Goal: Task Accomplishment & Management: Complete application form

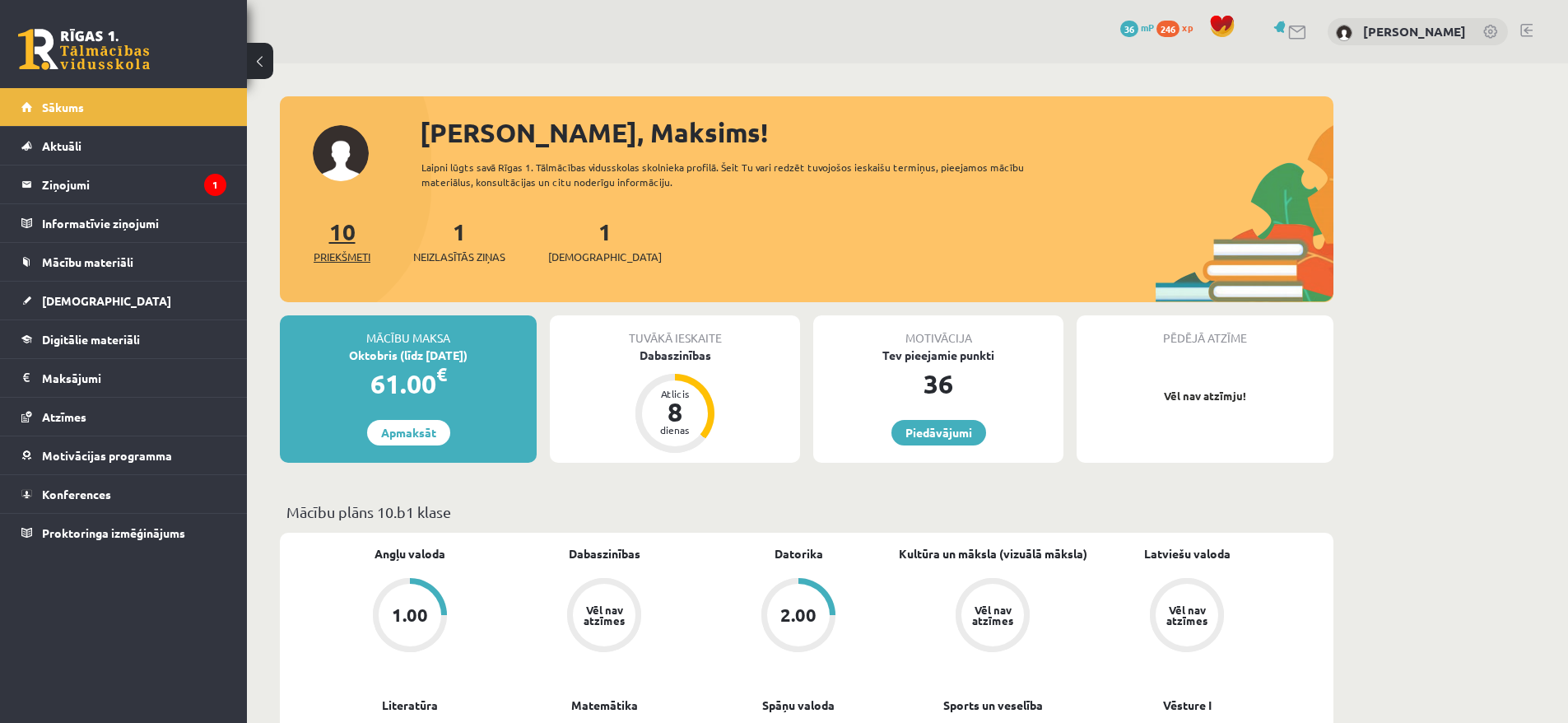
click at [331, 239] on link "10 Priekšmeti" at bounding box center [342, 241] width 57 height 49
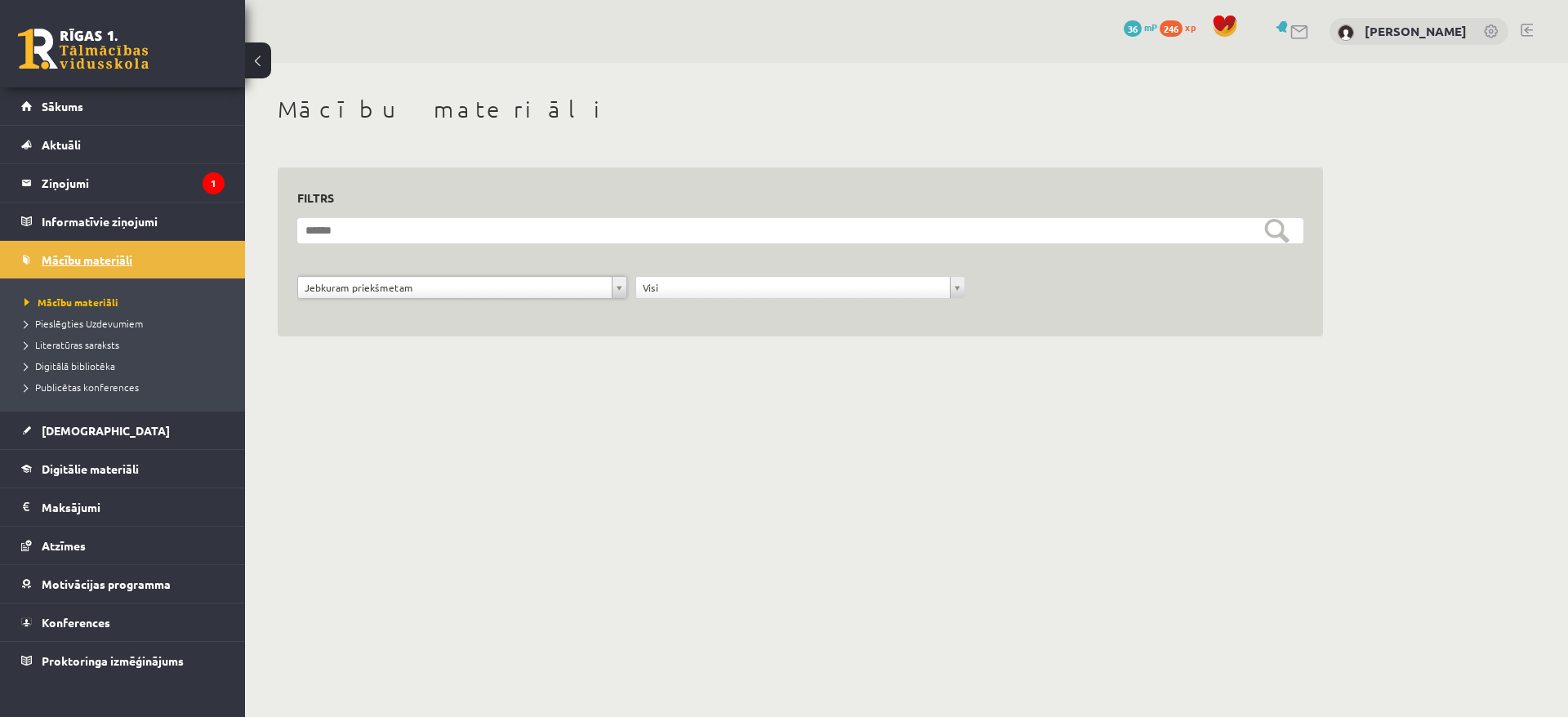
click at [105, 260] on span "Mācību materiāli" at bounding box center [87, 259] width 90 height 14
click at [104, 107] on link "Sākums" at bounding box center [122, 106] width 203 height 38
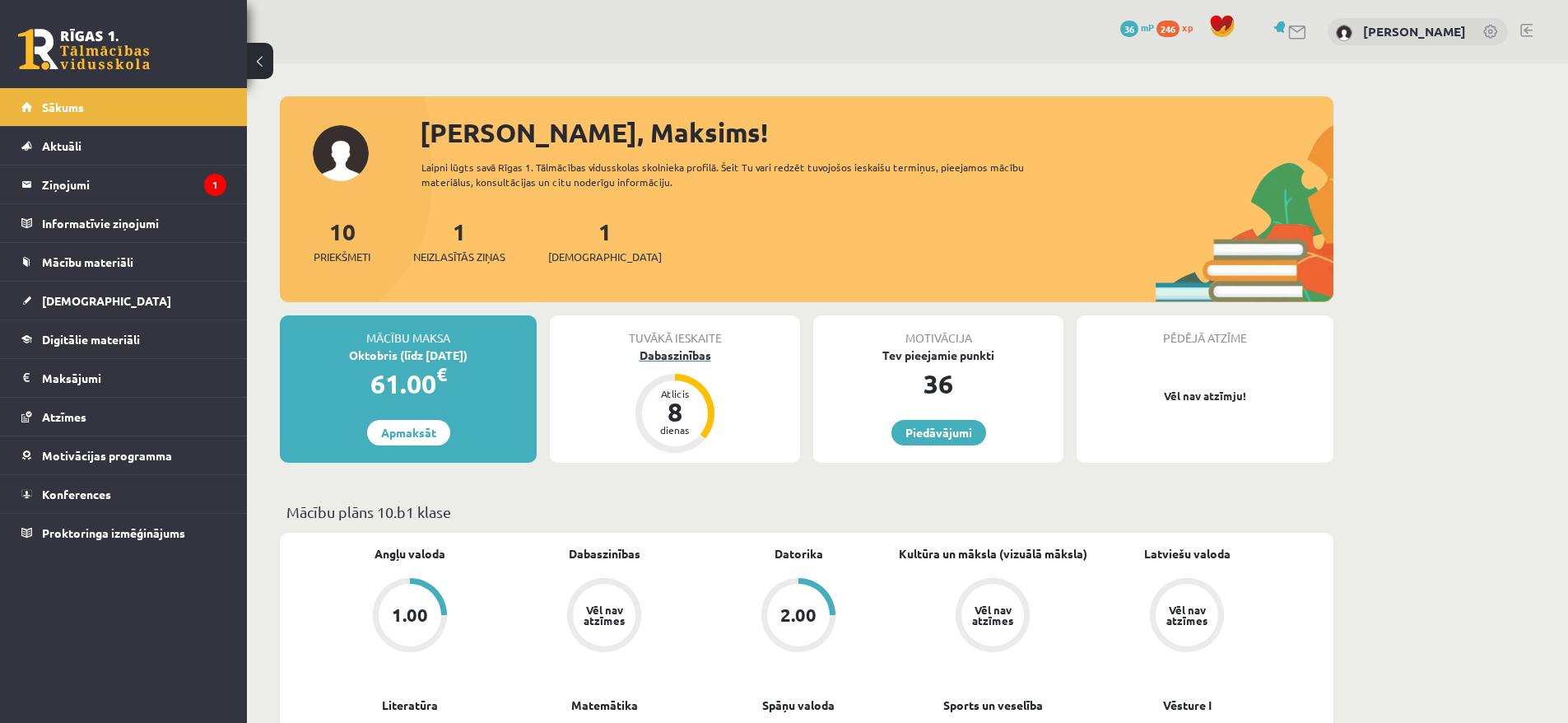
click at [670, 359] on div "Dabaszinības" at bounding box center [675, 355] width 250 height 17
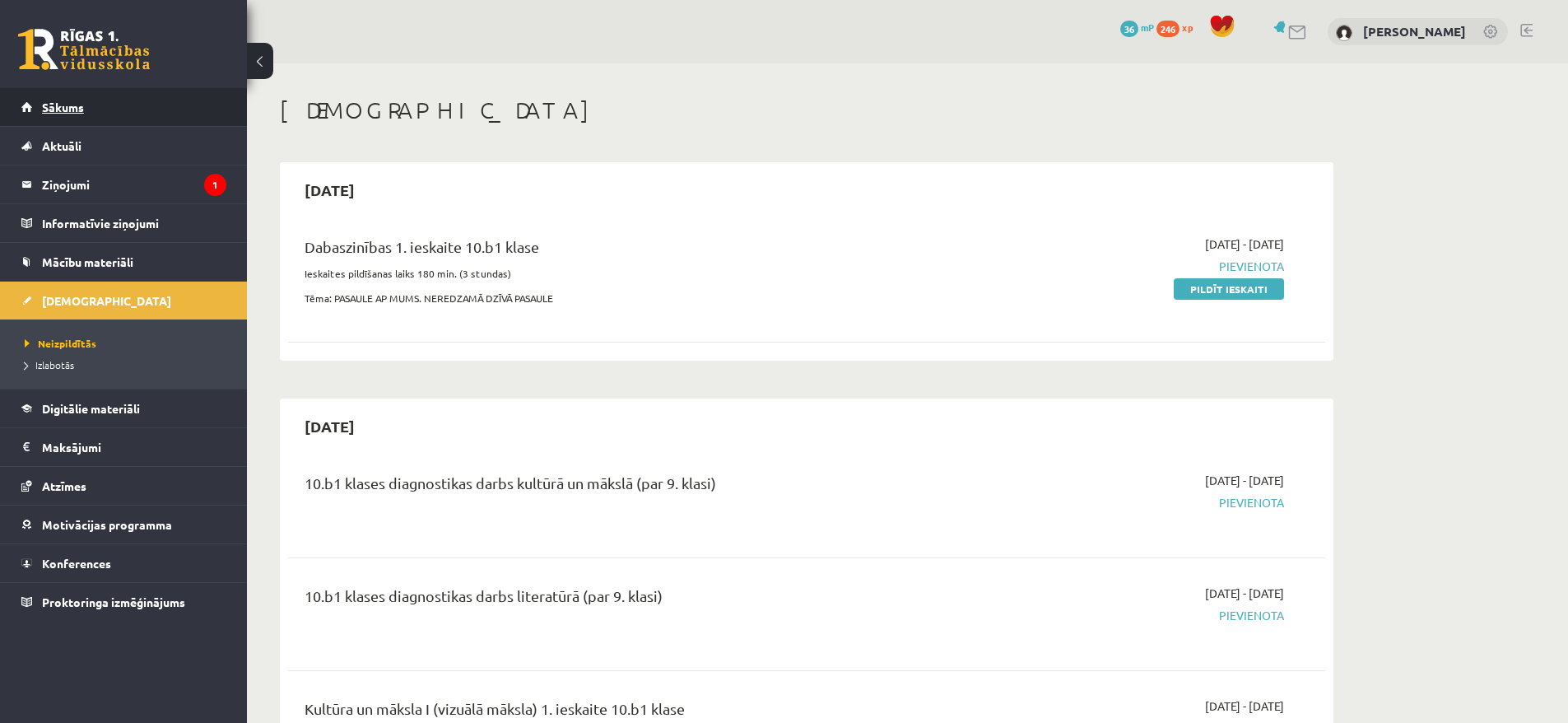
click at [64, 122] on link "Sākums" at bounding box center [123, 107] width 205 height 38
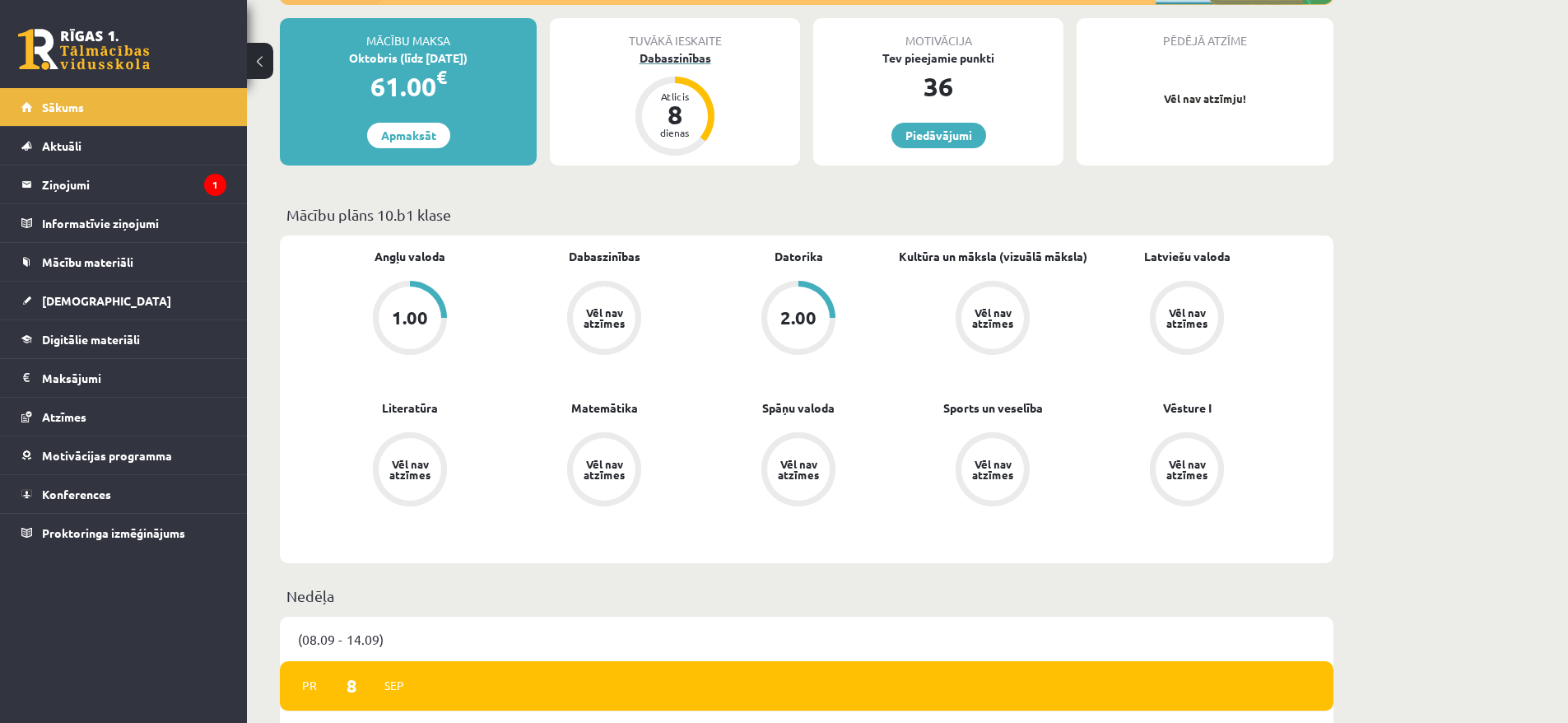
scroll to position [285, 0]
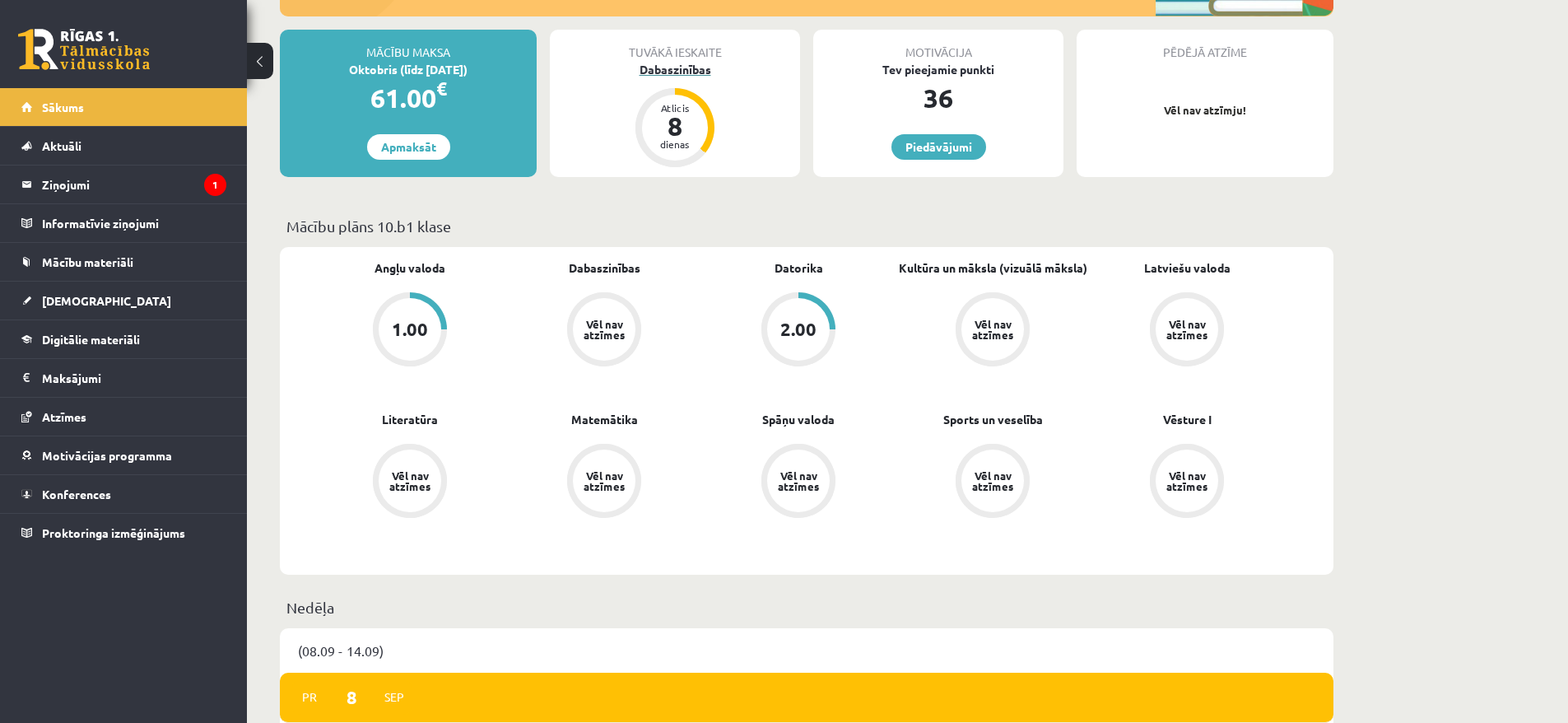
click at [687, 65] on div "Dabaszinības" at bounding box center [675, 70] width 250 height 17
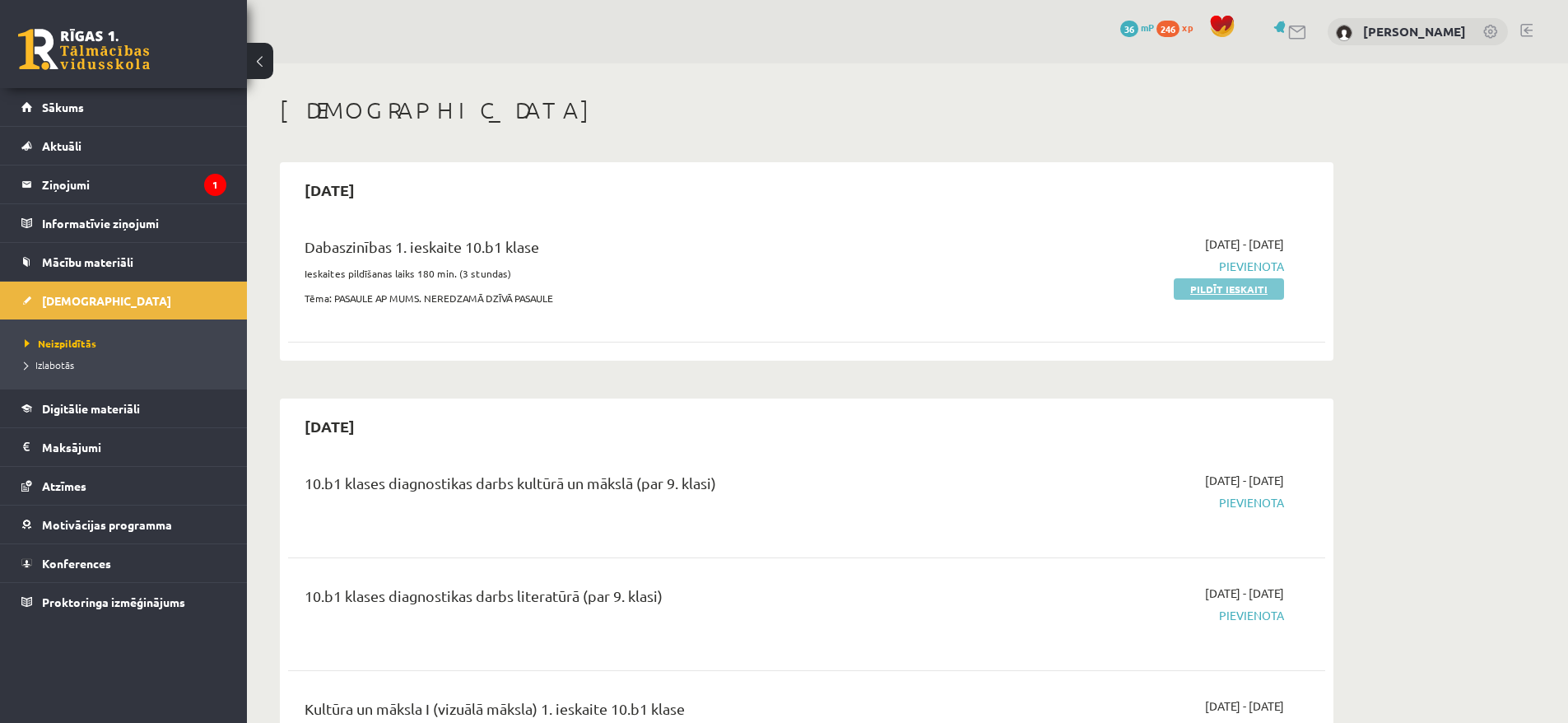
click at [1251, 290] on link "Pildīt ieskaiti" at bounding box center [1229, 289] width 111 height 21
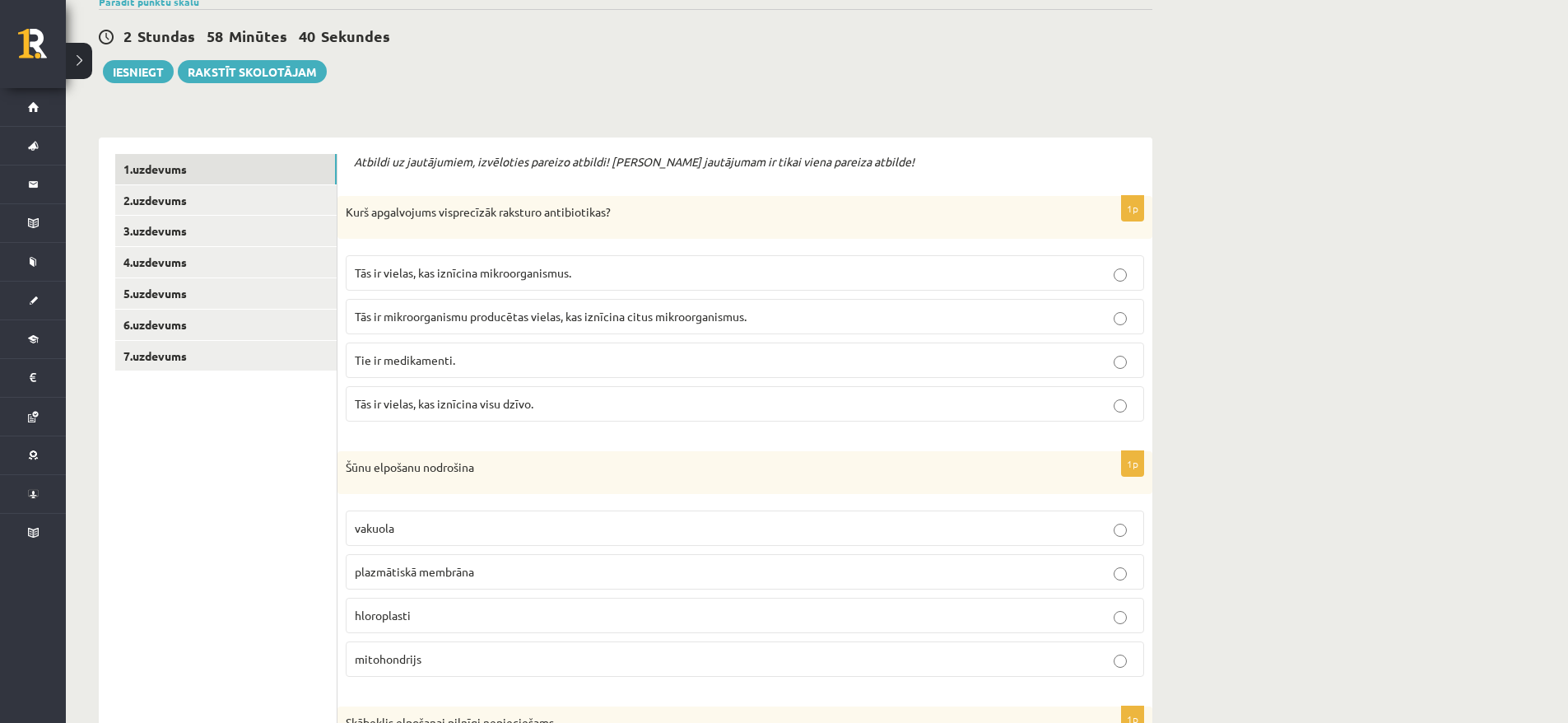
scroll to position [188, 0]
drag, startPoint x: 1415, startPoint y: 157, endPoint x: 1146, endPoint y: 278, distance: 295.0
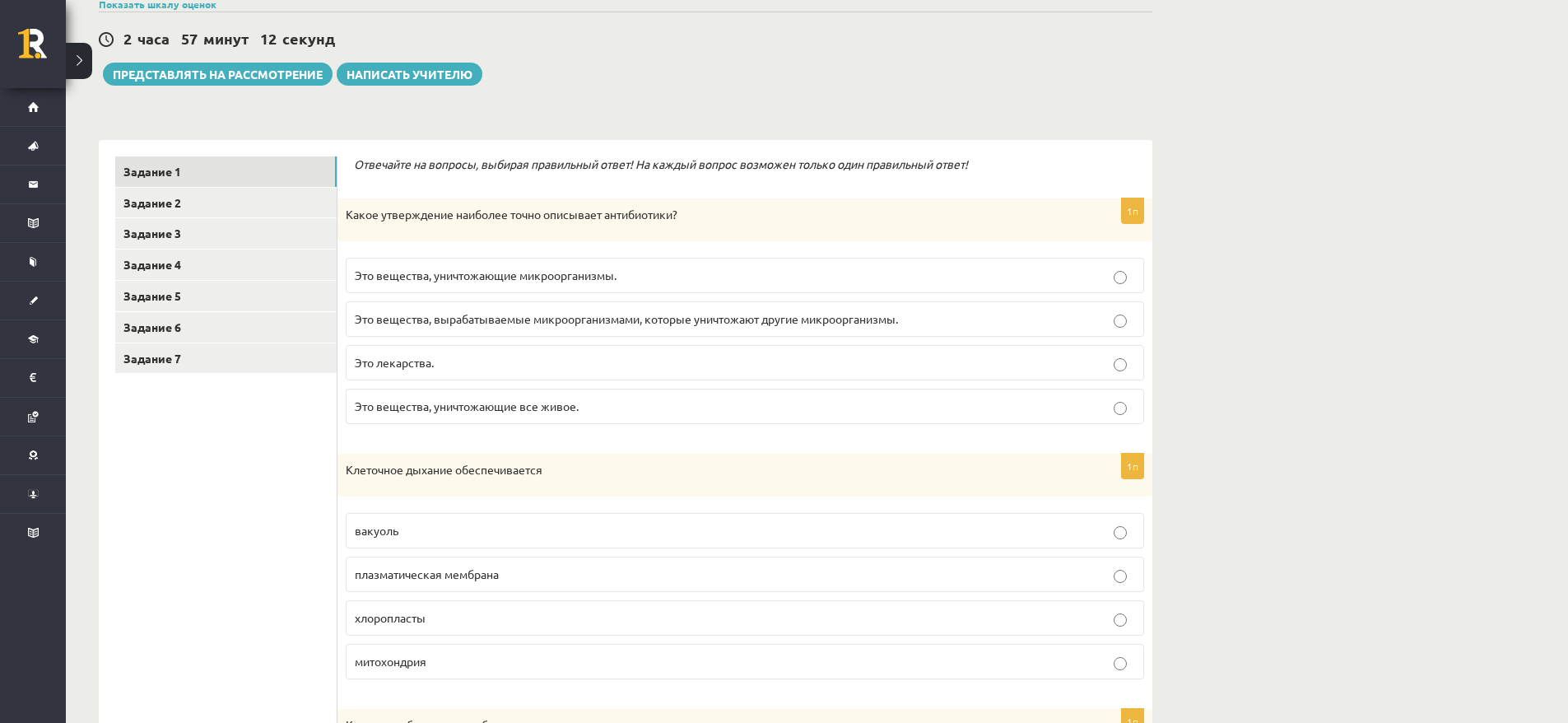
click at [504, 370] on p "Это лекарства." at bounding box center [745, 363] width 780 height 17
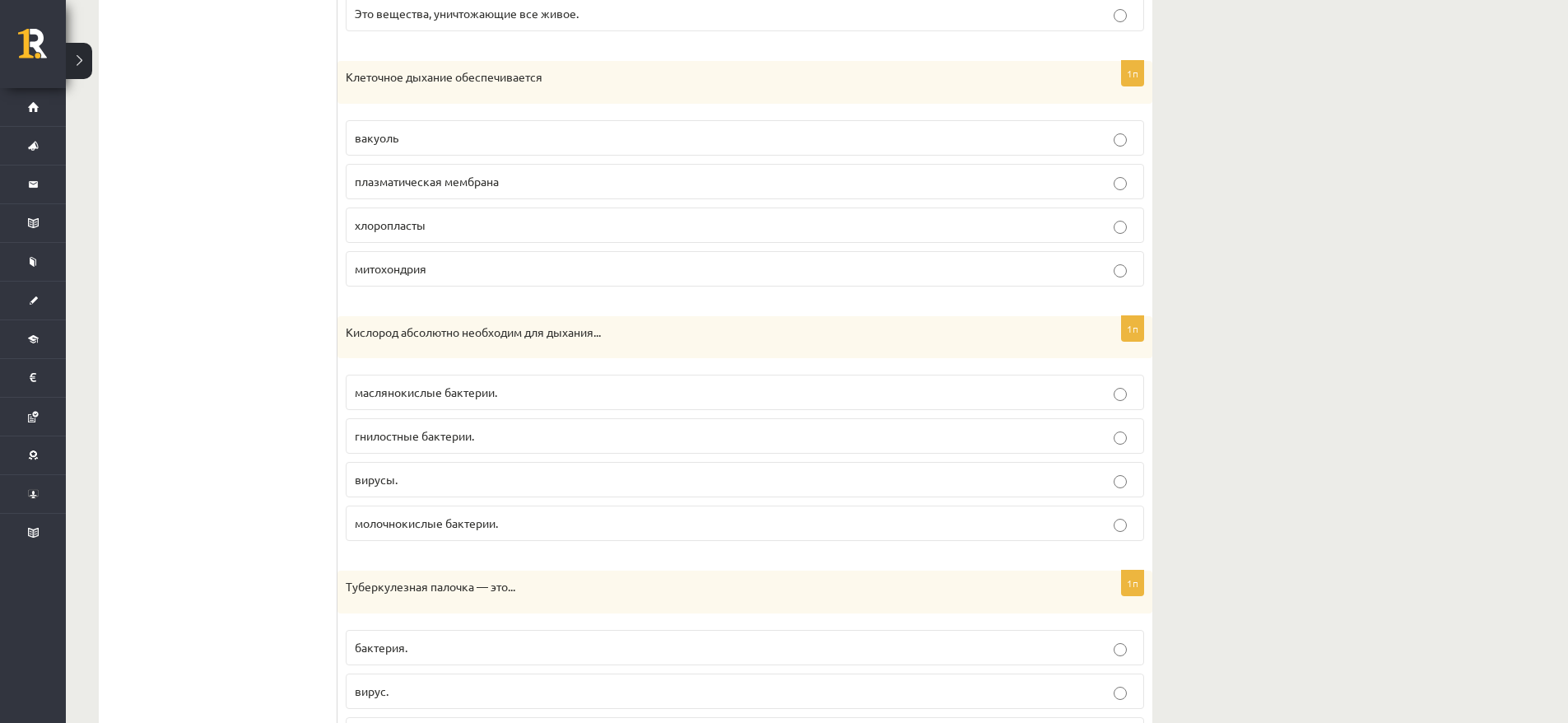
scroll to position [595, 0]
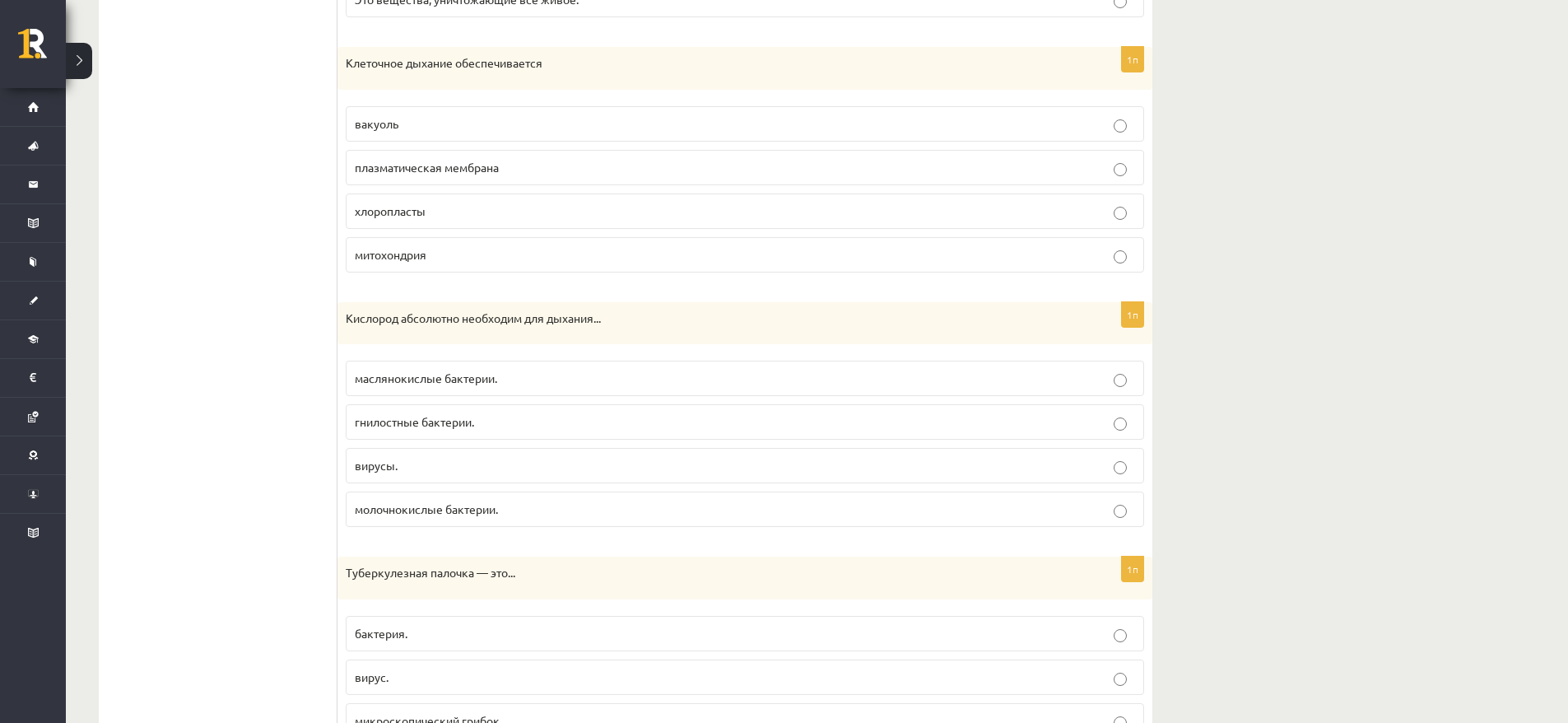
click at [435, 195] on label "хлоропласты" at bounding box center [744, 211] width 799 height 35
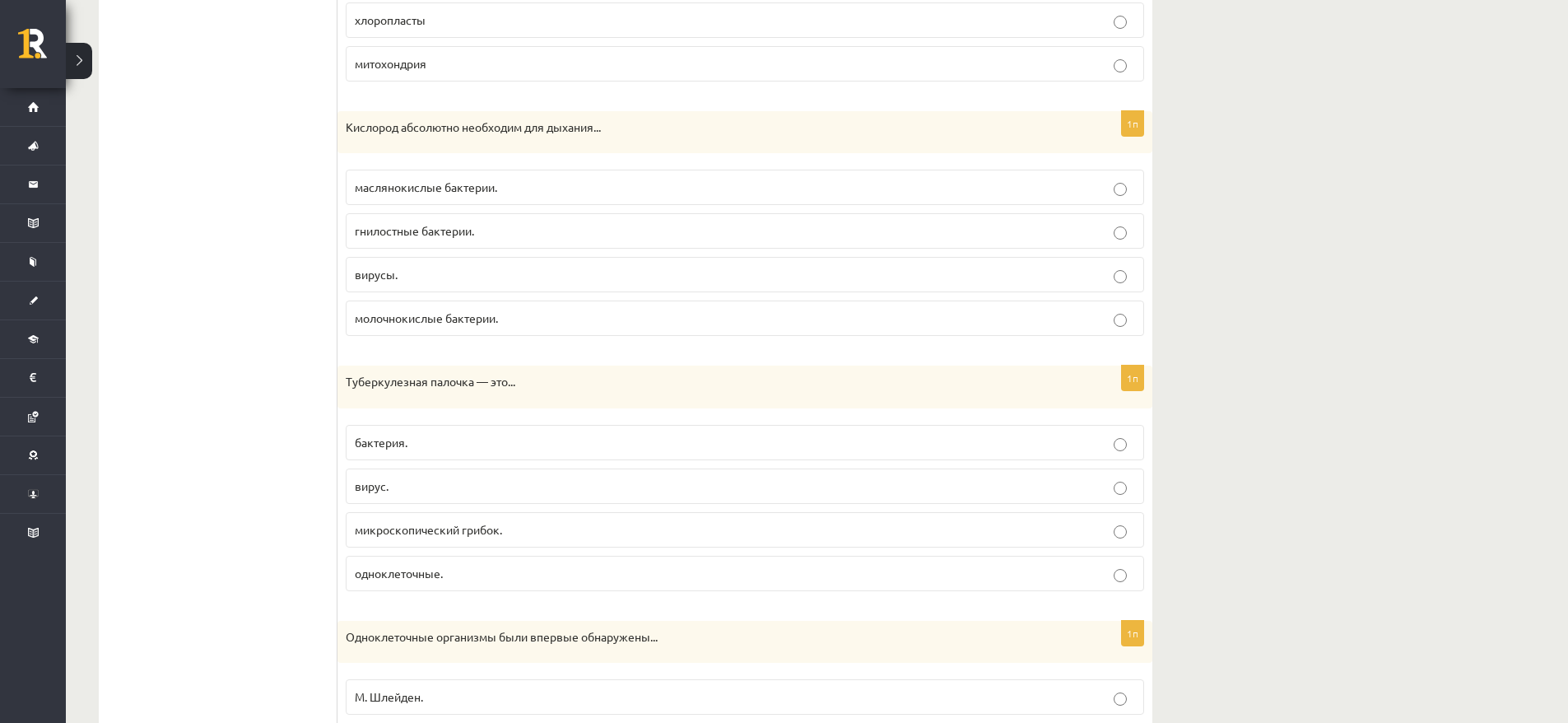
scroll to position [787, 0]
drag, startPoint x: 351, startPoint y: 124, endPoint x: 475, endPoint y: 127, distance: 124.0
click at [475, 127] on font "Кислород абсолютно необходим для дыхания..." at bounding box center [473, 125] width 255 height 15
click at [495, 192] on font "маслянокислые бактерии." at bounding box center [426, 185] width 143 height 15
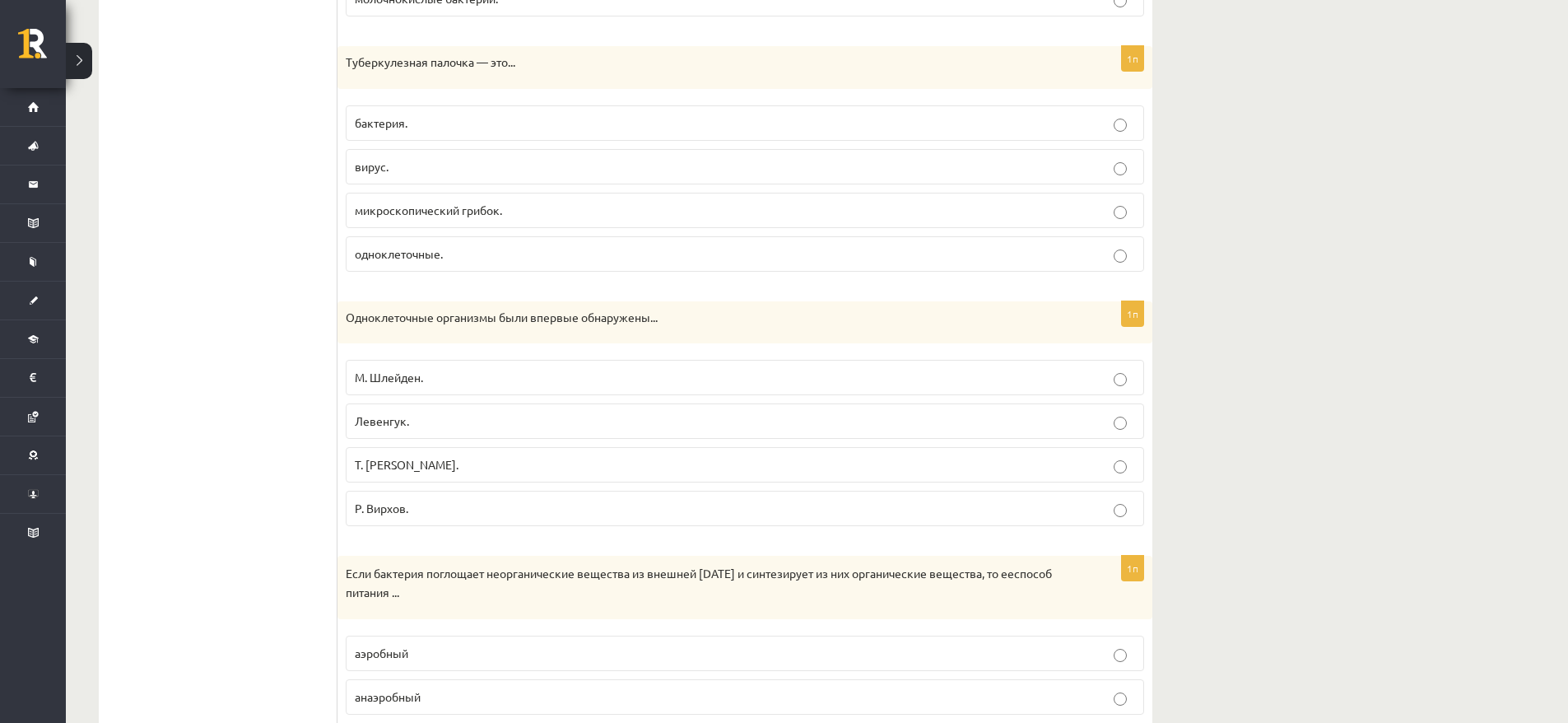
scroll to position [1102, 0]
click at [430, 181] on label "вирус." at bounding box center [744, 170] width 799 height 35
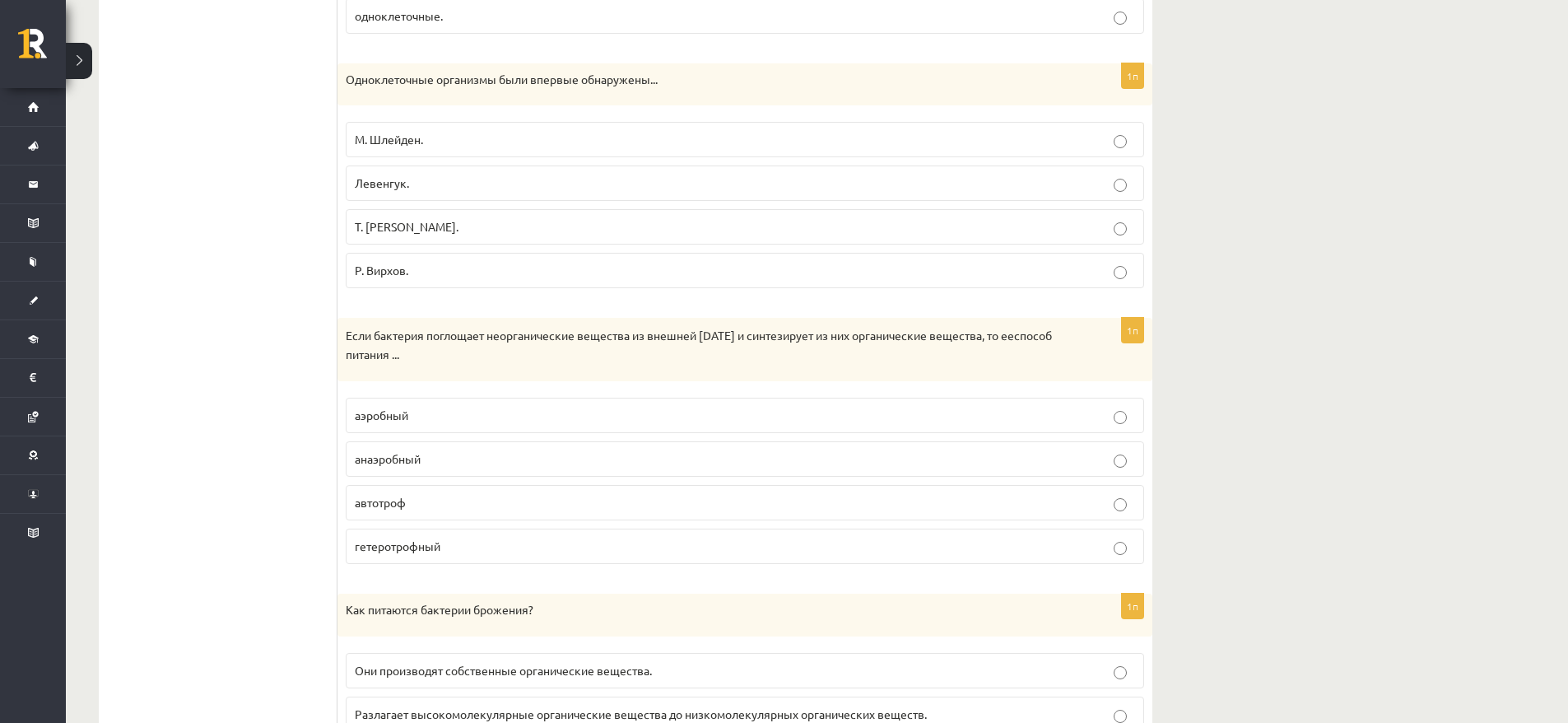
scroll to position [1349, 0]
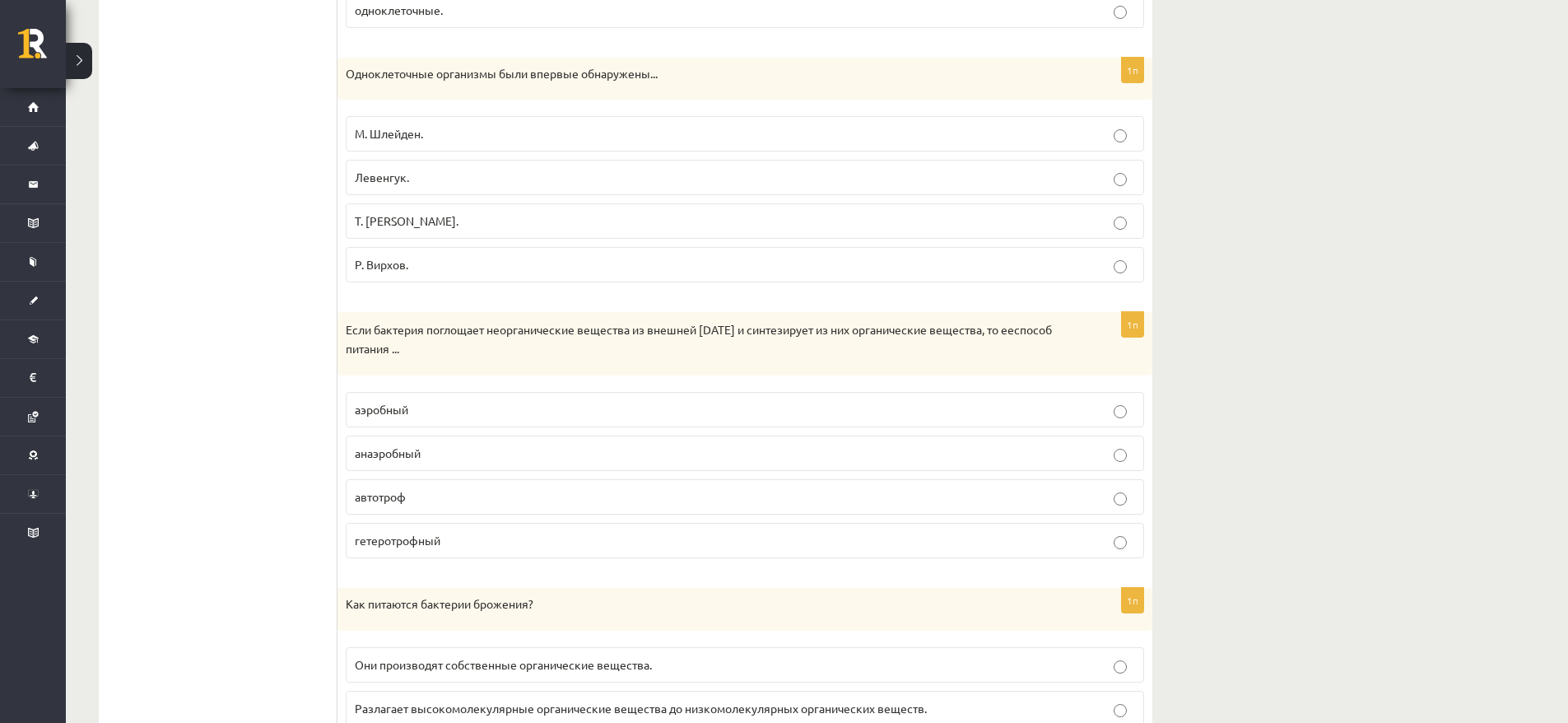
click at [452, 260] on p "Р. Вирхов." at bounding box center [745, 265] width 780 height 17
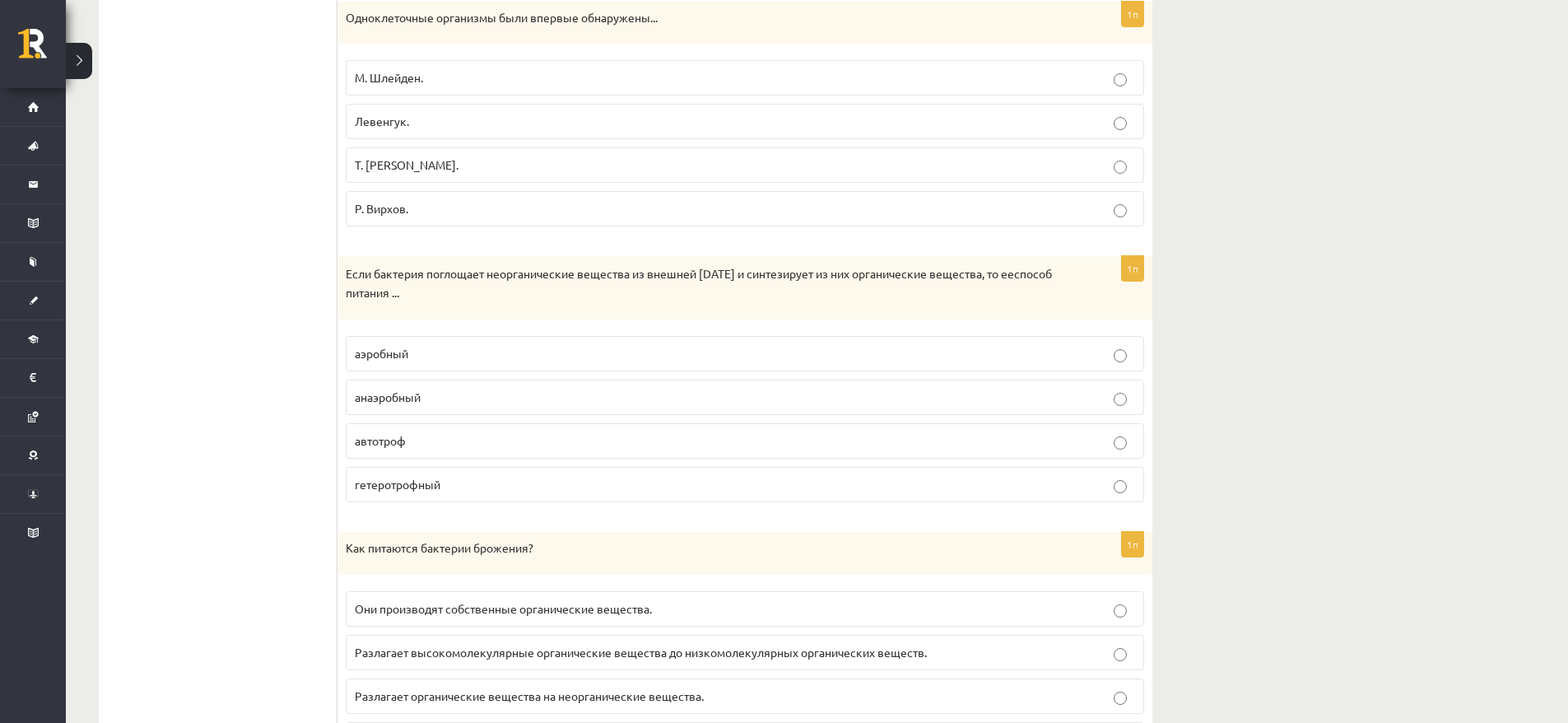
scroll to position [1406, 0]
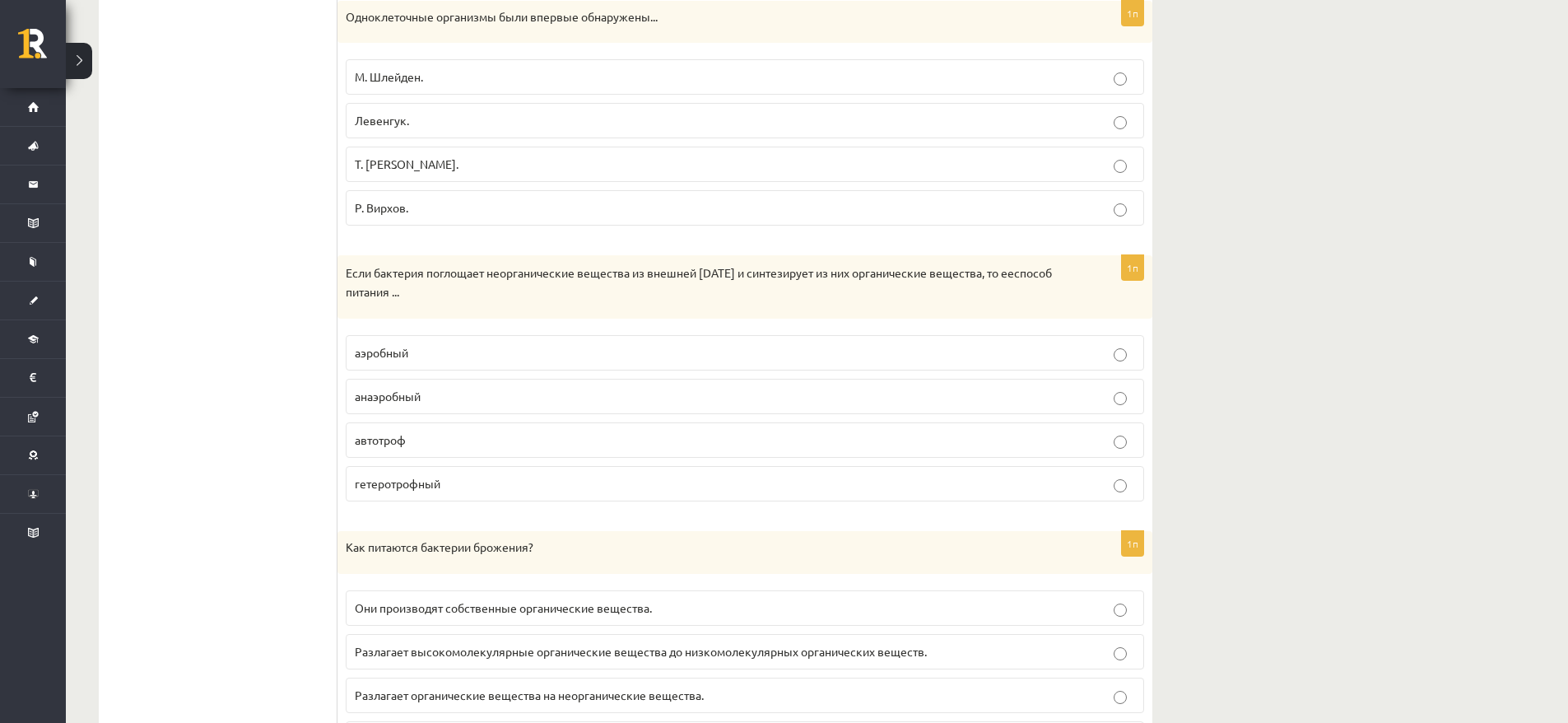
click at [463, 412] on fieldset "аэробный анаэробный автотроф гетеротрофный" at bounding box center [744, 416] width 799 height 180
click at [447, 394] on p "анаэробный" at bounding box center [745, 397] width 780 height 17
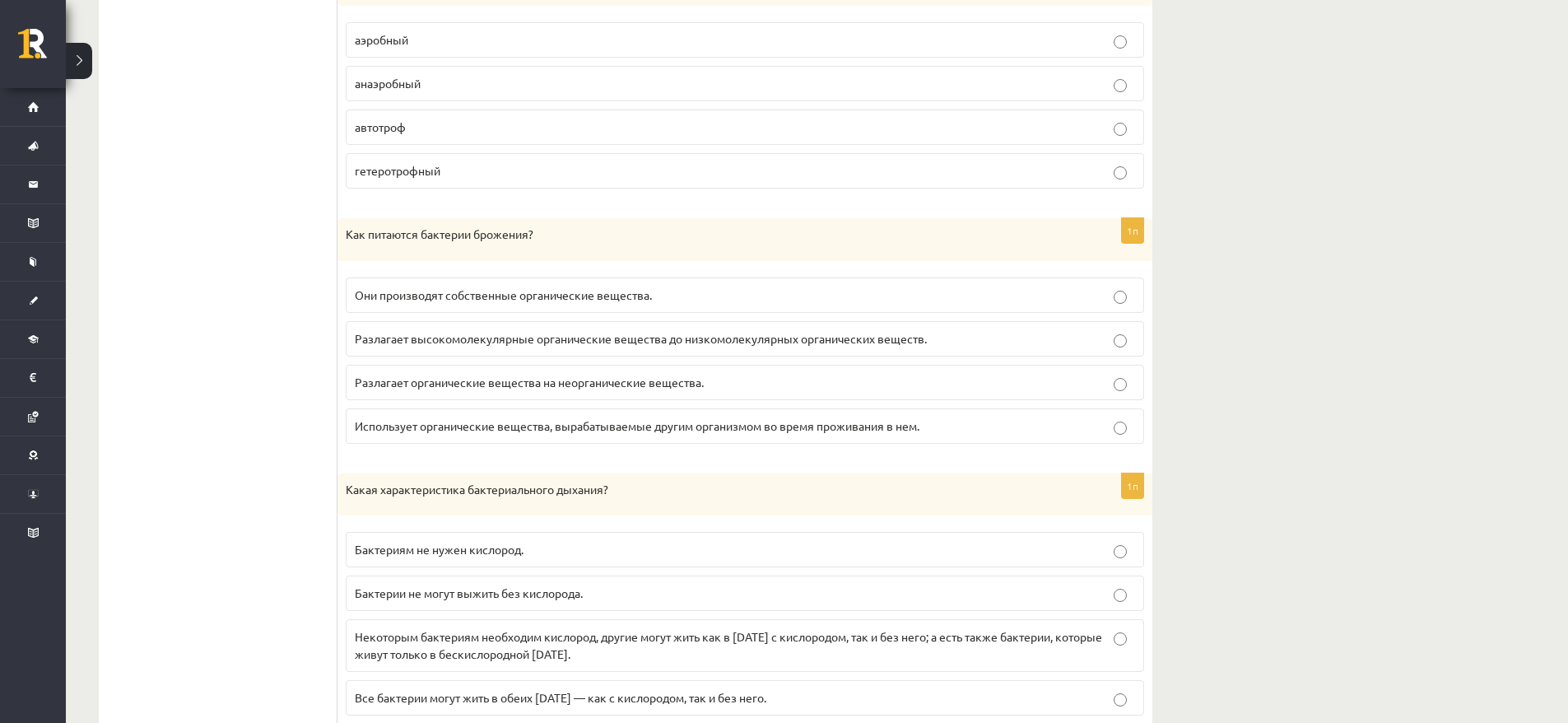
scroll to position [1899, 0]
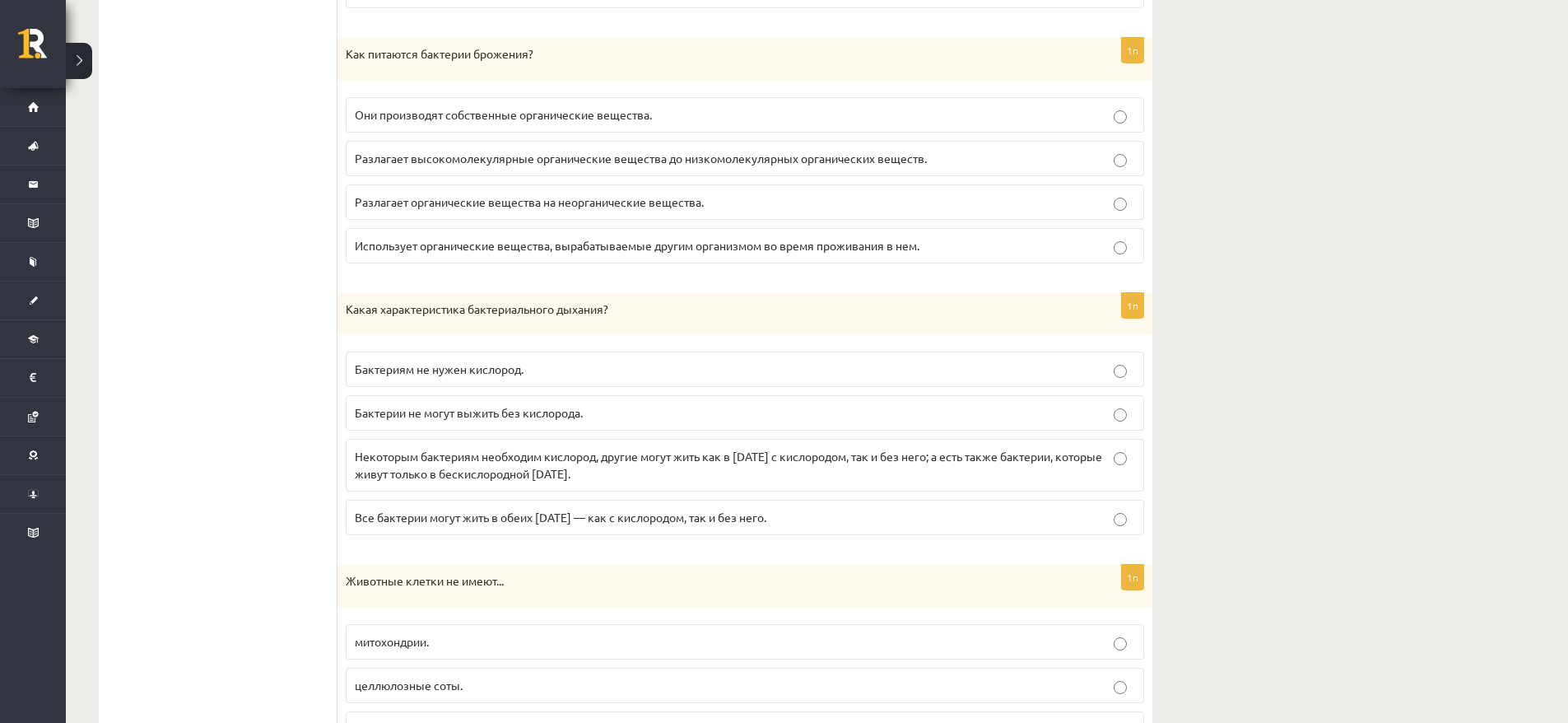
click at [596, 149] on p "Разлагает высокомолекулярные органические вещества до низкомолекулярных органич…" at bounding box center [745, 158] width 780 height 17
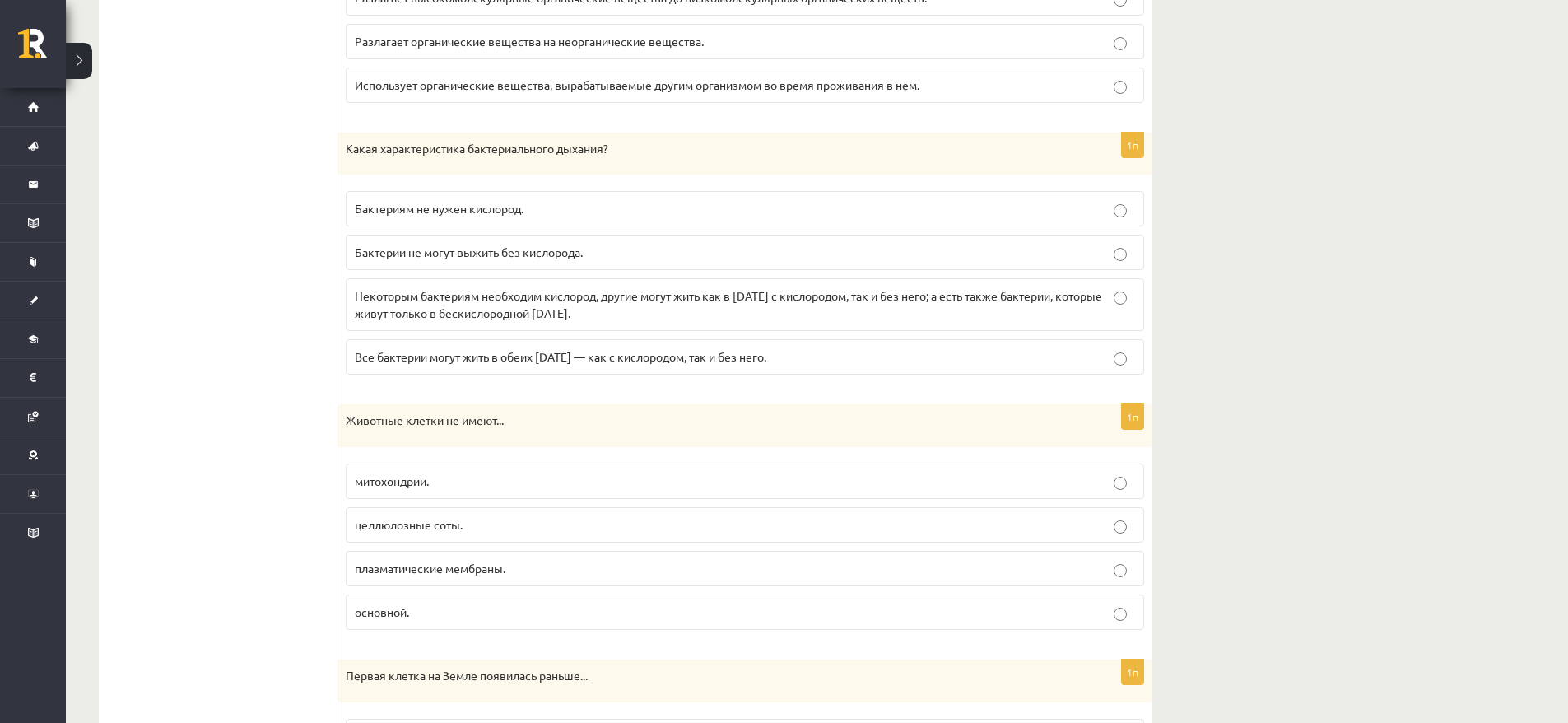
scroll to position [2083, 0]
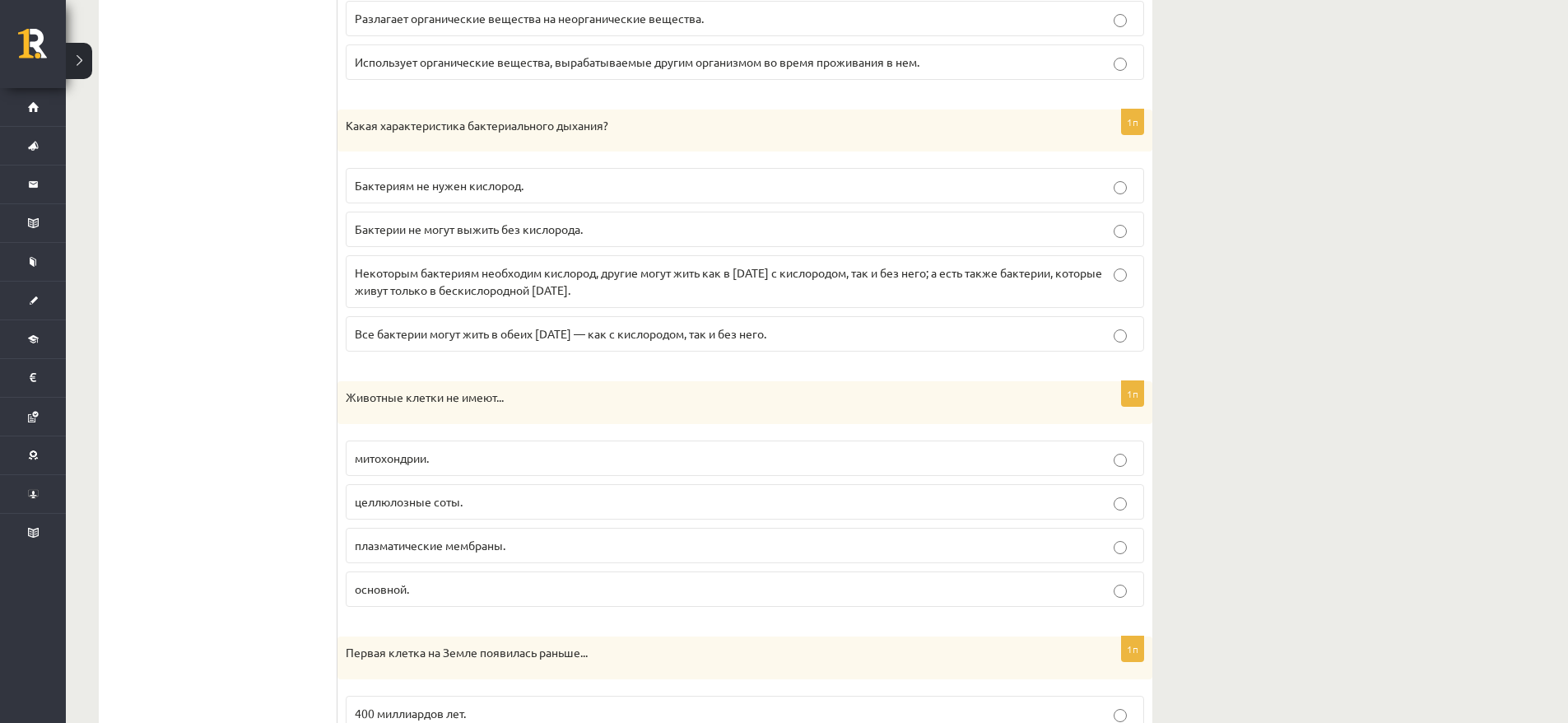
click at [457, 236] on p "Бактерии не могут выжить без кислорода." at bounding box center [745, 229] width 780 height 17
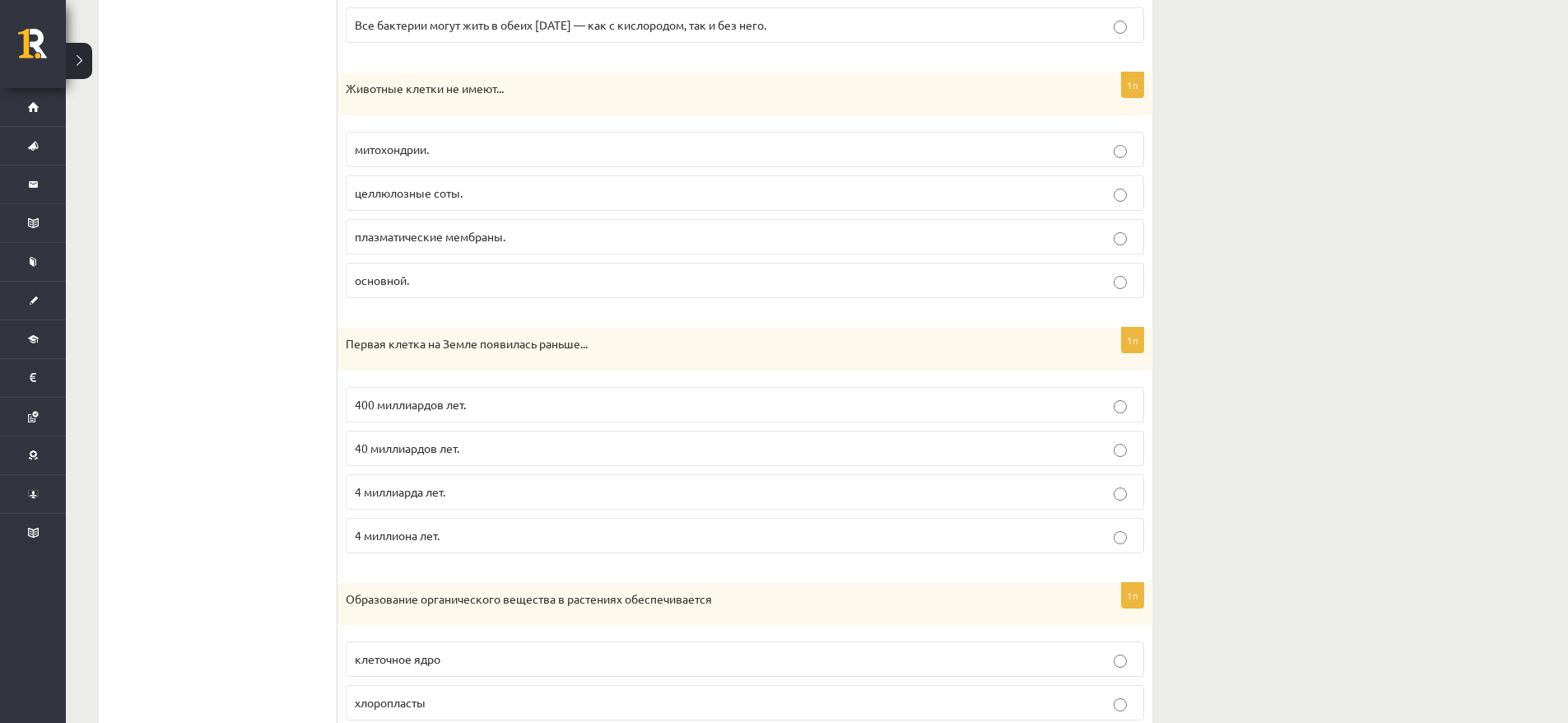
scroll to position [2393, 0]
drag, startPoint x: 400, startPoint y: 94, endPoint x: 475, endPoint y: 94, distance: 75.0
click at [475, 94] on div "Животные клетки не имеют..." at bounding box center [745, 92] width 815 height 43
click at [1391, 242] on div "Естествознание 1 тест 10 класс, Максим Цибульскис (10 класс b1) Время выполнени…" at bounding box center [817, 415] width 1502 height 5492
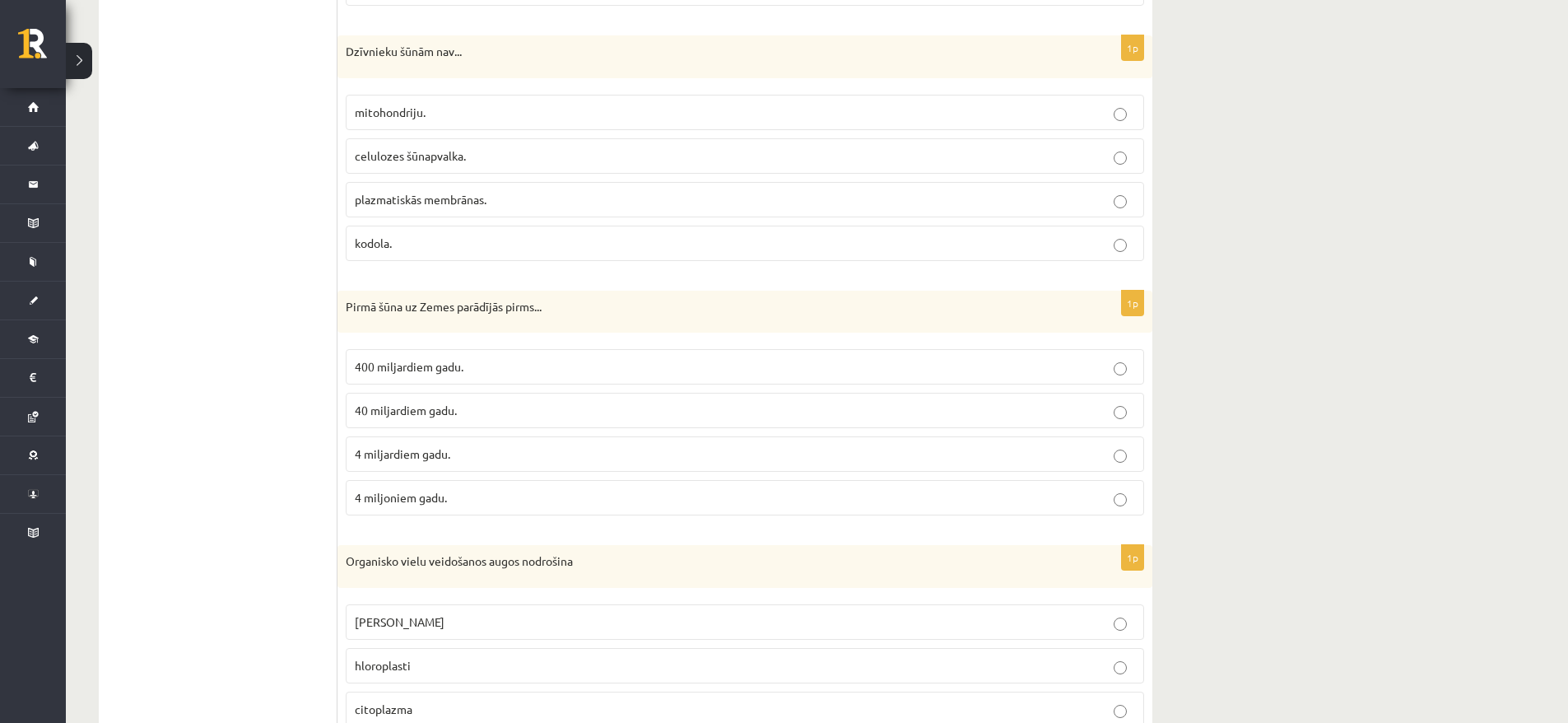
click at [1372, 205] on div "Dabaszinības 1.ieskaite 10.klase , Maksims Cibuļskis (10.b1 klase) Ieskaites pi…" at bounding box center [817, 398] width 1502 height 5456
drag, startPoint x: 348, startPoint y: 53, endPoint x: 502, endPoint y: 53, distance: 154.0
click at [502, 53] on p "Dzīvnieku šūnām nav..." at bounding box center [703, 51] width 716 height 16
click at [399, 50] on p "Dzīvnieku šūnām nav..." at bounding box center [703, 51] width 716 height 16
drag, startPoint x: 386, startPoint y: 162, endPoint x: 500, endPoint y: 164, distance: 114.0
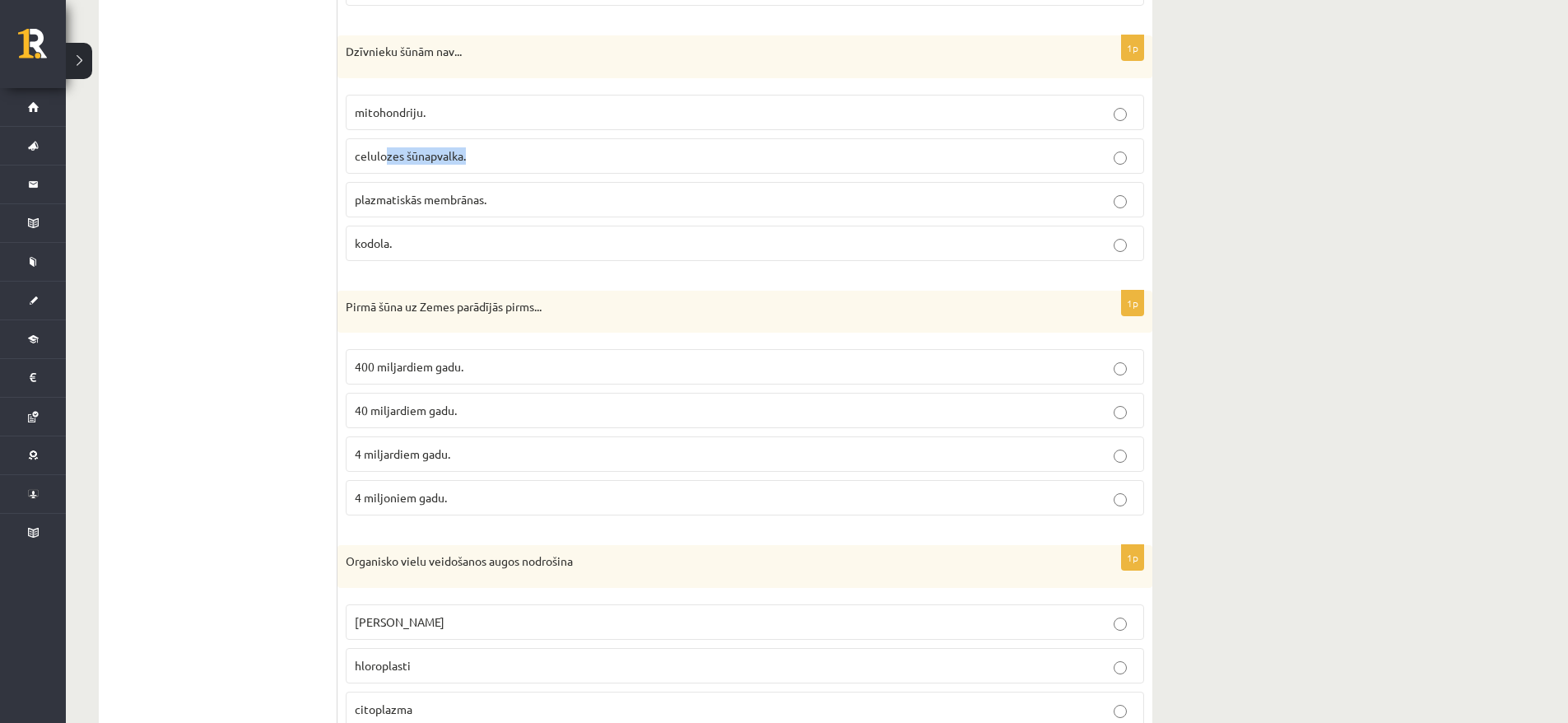
click at [500, 164] on p "celulozes šūnapvalka." at bounding box center [745, 156] width 780 height 17
drag, startPoint x: 423, startPoint y: 246, endPoint x: 334, endPoint y: 246, distance: 89.0
click at [334, 246] on div "**********" at bounding box center [626, 514] width 1054 height 5158
click at [338, 246] on div "1p Dzīvnieku šūnām nav... mitohondriju. celulozes šūnapvalka. plazmatiskās memb…" at bounding box center [745, 154] width 815 height 239
drag, startPoint x: 535, startPoint y: 197, endPoint x: 344, endPoint y: 201, distance: 191.0
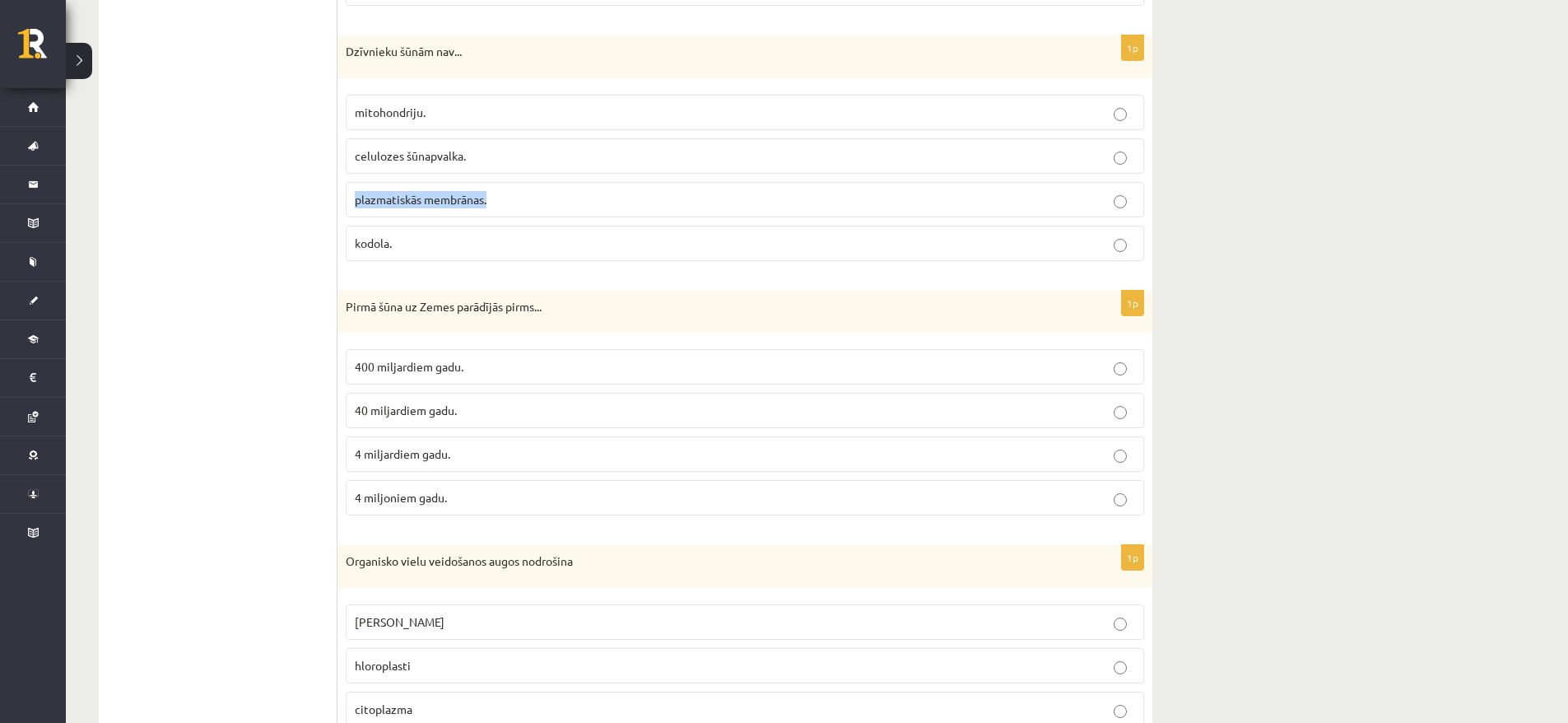
click at [344, 201] on div "1p Dzīvnieku šūnām nav... mitohondriju. celulozes šūnapvalka. plazmatiskās memb…" at bounding box center [745, 154] width 815 height 239
drag, startPoint x: 404, startPoint y: 116, endPoint x: 368, endPoint y: 120, distance: 36.2
click at [368, 120] on p "mitohondriju." at bounding box center [745, 113] width 780 height 17
click at [251, 248] on ul "1.uzdevums 2.uzdevums 3.uzdevums 4.uzdevums 5.uzdevums 6.uzdevums 7.uzdevums" at bounding box center [226, 514] width 222 height 5125
click at [474, 200] on span "plazmatiskās membrānas." at bounding box center [421, 199] width 132 height 15
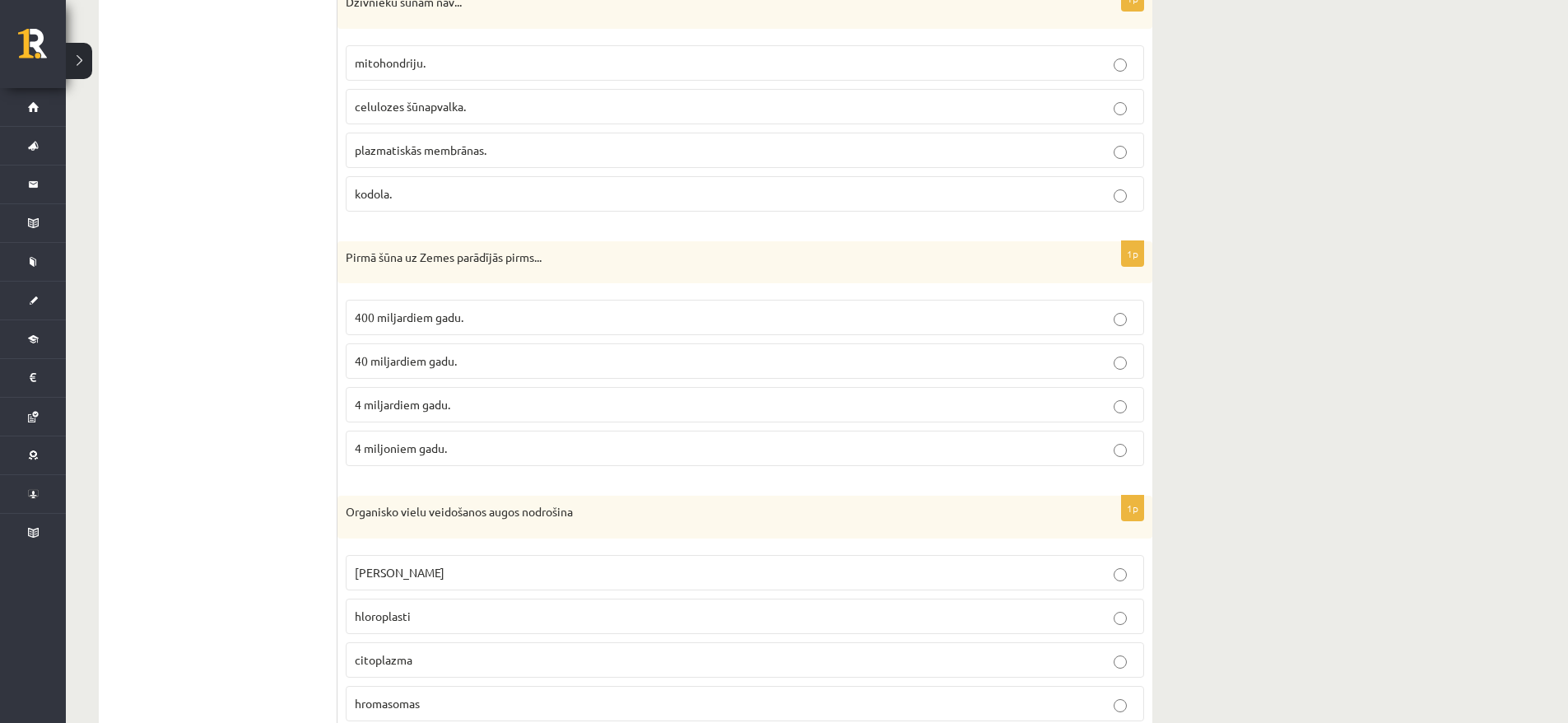
scroll to position [2466, 0]
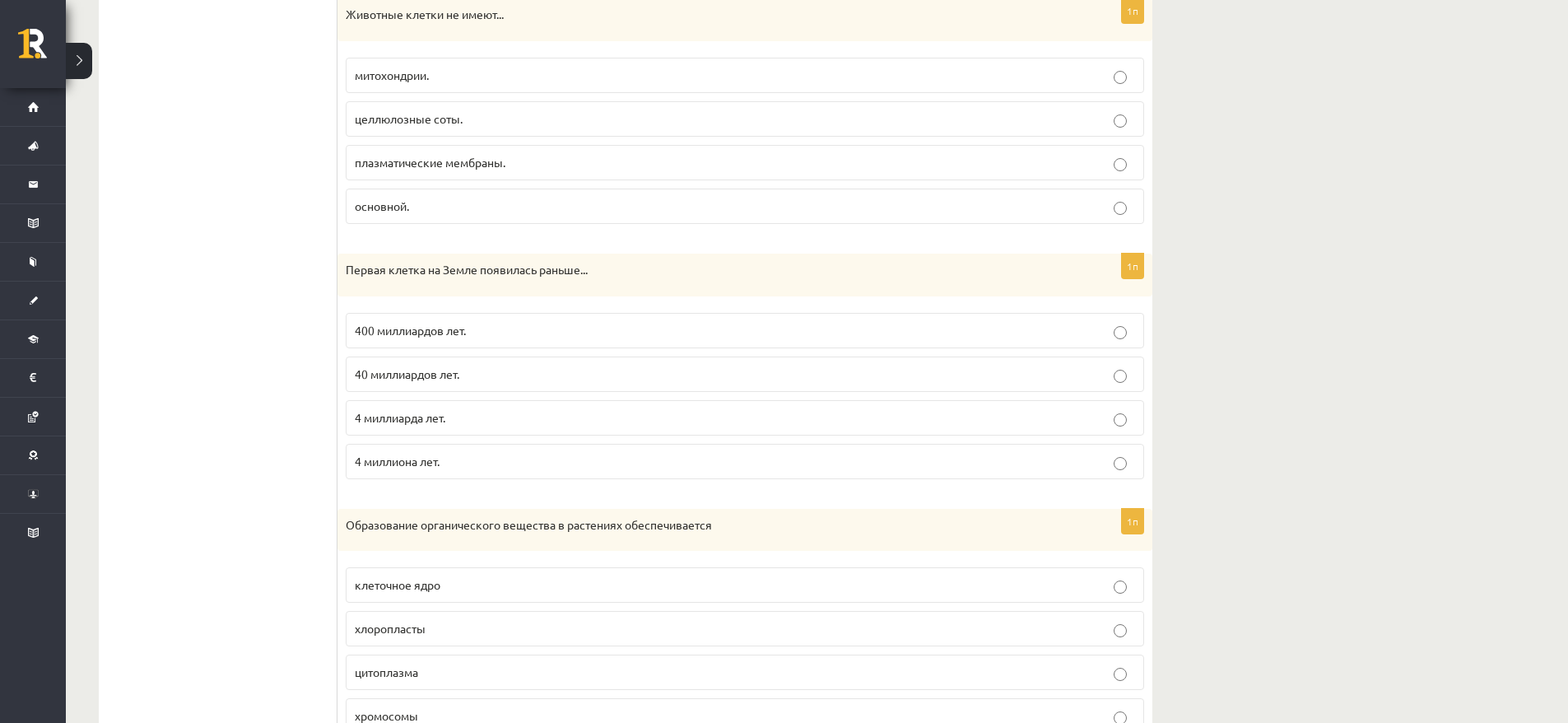
click at [1447, 274] on div "Естествознание 1 тест 10 класс, Максим Цибульскис (10 класс b1) Время выполнени…" at bounding box center [817, 344] width 1502 height 5492
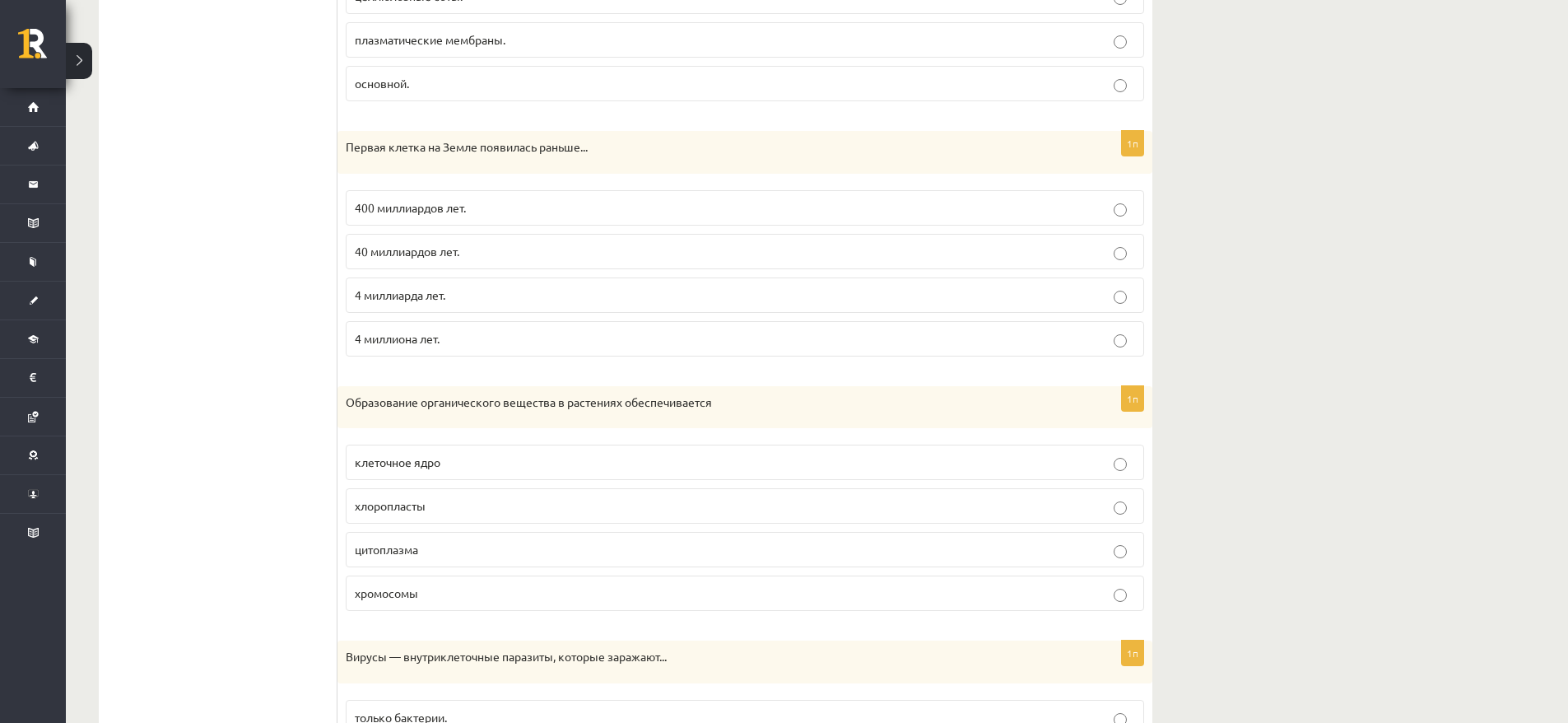
scroll to position [2503, 0]
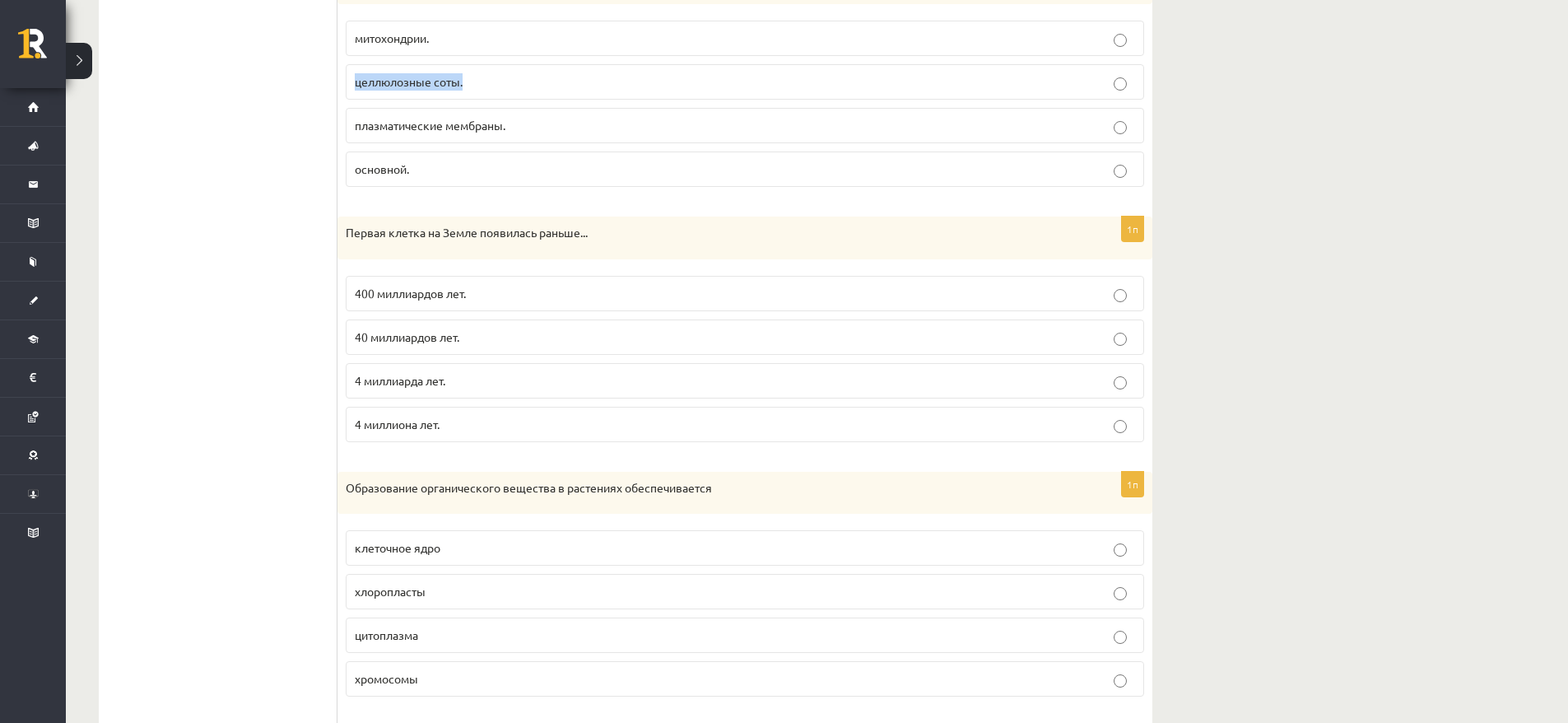
drag, startPoint x: 355, startPoint y: 86, endPoint x: 469, endPoint y: 89, distance: 114.0
click at [469, 89] on label "целлюлозные соты." at bounding box center [744, 82] width 799 height 35
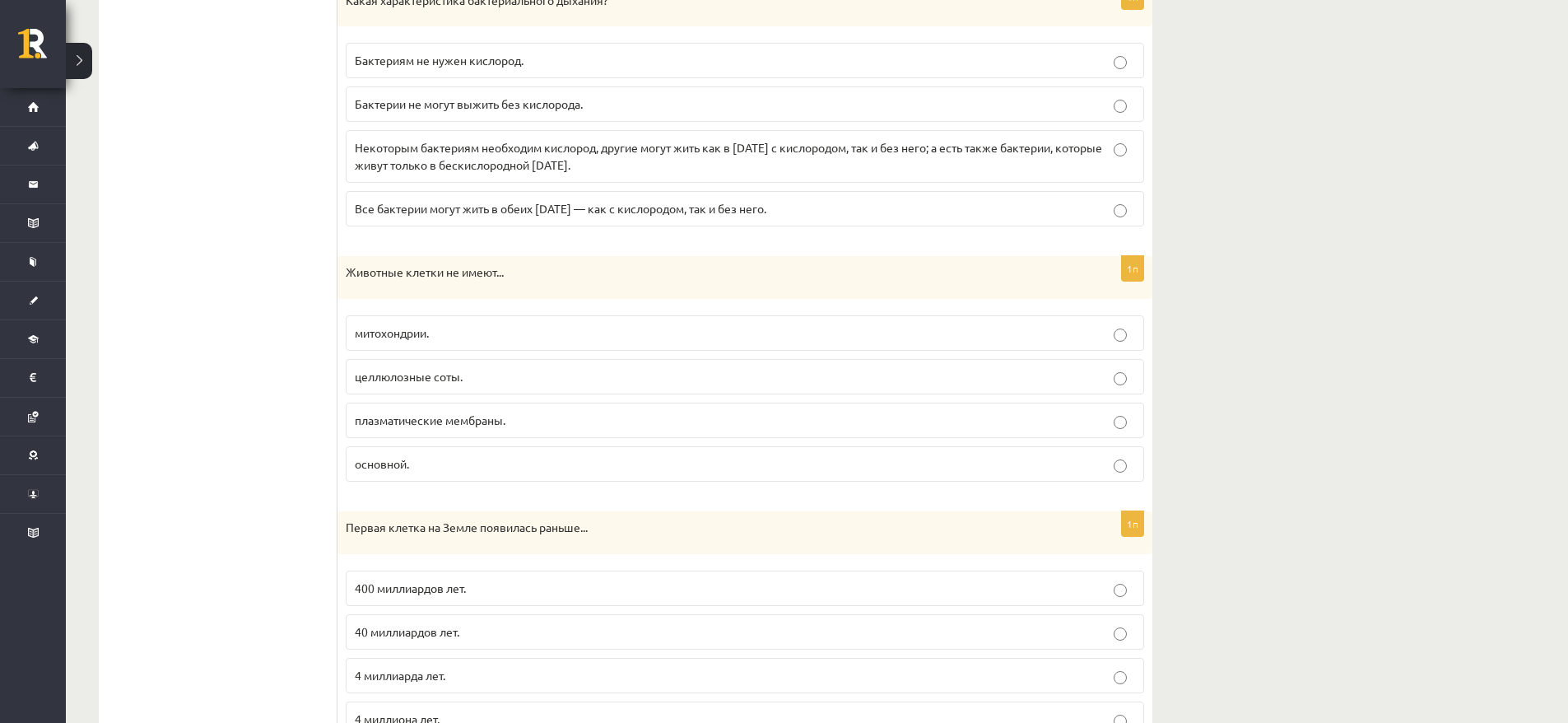
click at [1320, 273] on div "Естествознание 1 тест 10 класс, Максим Цибульскис (10 класс b1) Время выполнени…" at bounding box center [817, 601] width 1502 height 5492
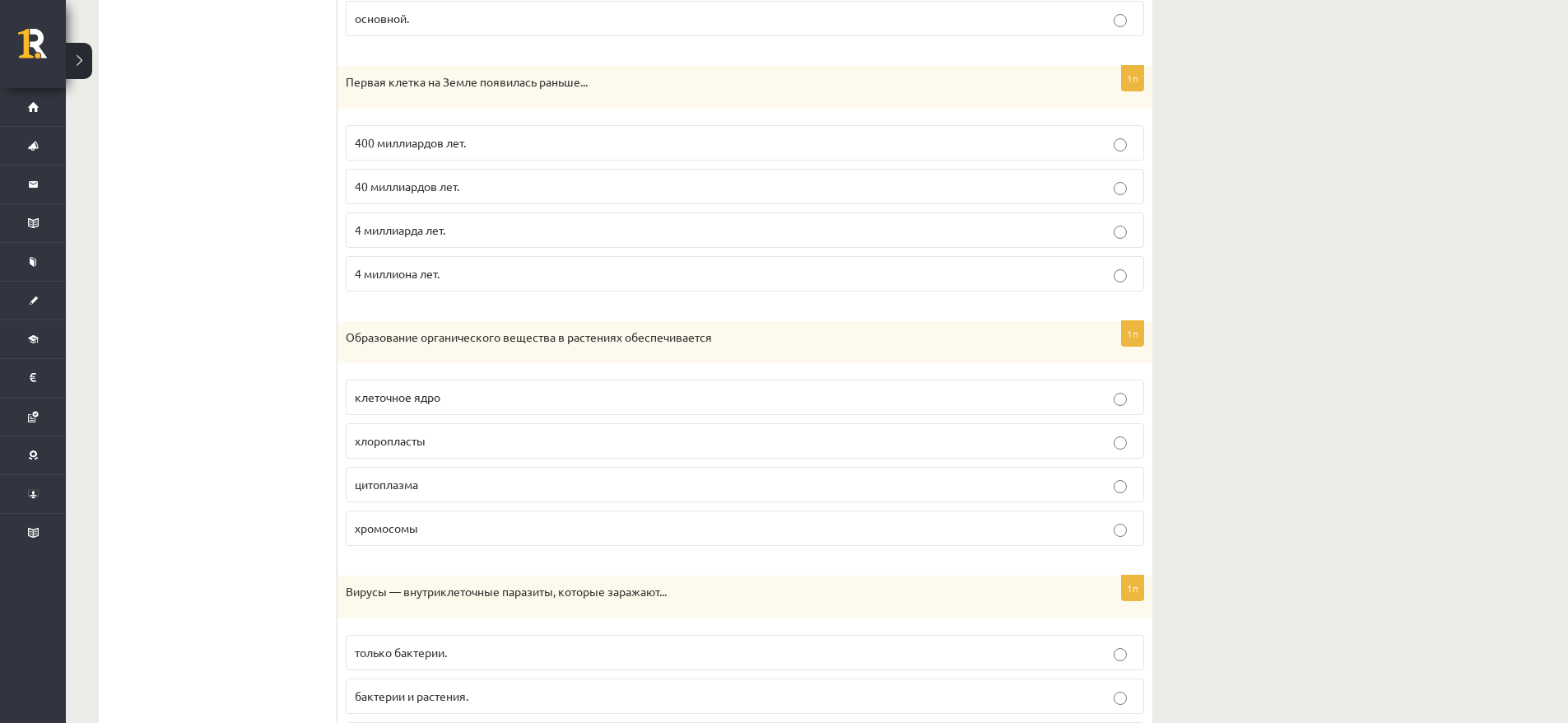
scroll to position [2655, 0]
click at [410, 230] on font "4 миллиарда лет." at bounding box center [400, 227] width 90 height 15
click at [324, 297] on ul "Задание 1 Задание 2 Задание 3 Задание 4 Задание 5 Задание 6 Задание 7" at bounding box center [226, 271] width 222 height 5162
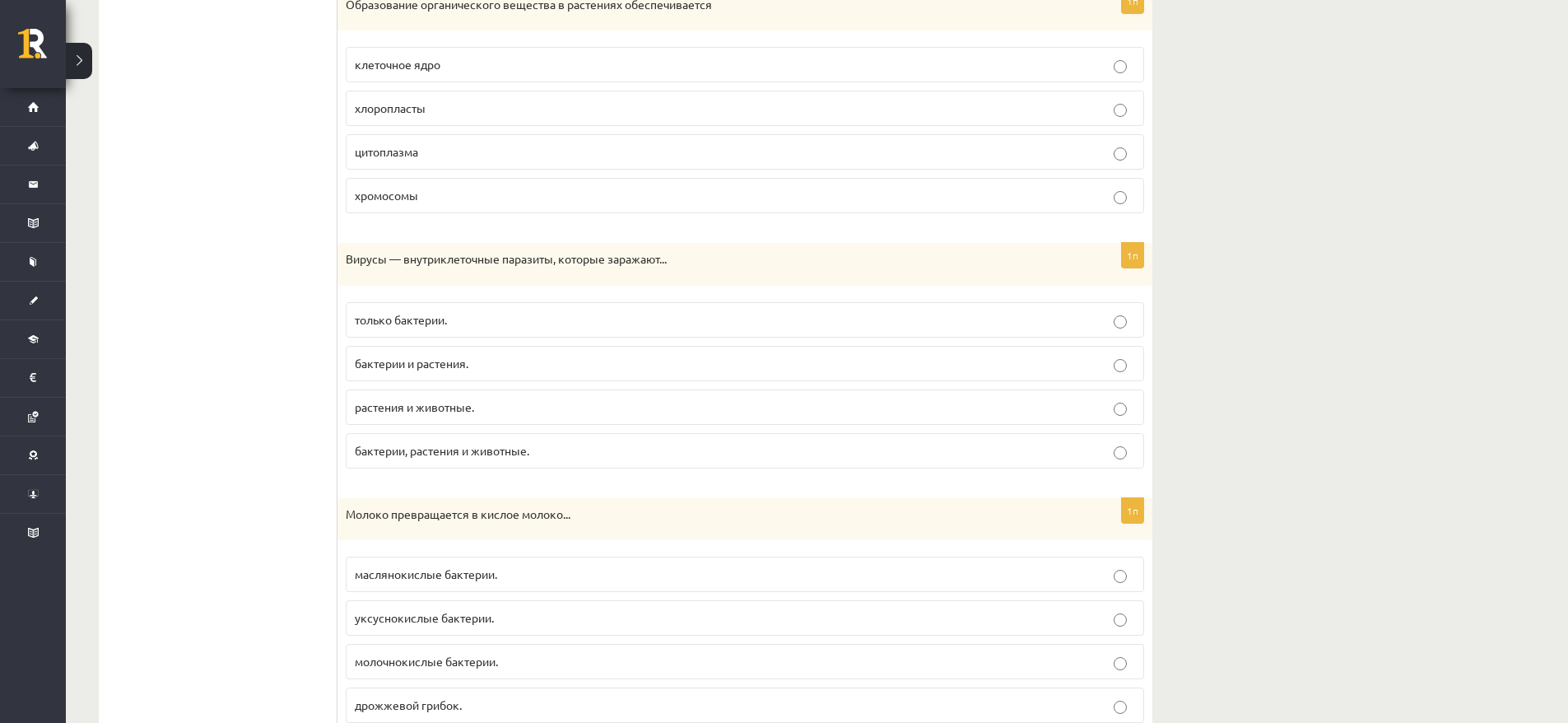
scroll to position [2960, 0]
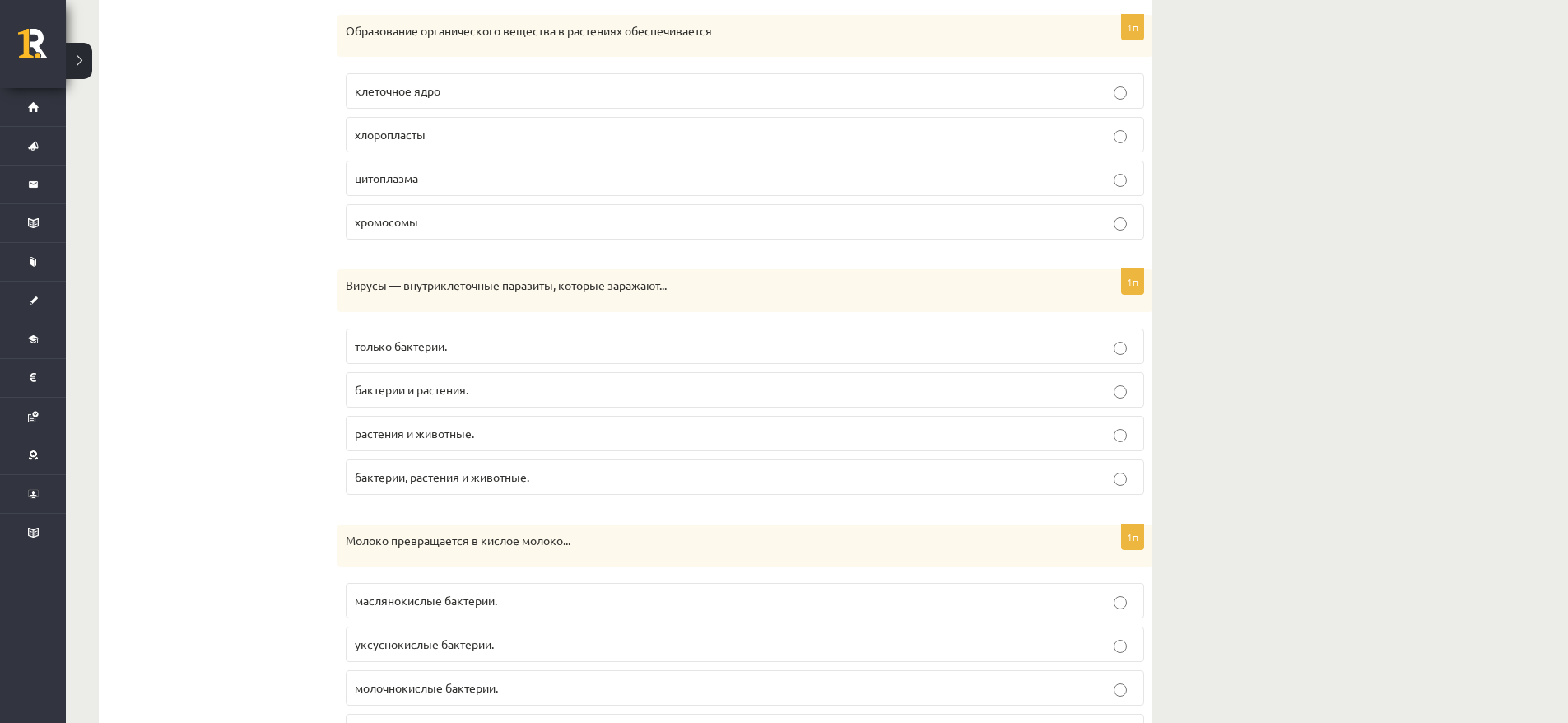
click at [469, 139] on p "хлоропласты" at bounding box center [745, 135] width 780 height 17
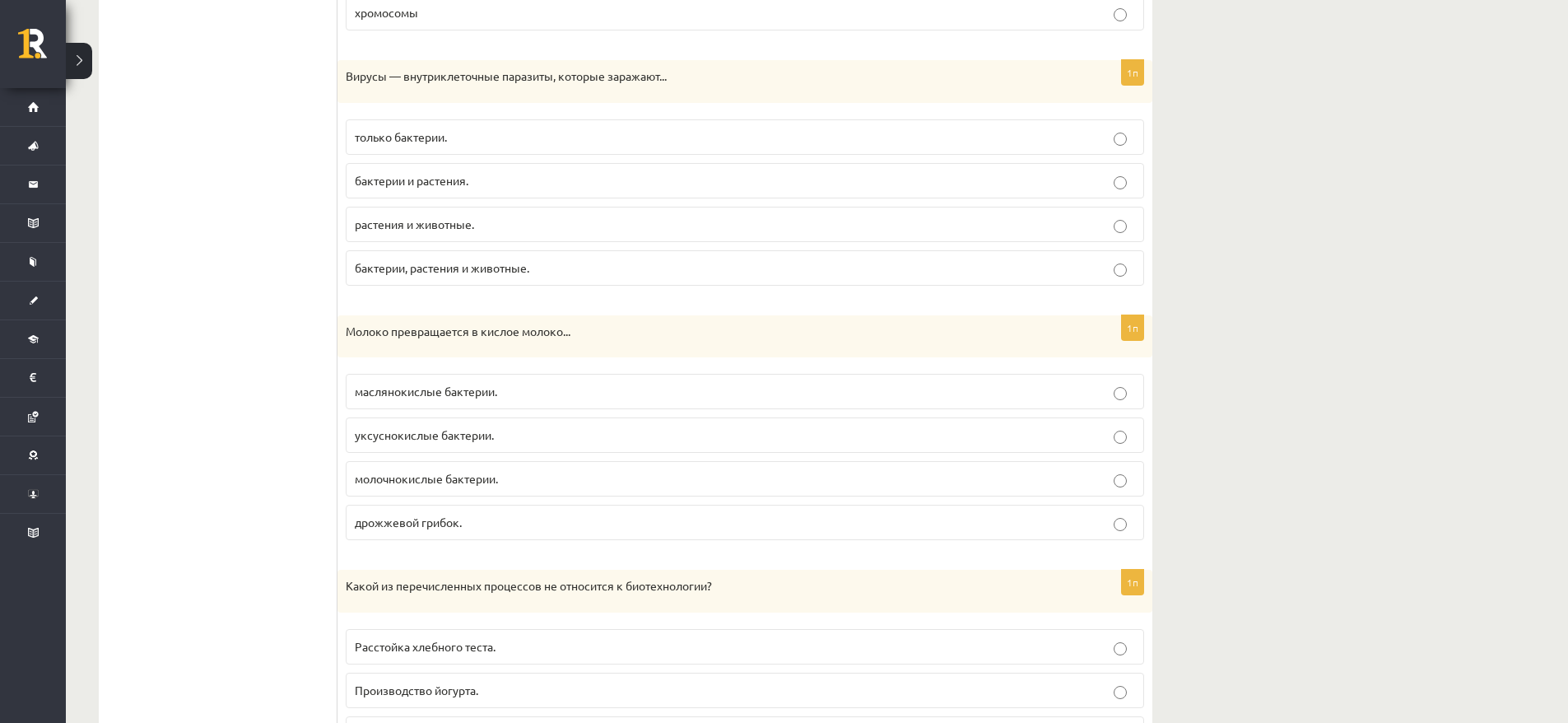
scroll to position [3187, 0]
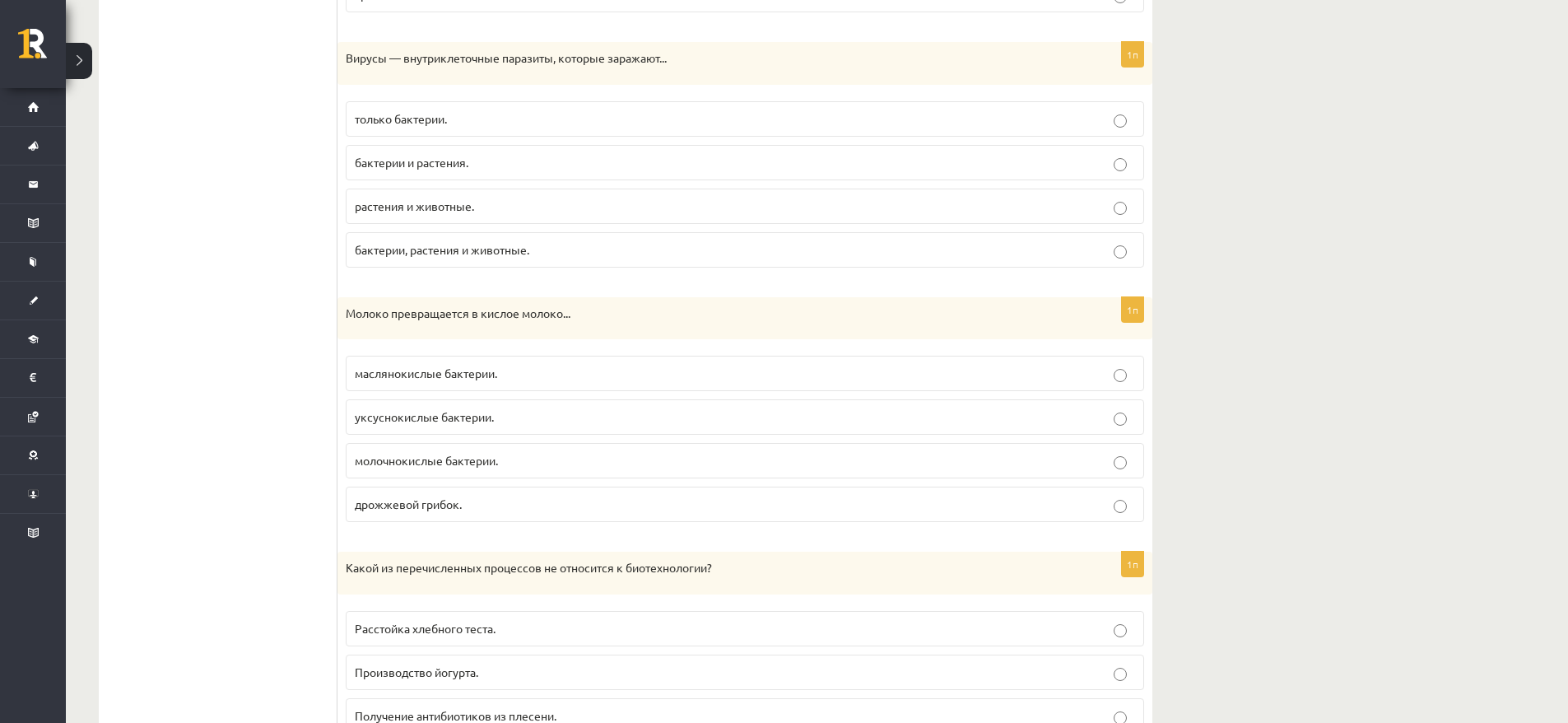
click at [421, 112] on font "только бактерии." at bounding box center [401, 118] width 92 height 15
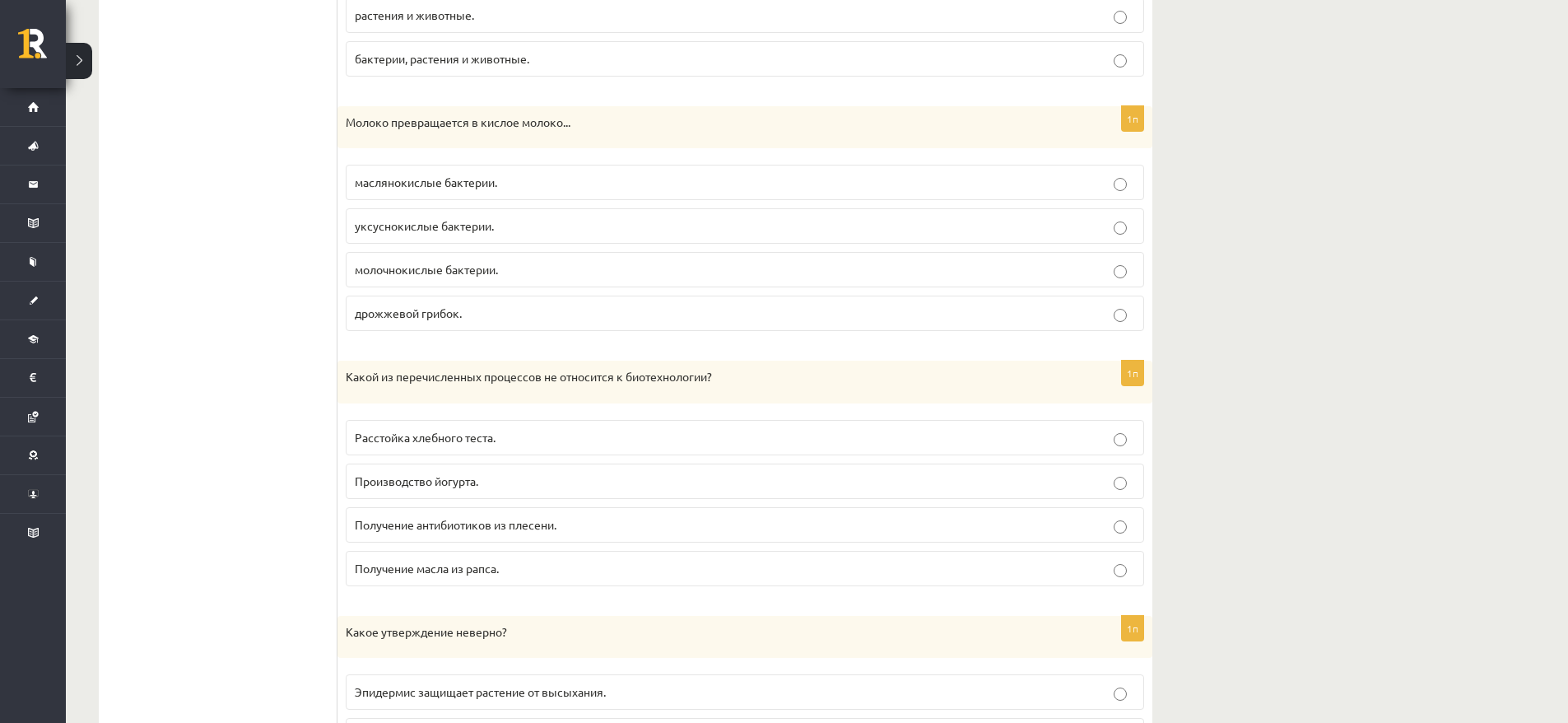
scroll to position [3379, 0]
drag, startPoint x: 895, startPoint y: 282, endPoint x: 992, endPoint y: 274, distance: 97.3
click at [897, 281] on label "молочнокислые бактерии." at bounding box center [744, 268] width 799 height 35
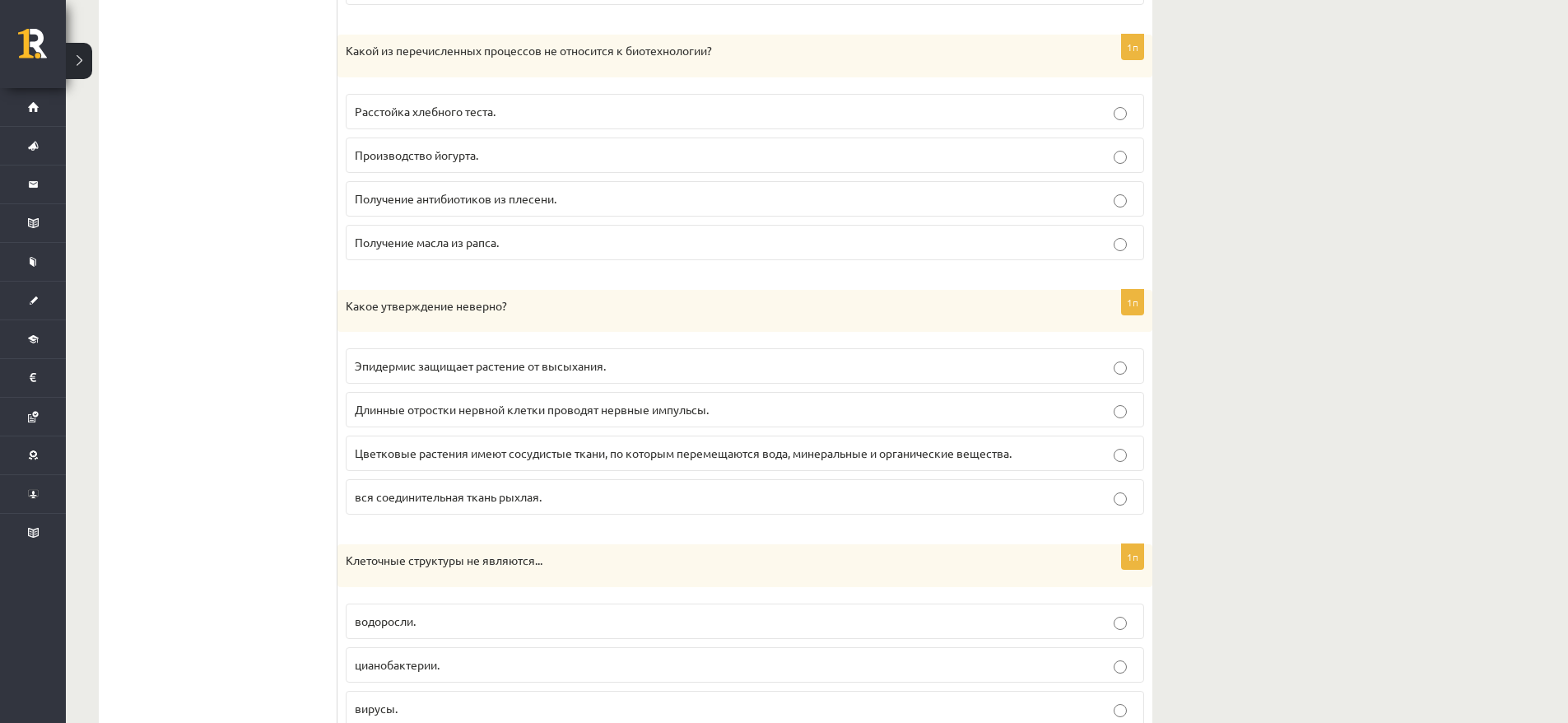
scroll to position [3730, 0]
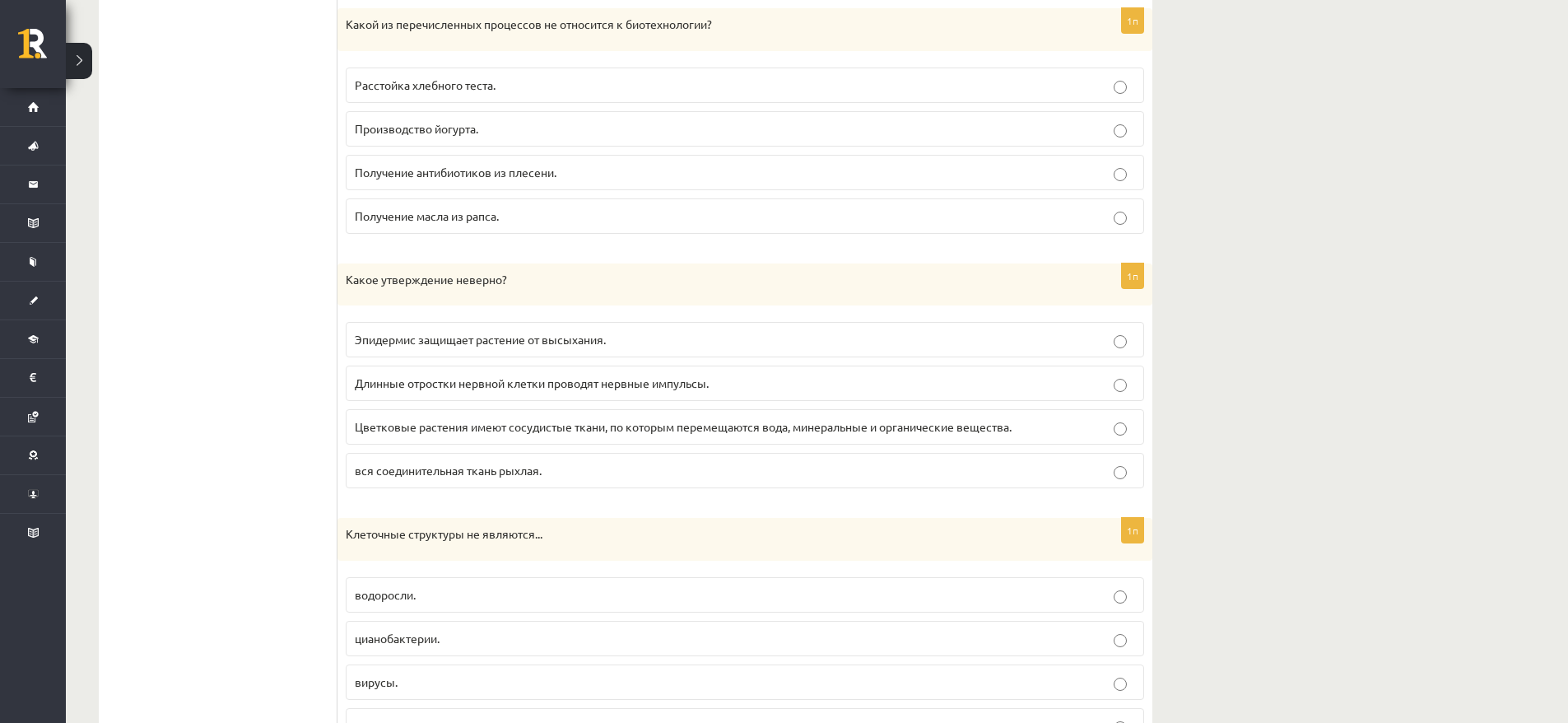
drag, startPoint x: 1374, startPoint y: 376, endPoint x: 955, endPoint y: 352, distance: 419.7
click at [445, 218] on font "Получение масла из рапса." at bounding box center [427, 215] width 144 height 15
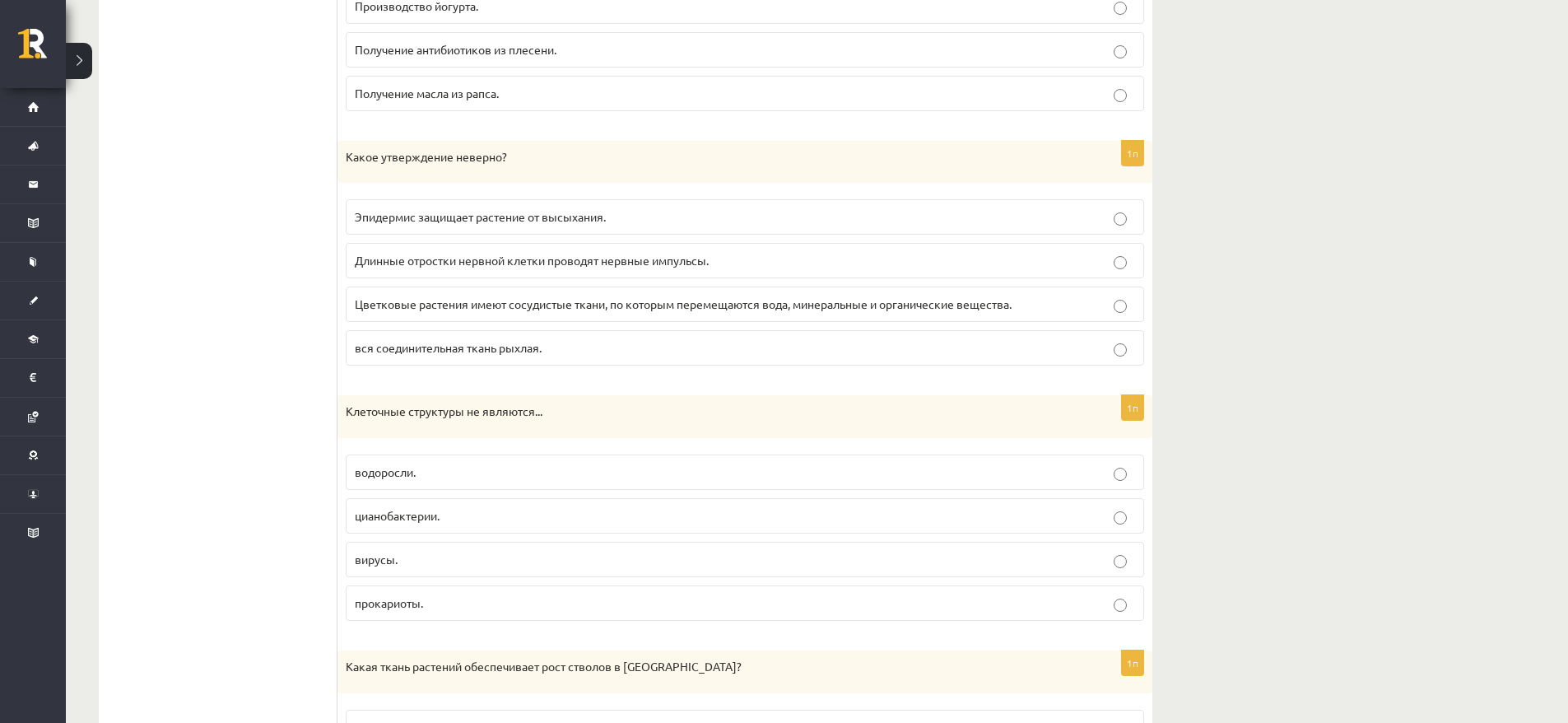
scroll to position [3861, 0]
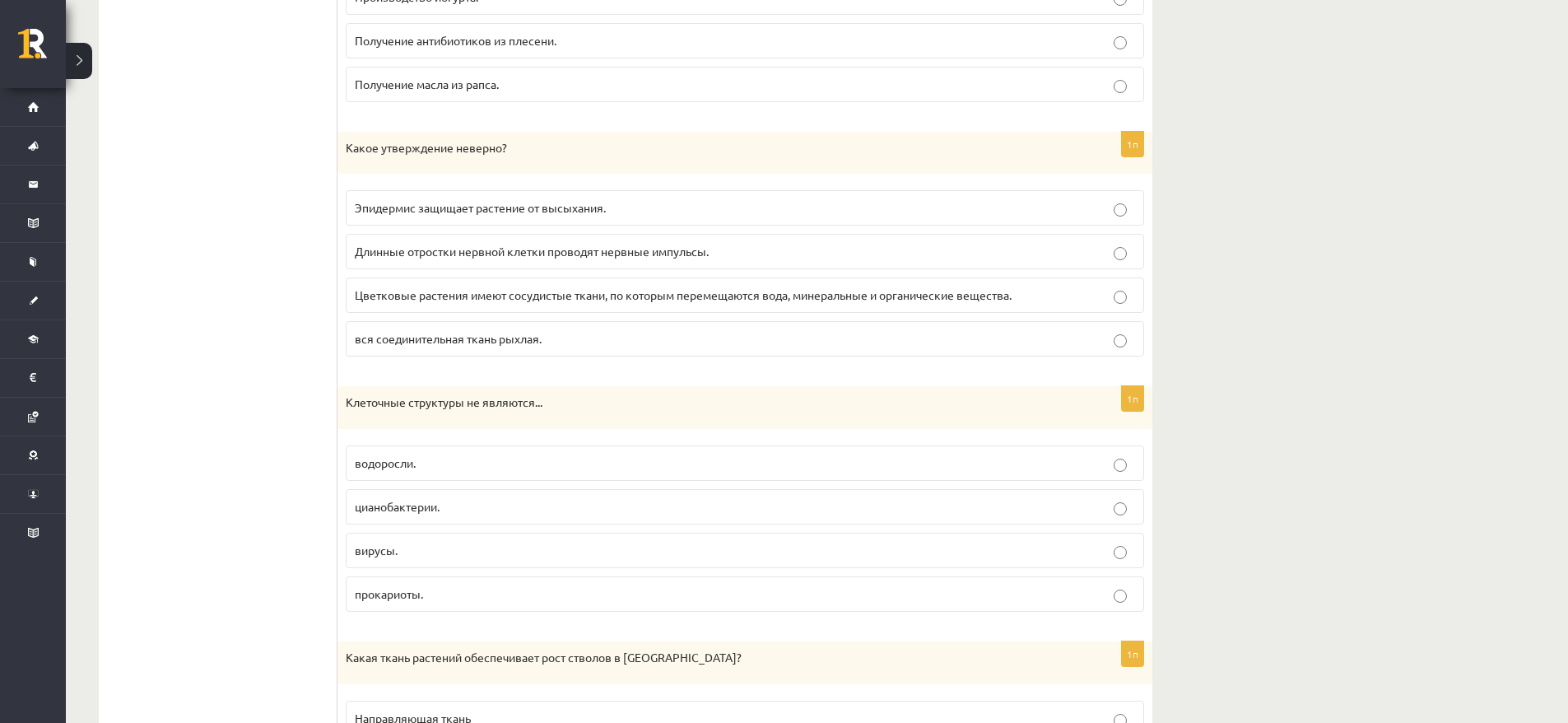
click at [648, 338] on p "вся соединительная ткань рыхлая." at bounding box center [745, 339] width 780 height 17
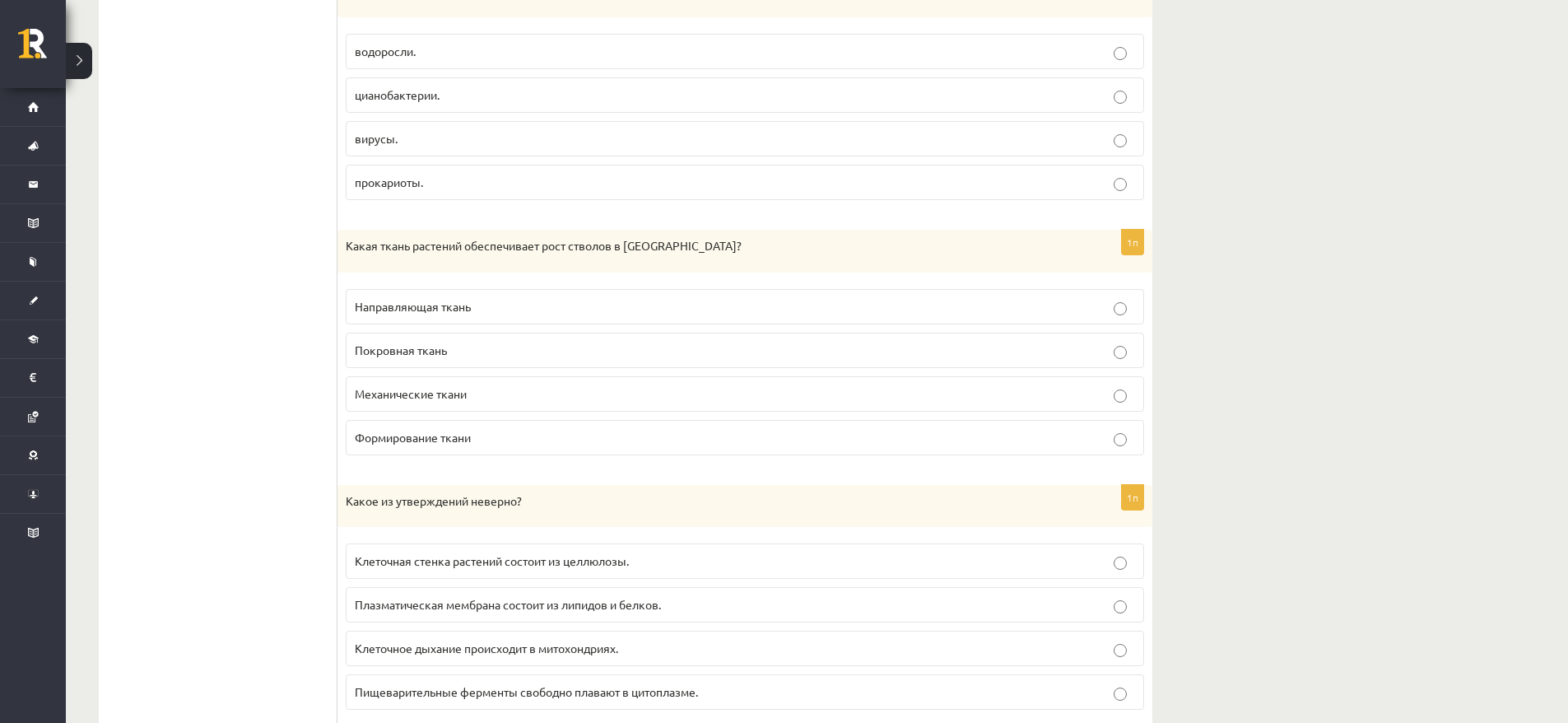
scroll to position [4143, 0]
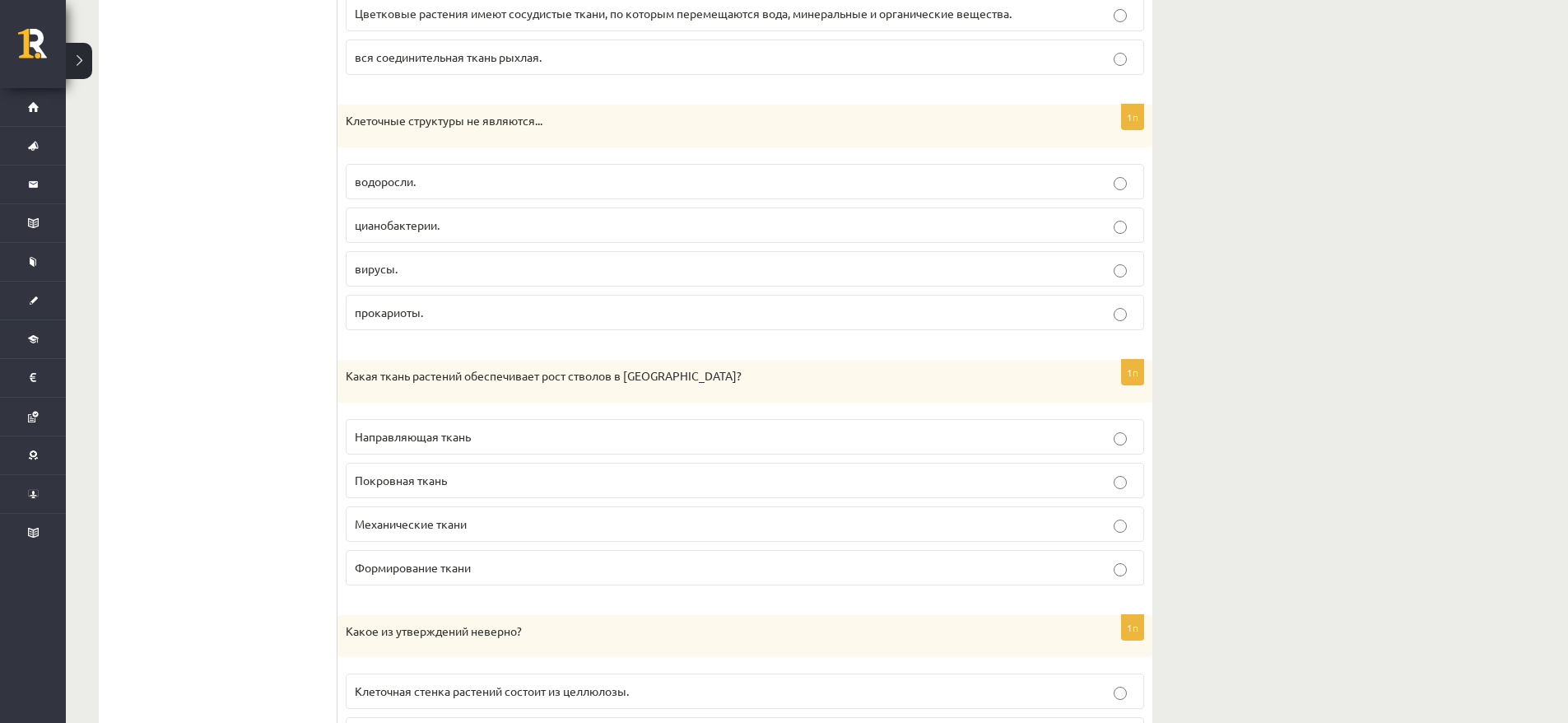
click at [423, 252] on label "вирусы." at bounding box center [744, 269] width 799 height 35
click at [392, 409] on div "1п Какая ткань растений обеспечивает рост стволов в толщину? Направляющая ткань…" at bounding box center [745, 479] width 815 height 239
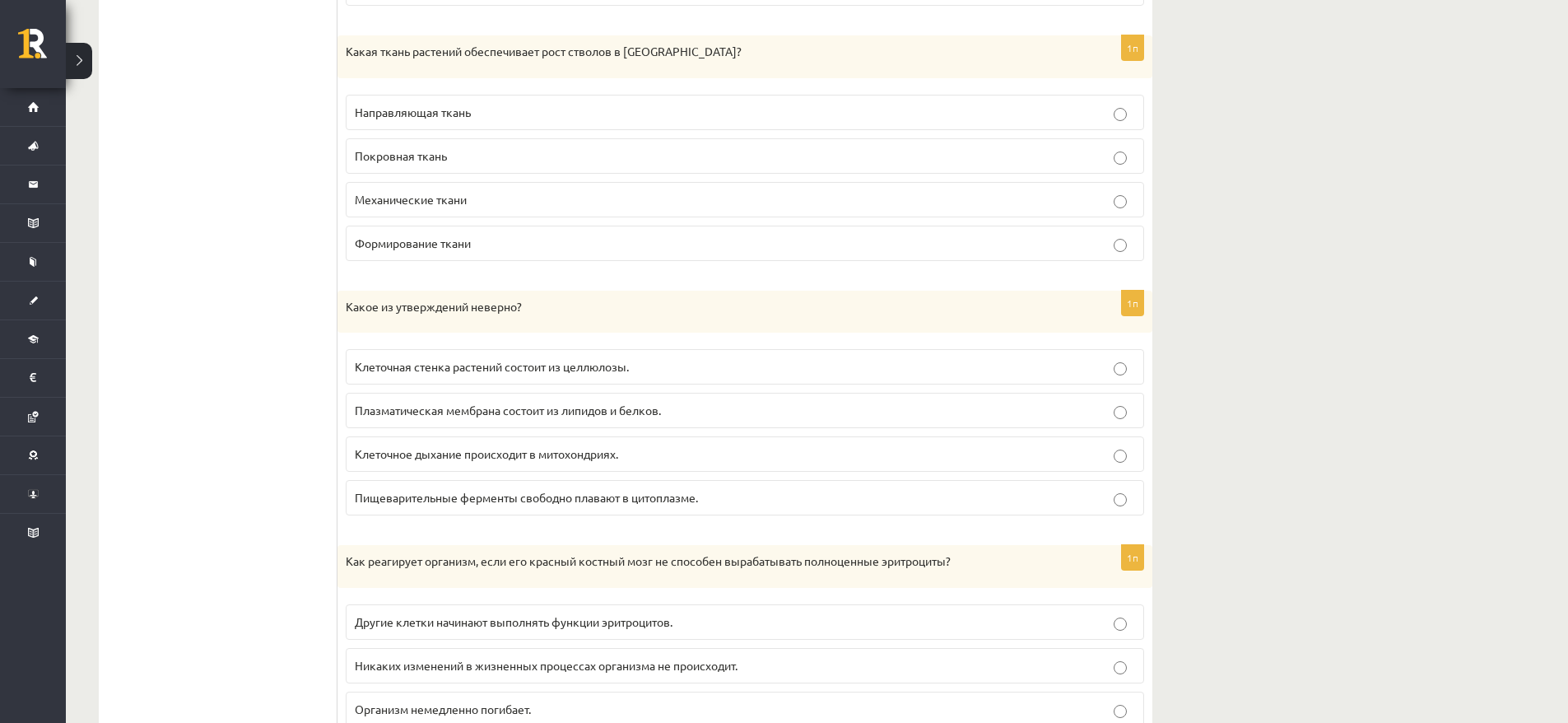
scroll to position [4477, 0]
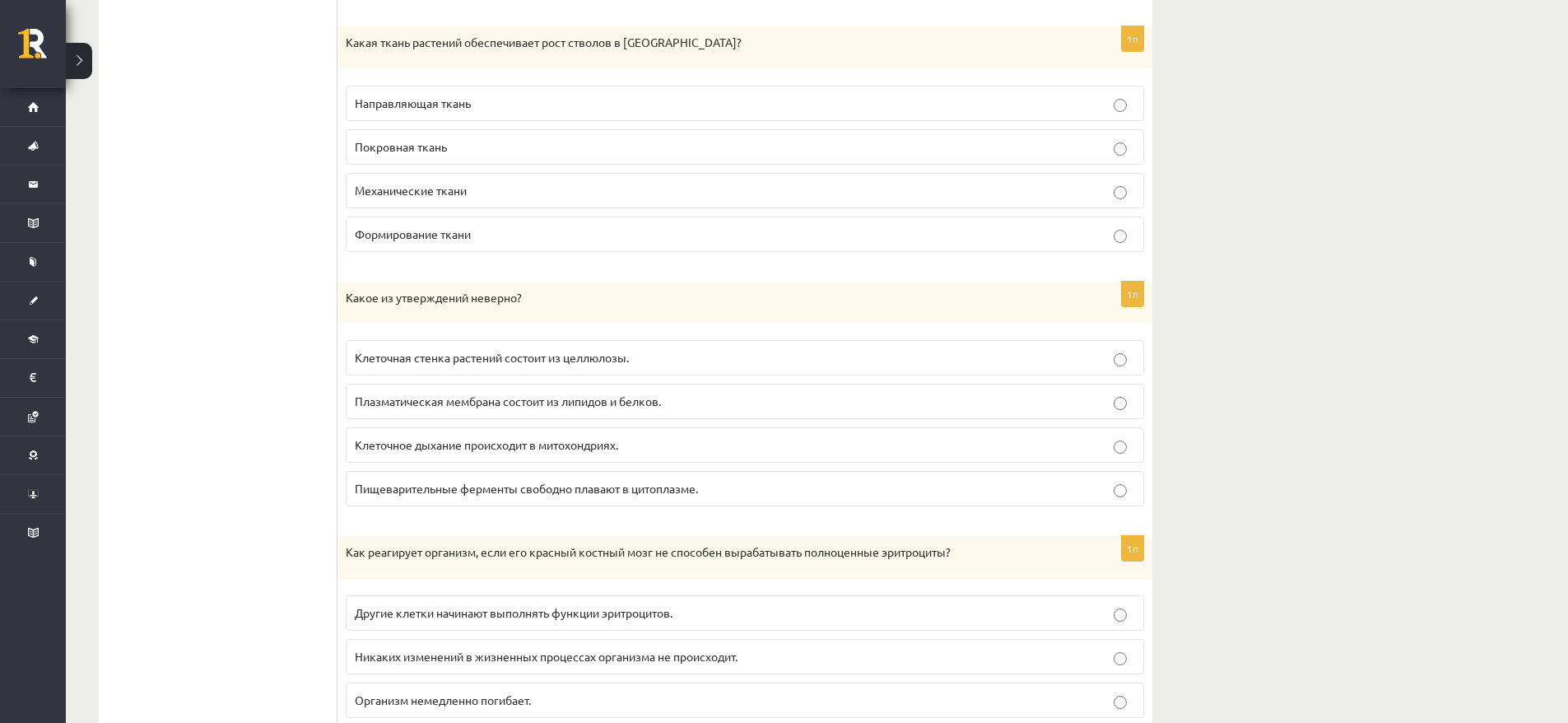
drag, startPoint x: 317, startPoint y: 303, endPoint x: 345, endPoint y: 200, distance: 106.7
click at [409, 195] on p "Механические ткани" at bounding box center [745, 190] width 780 height 17
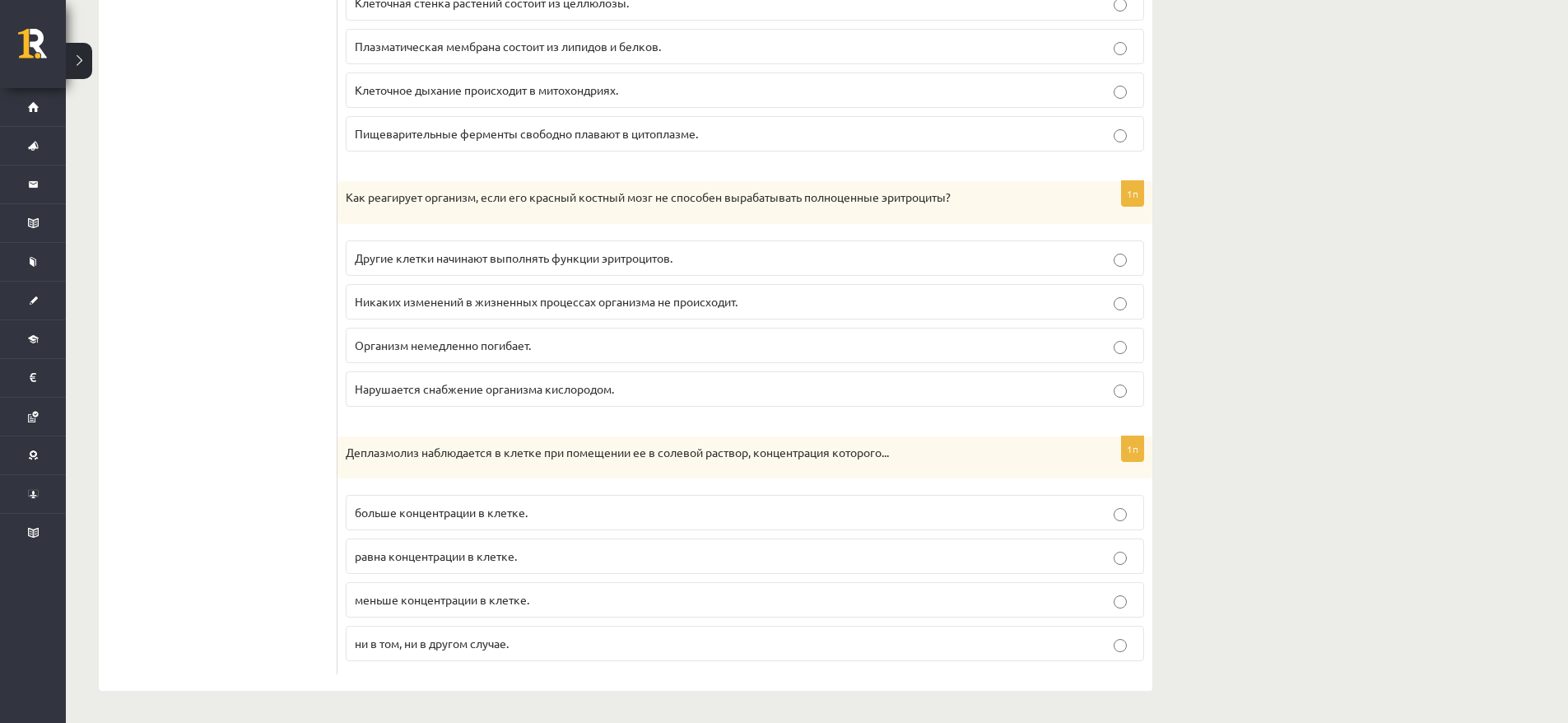
scroll to position [4707, 0]
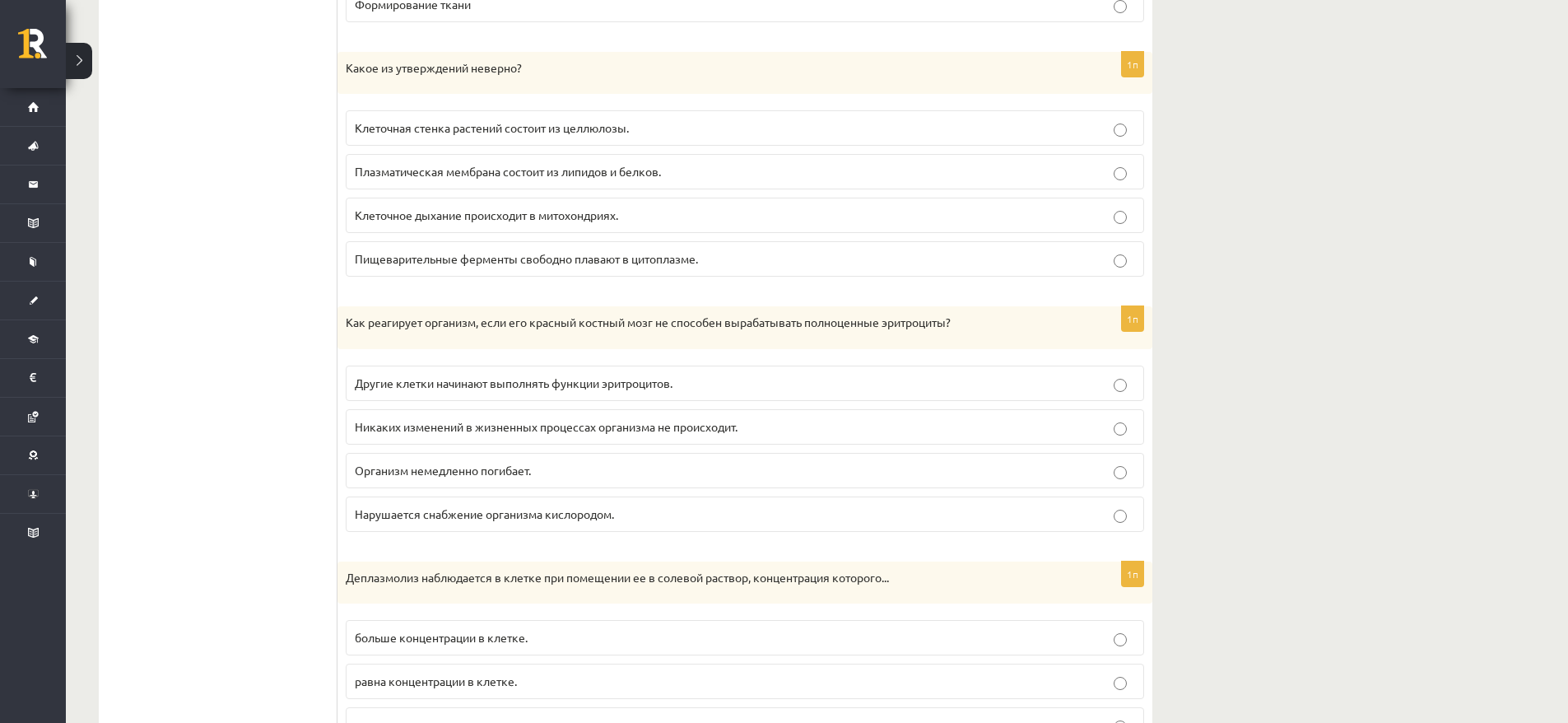
click at [665, 150] on fieldset "Клеточная стенка растений состоит из целлюлозы. Плазматическая мембрана состоит…" at bounding box center [744, 191] width 799 height 180
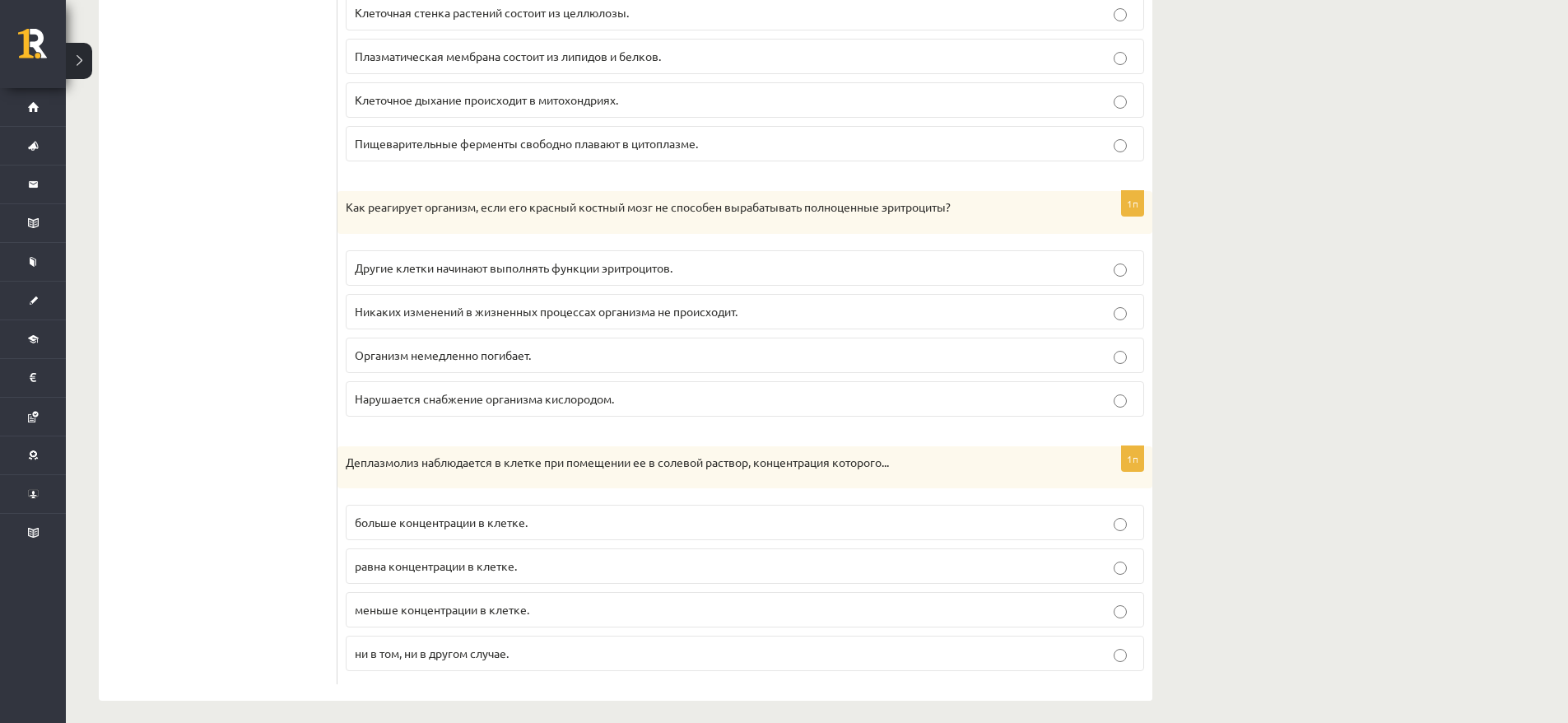
scroll to position [4831, 0]
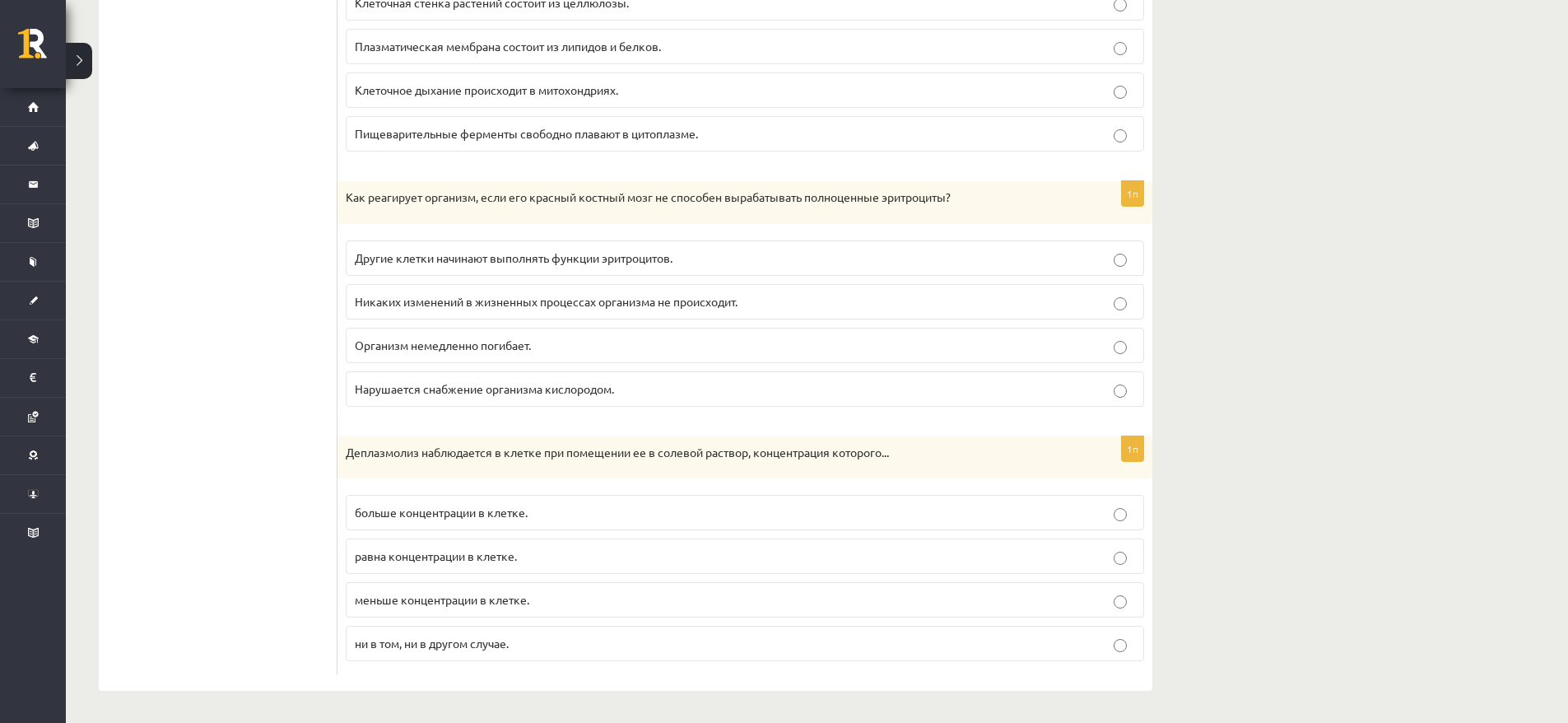
click at [705, 49] on p "Плазматическая мембрана состоит из липидов и белков." at bounding box center [745, 47] width 780 height 17
click at [510, 360] on label "Организм немедленно погибает." at bounding box center [744, 345] width 799 height 35
click at [627, 393] on p "Нарушается снабжение организма кислородом." at bounding box center [745, 389] width 780 height 17
click at [415, 584] on label "меньше концентрации в клетке." at bounding box center [744, 600] width 799 height 35
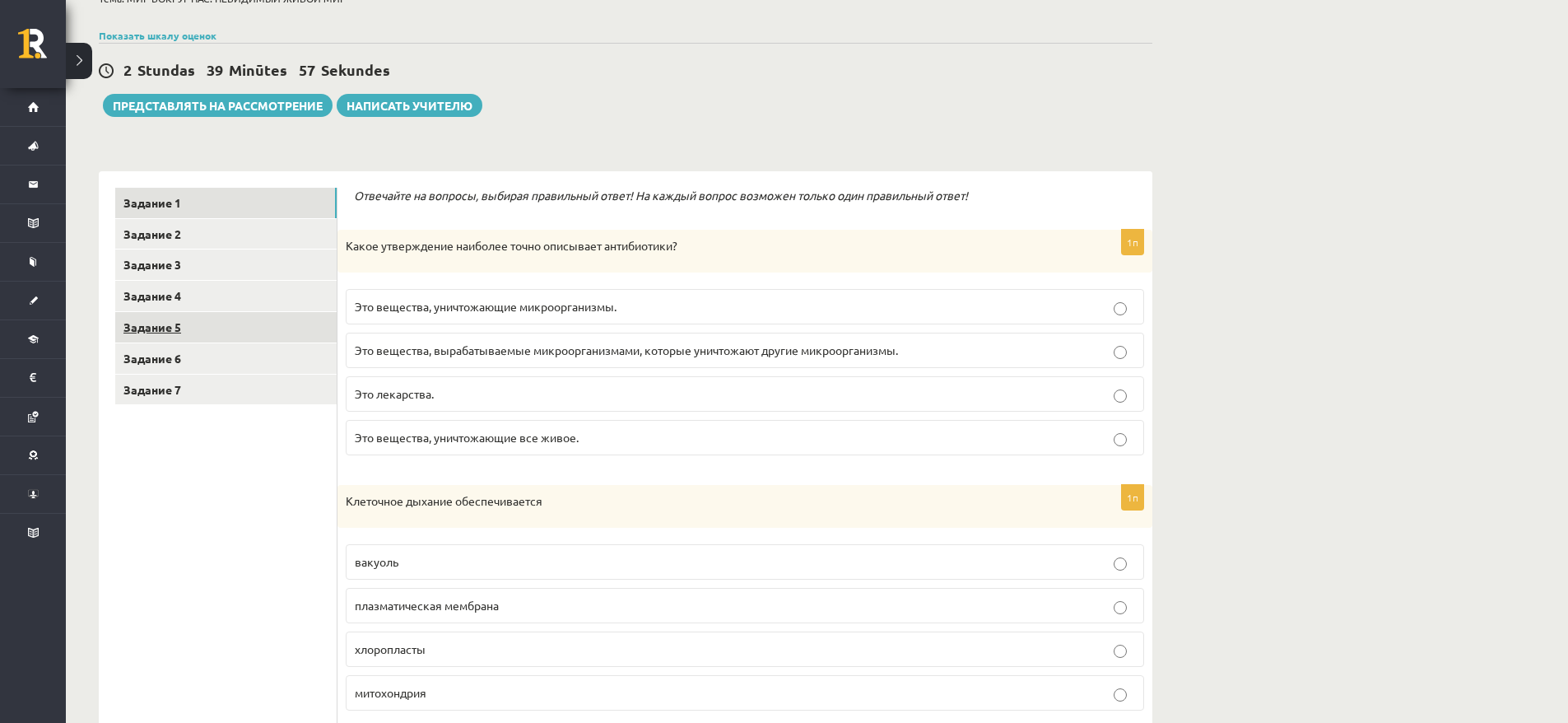
scroll to position [0, 0]
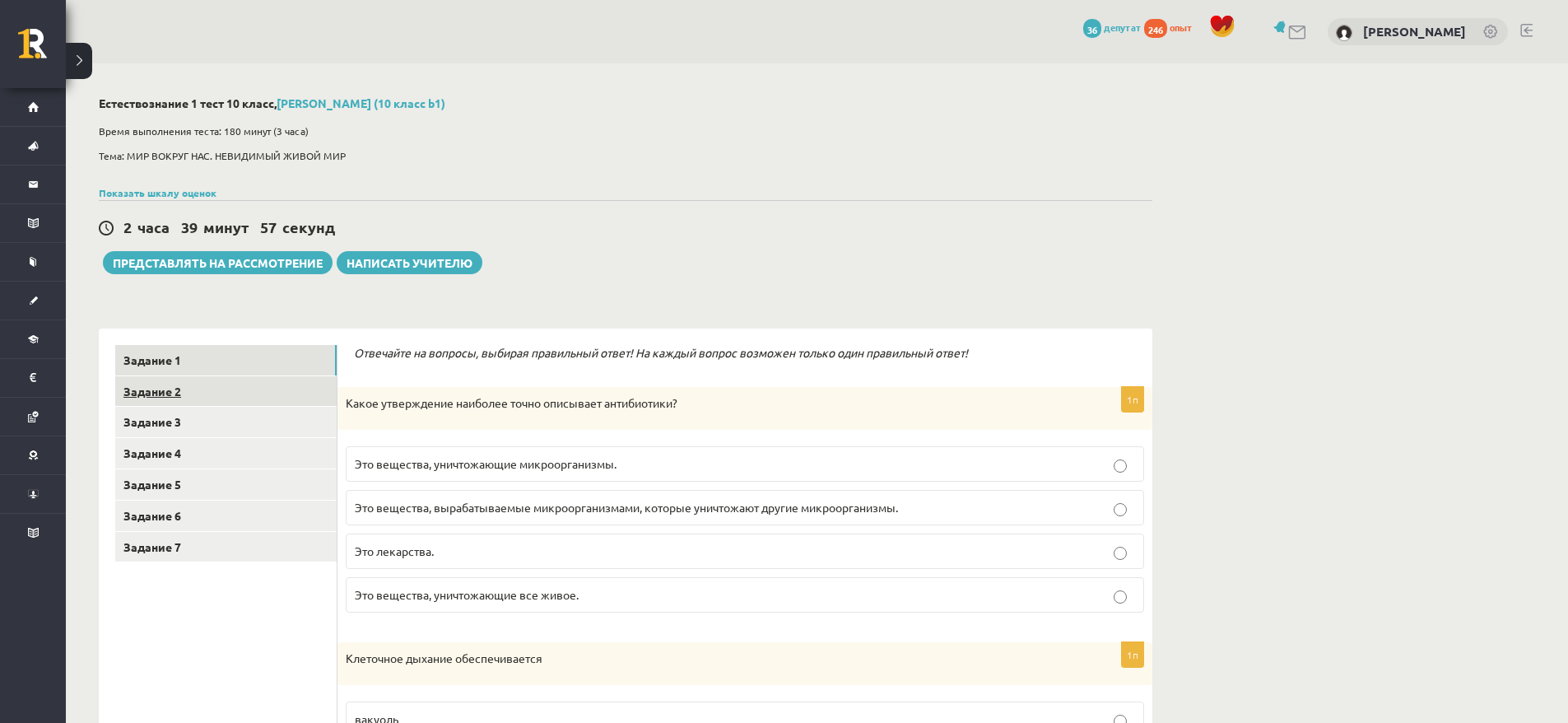
click at [209, 399] on link "Задание 2" at bounding box center [226, 391] width 221 height 30
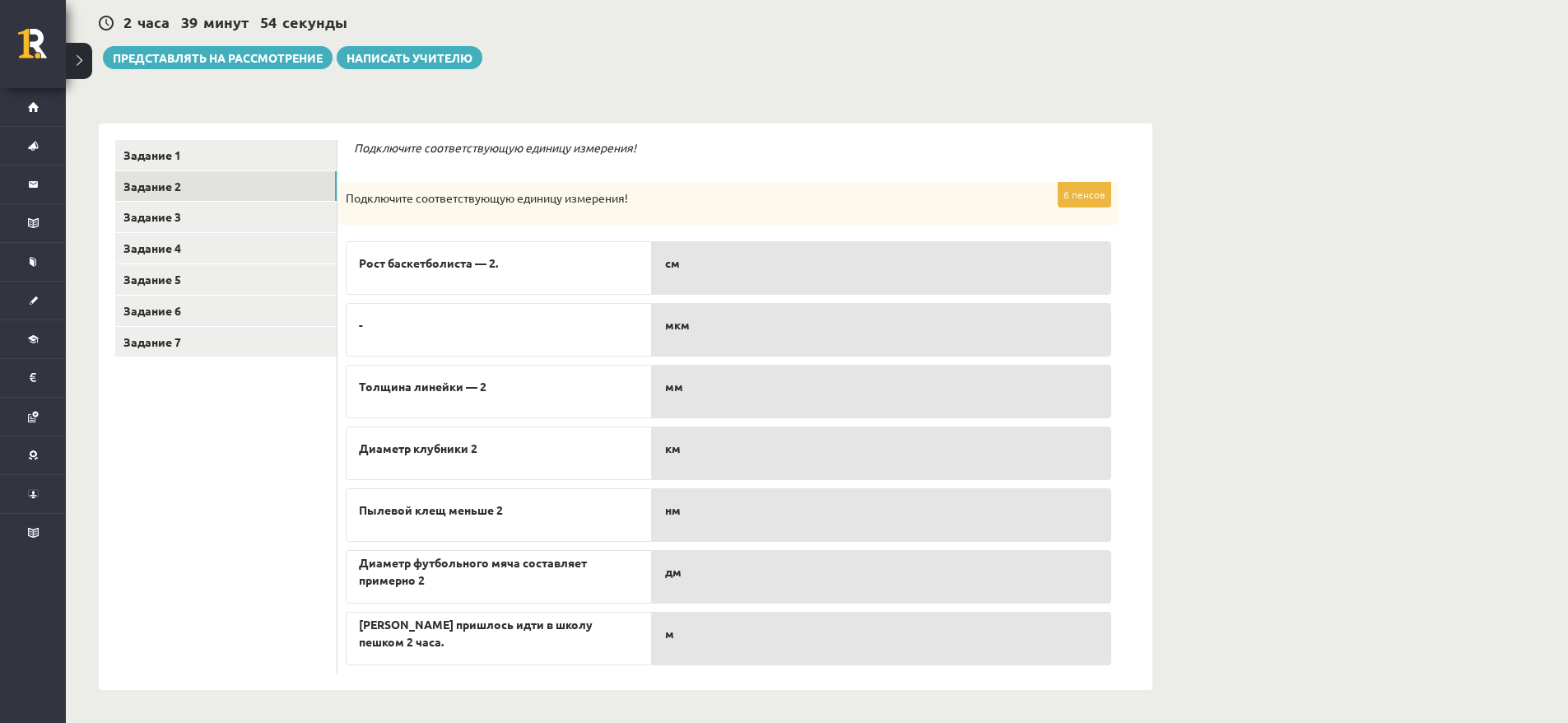
scroll to position [206, 0]
drag, startPoint x: 367, startPoint y: 215, endPoint x: 583, endPoint y: 201, distance: 216.5
click at [583, 201] on div "Подключите соответствующую единицу измерения!" at bounding box center [729, 203] width 782 height 43
click at [692, 199] on p "Подключите соответствующую единицу измерения!" at bounding box center [687, 198] width 683 height 16
drag, startPoint x: 434, startPoint y: 404, endPoint x: 472, endPoint y: 404, distance: 38.0
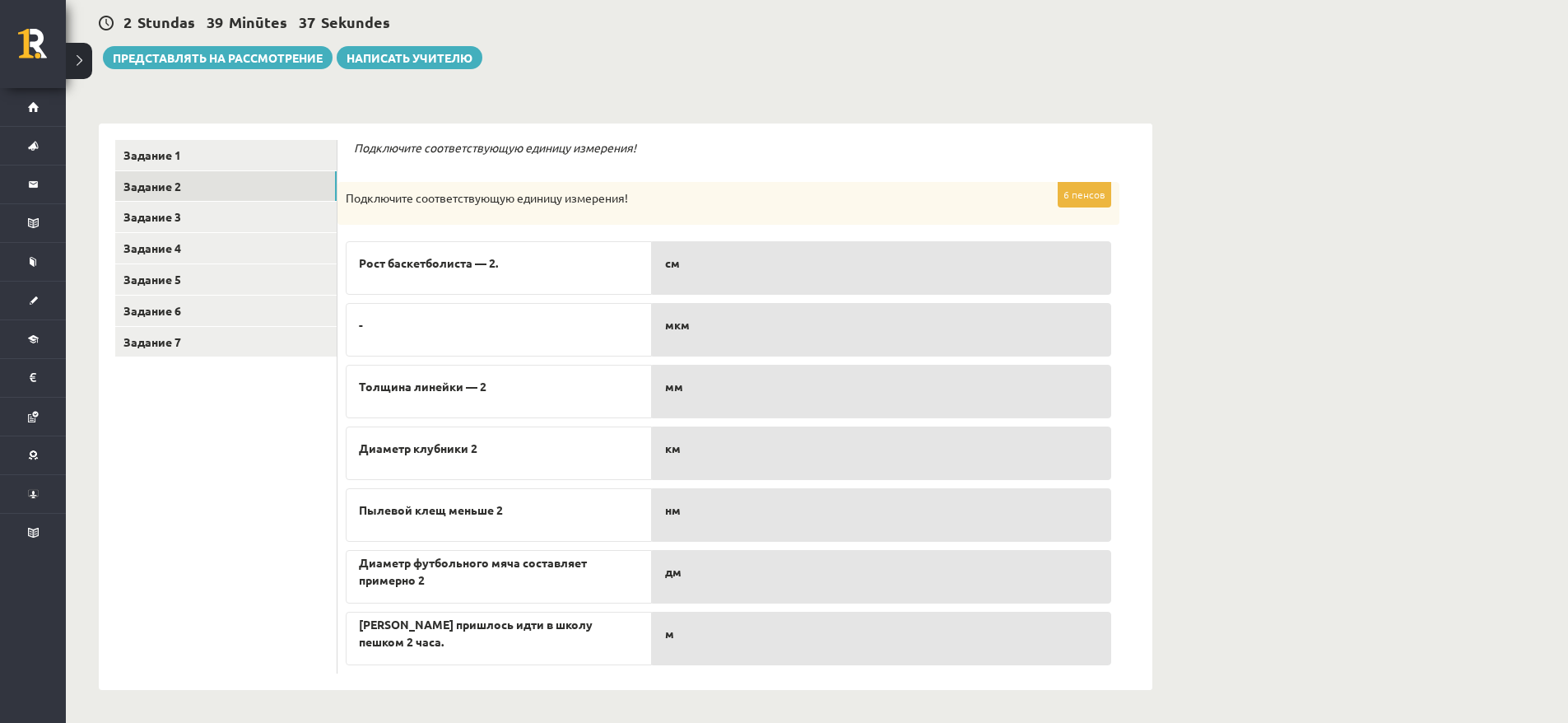
click at [472, 404] on div "Толщина линейки — 2" at bounding box center [499, 391] width 307 height 53
drag, startPoint x: 556, startPoint y: 392, endPoint x: 536, endPoint y: 392, distance: 20.0
click at [537, 392] on p "Толщина линейки — 2" at bounding box center [499, 386] width 279 height 17
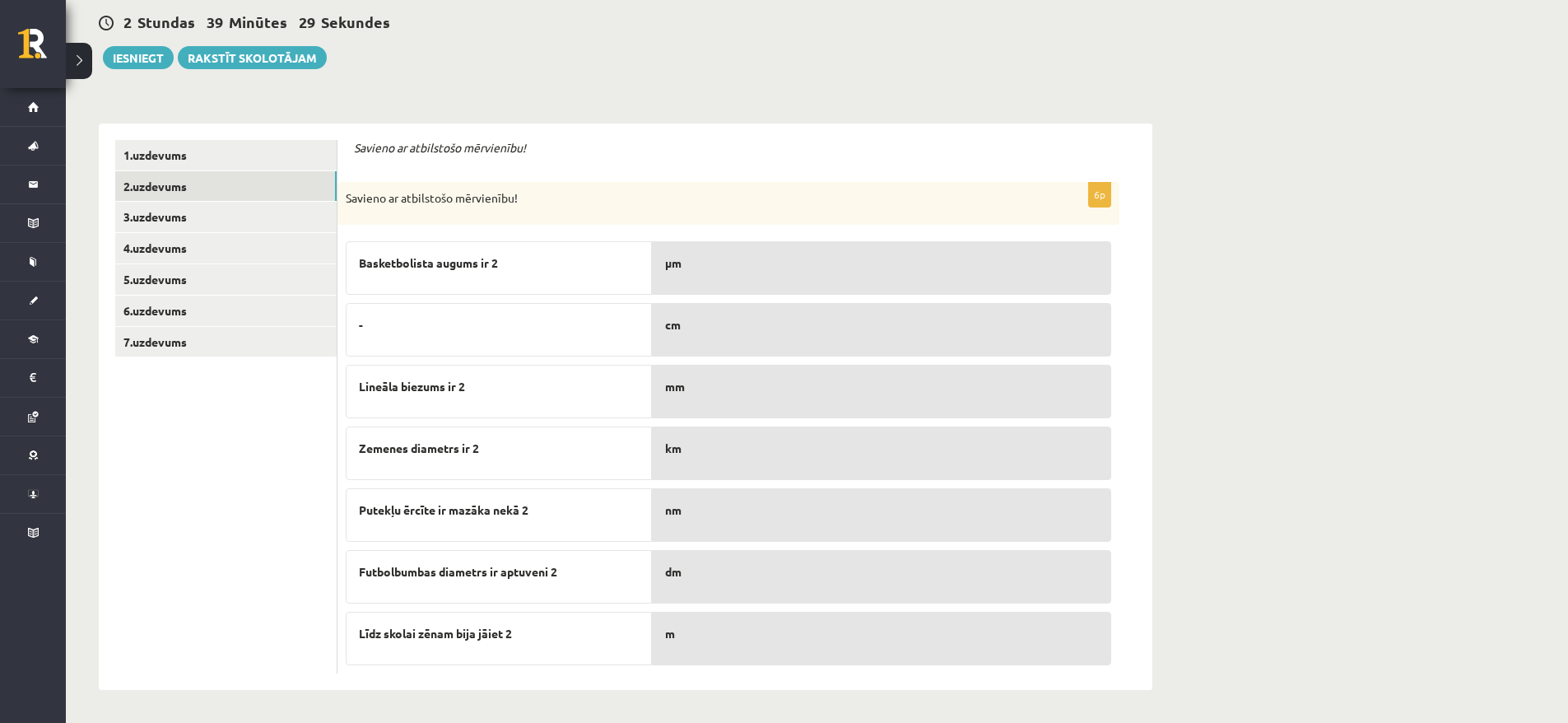
click at [1352, 211] on div "Dabaszinības 1.ieskaite 10.klase , Maksims Cibuļskis (10.b1 klase) Ieskaites pi…" at bounding box center [817, 290] width 1502 height 865
click at [1311, 396] on div "Dabaszinības 1.ieskaite 10.klase , Maksims Cibuļskis (10.b1 klase) Ieskaites pi…" at bounding box center [817, 290] width 1502 height 865
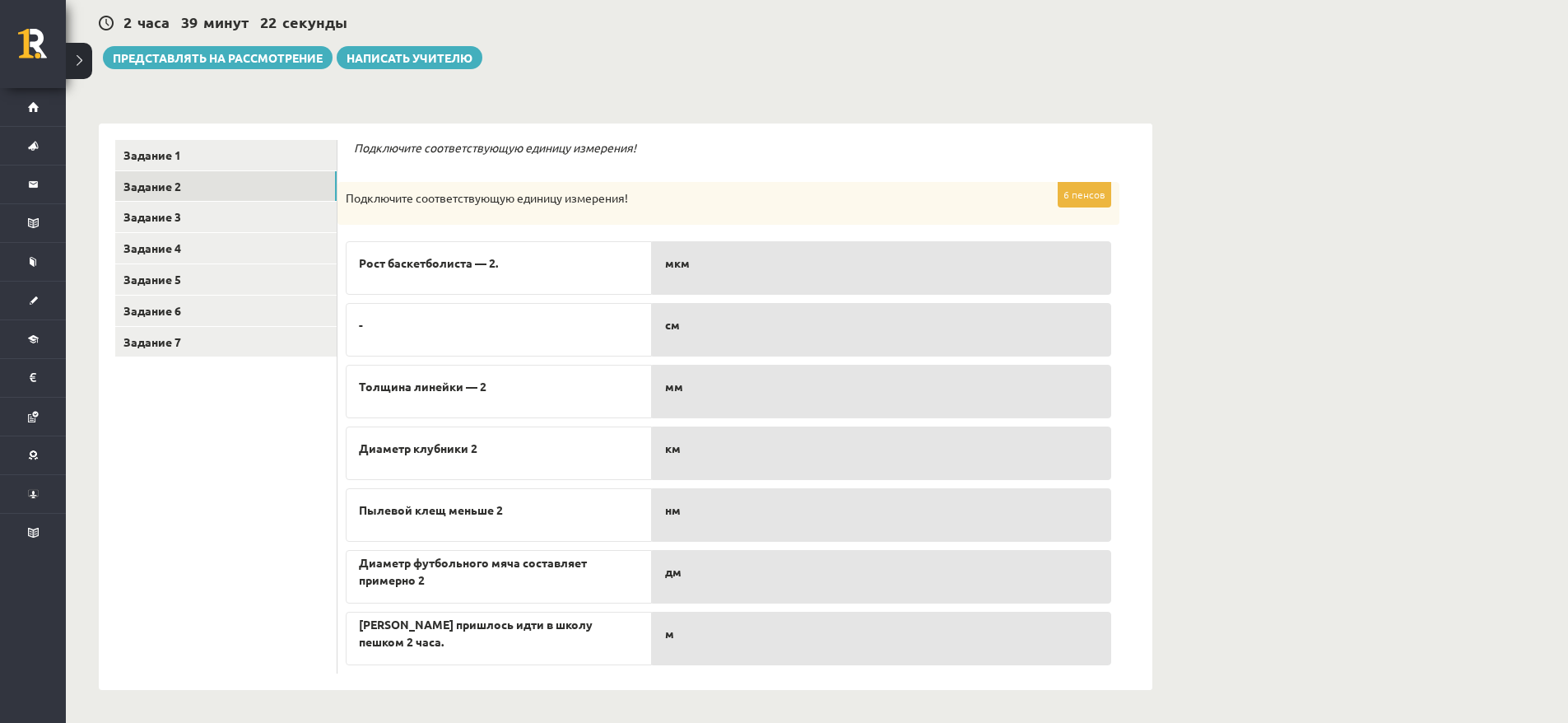
click at [1445, 198] on div "Естествознание 1 тест 10 класс, Максим Цибульскис (10 класс b1) Время выполнени…" at bounding box center [817, 290] width 1502 height 865
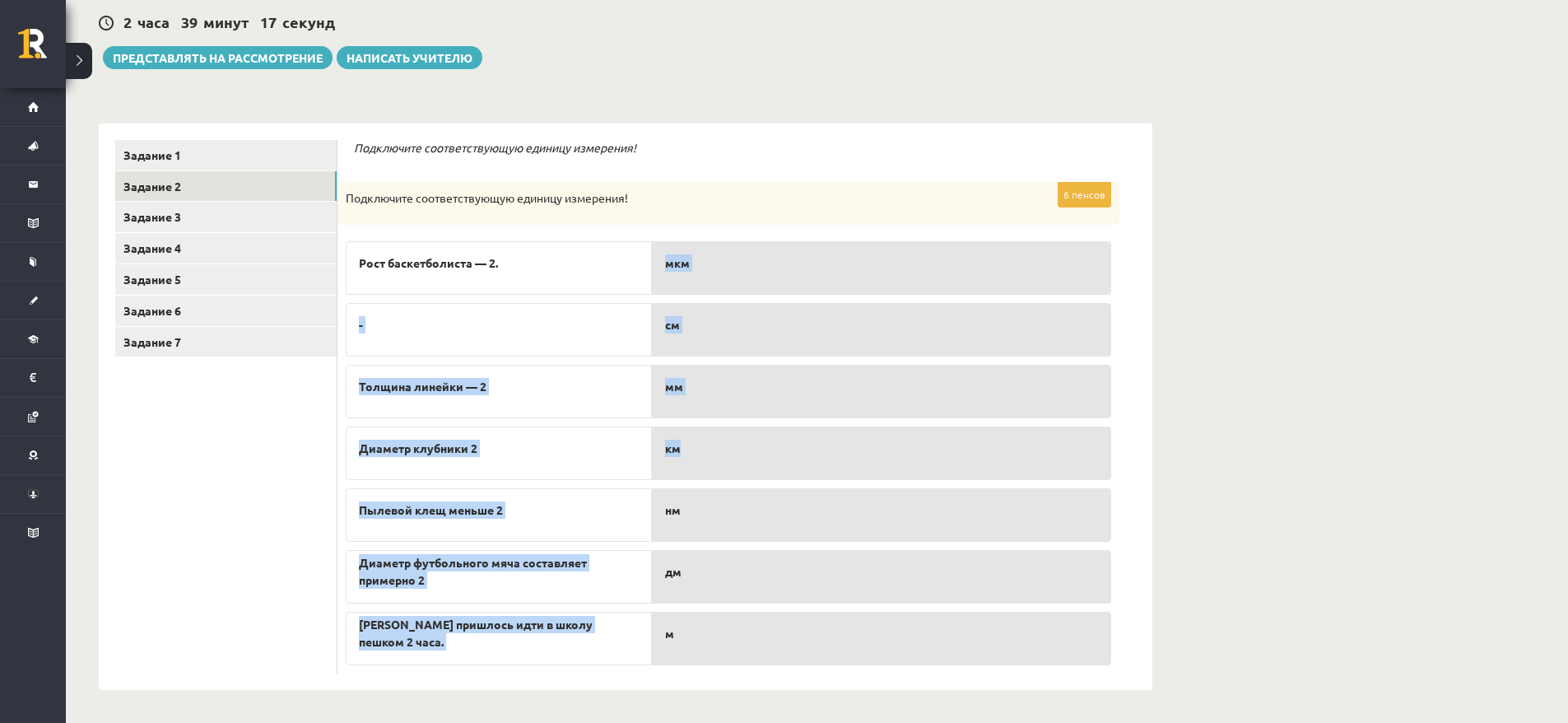
drag, startPoint x: 535, startPoint y: 266, endPoint x: 846, endPoint y: 458, distance: 365.5
click at [847, 458] on fieldset "Рост баскетболиста — 2. - Толщина линейки — 2 Диаметр клубники 2 Пылевой клещ м…" at bounding box center [728, 448] width 766 height 432
click at [557, 440] on p "Диаметр клубники 2" at bounding box center [499, 448] width 279 height 17
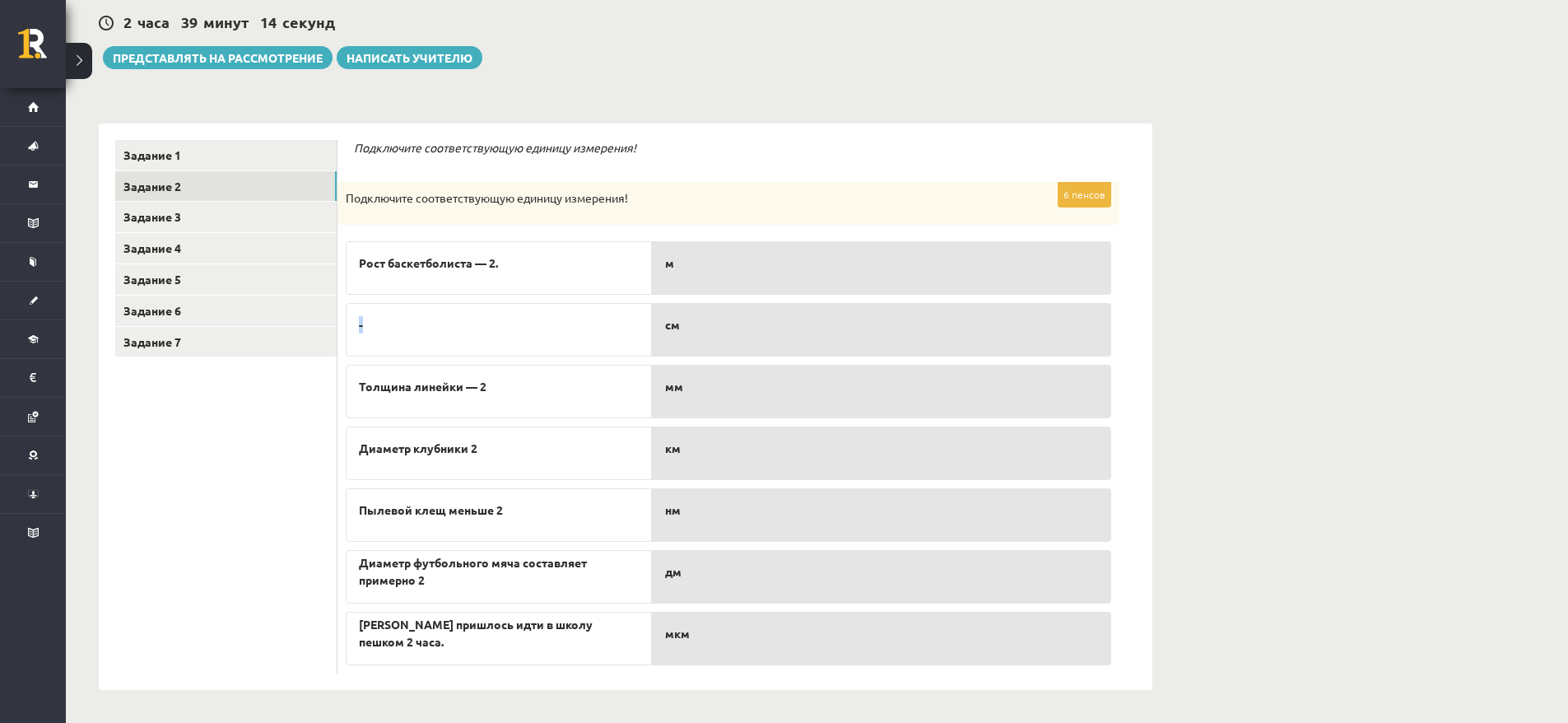
drag, startPoint x: 372, startPoint y: 317, endPoint x: 353, endPoint y: 317, distance: 19.0
click at [353, 317] on div "-" at bounding box center [499, 329] width 307 height 53
click at [1498, 380] on div "Естествознание 1 тест 10 класс, Максим Цибульскис (10 класс b1) Время выполнени…" at bounding box center [817, 290] width 1502 height 865
click at [1258, 398] on div "Естествознание 1 тест 10 класс, Максим Цибульскис (10 класс b1) Время выполнени…" at bounding box center [817, 290] width 1502 height 865
drag, startPoint x: 517, startPoint y: 451, endPoint x: 494, endPoint y: 453, distance: 23.1
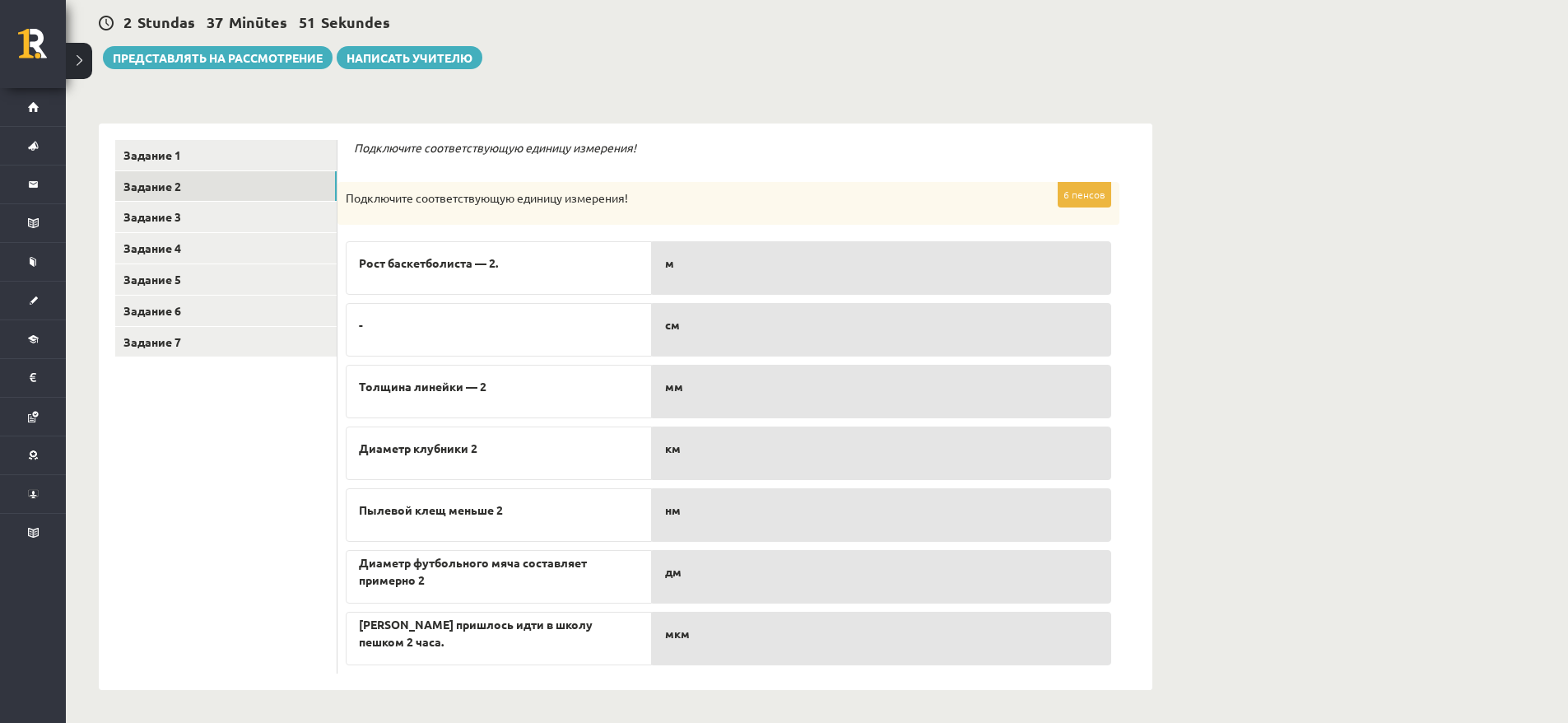
click at [494, 453] on p "Диаметр клубники 2" at bounding box center [499, 448] width 279 height 17
drag, startPoint x: 382, startPoint y: 264, endPoint x: 600, endPoint y: 264, distance: 218.0
click at [600, 264] on p "Рост баскетболиста — 2." at bounding box center [499, 263] width 279 height 17
drag, startPoint x: 424, startPoint y: 313, endPoint x: 349, endPoint y: 338, distance: 79.1
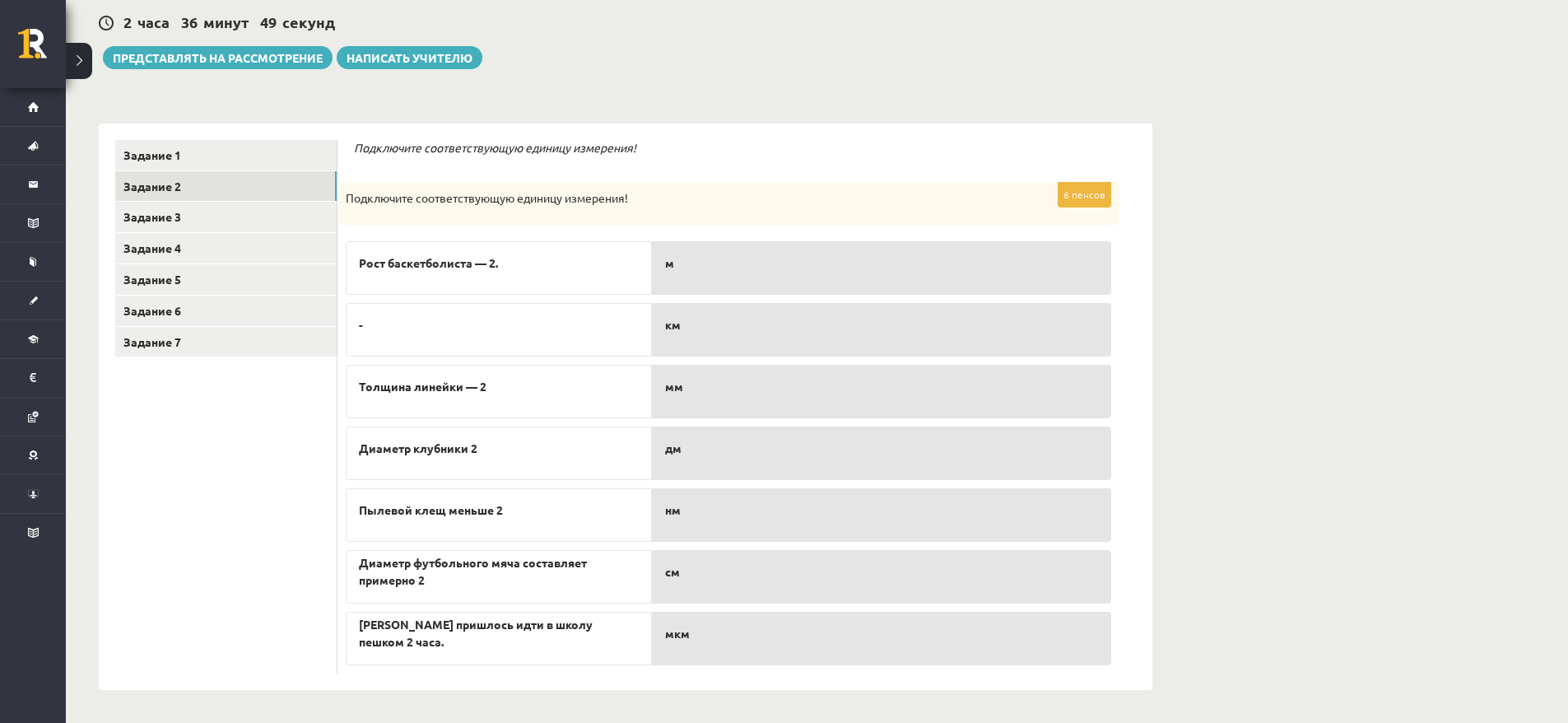
click at [334, 335] on div "********* ********* ********* ********* ********* ********* ********* Задание 1…" at bounding box center [626, 407] width 1054 height 567
drag, startPoint x: 349, startPoint y: 338, endPoint x: 361, endPoint y: 337, distance: 12.0
click at [361, 337] on div "-" at bounding box center [499, 329] width 307 height 53
drag, startPoint x: 359, startPoint y: 386, endPoint x: 585, endPoint y: 399, distance: 226.4
click at [585, 399] on div "Толщина линейки — 2" at bounding box center [499, 391] width 307 height 53
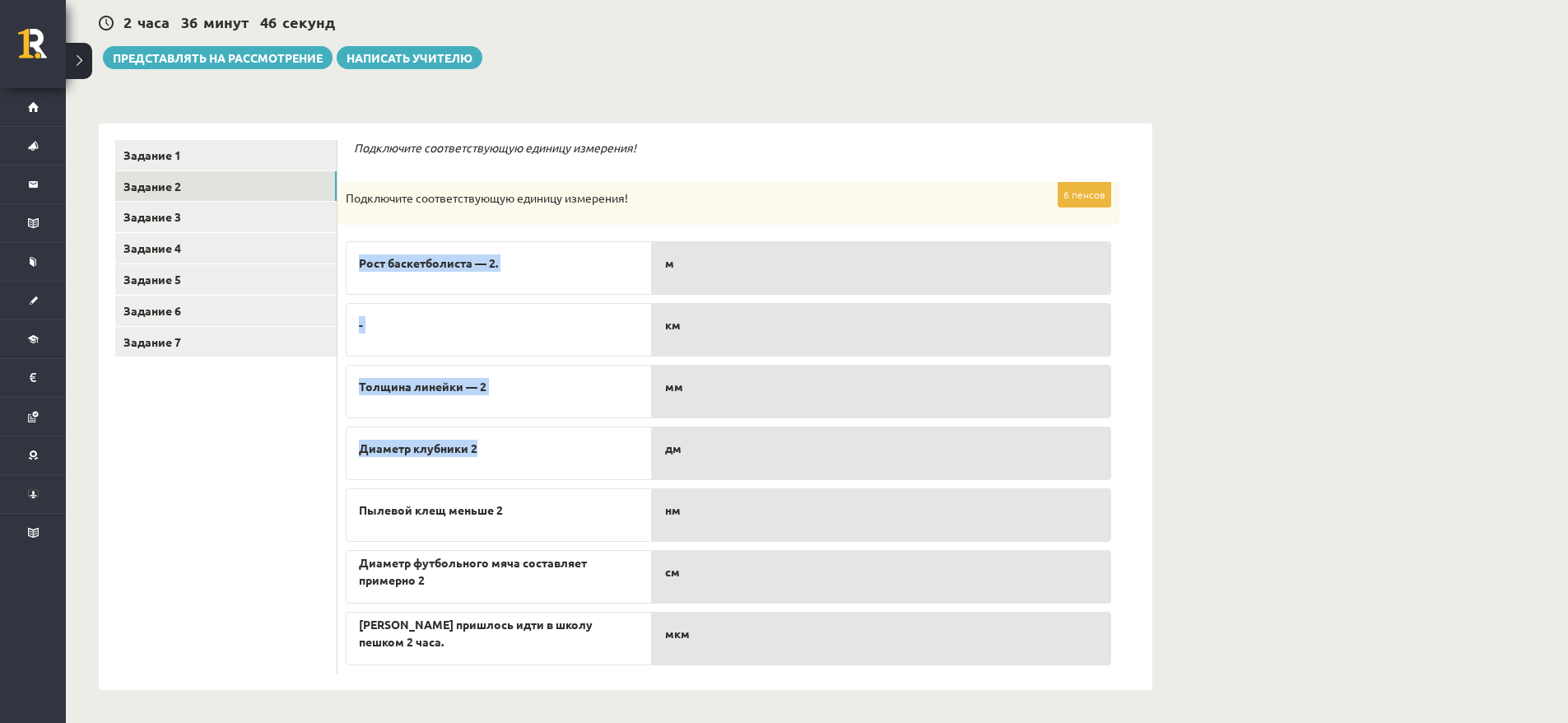
drag, startPoint x: 393, startPoint y: 444, endPoint x: 567, endPoint y: 454, distance: 174.3
click at [567, 454] on div "6 пенсов Подключите соответствующую единицу измерения! Рост баскетболиста — 2. …" at bounding box center [729, 427] width 782 height 491
click at [567, 453] on p "Диаметр клубники 2" at bounding box center [499, 448] width 279 height 17
drag, startPoint x: 545, startPoint y: 459, endPoint x: 530, endPoint y: 459, distance: 15.0
click at [530, 459] on div "Диаметр клубники 2" at bounding box center [499, 452] width 307 height 53
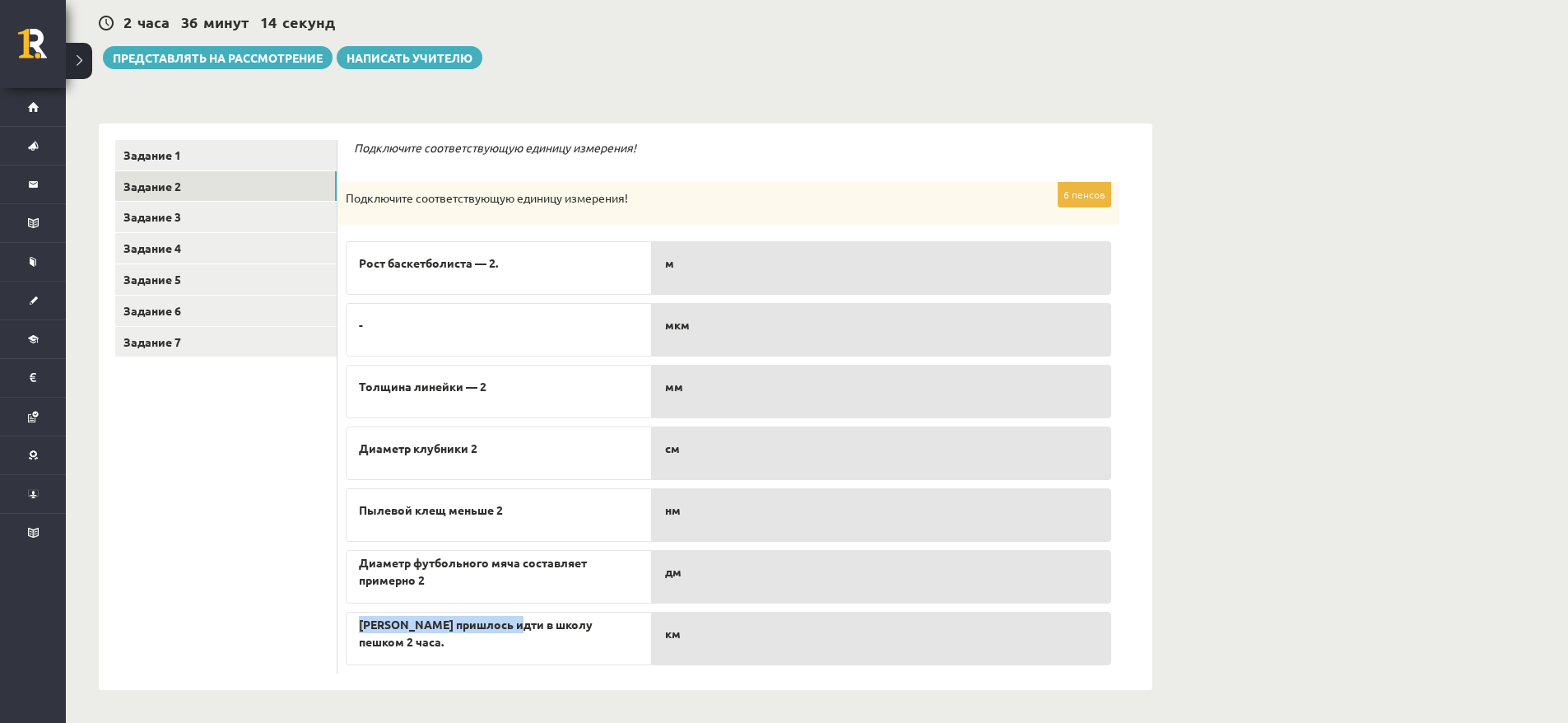
drag, startPoint x: 379, startPoint y: 634, endPoint x: 516, endPoint y: 632, distance: 137.0
click at [516, 632] on div "Мальчику пришлось идти в школу пешком 2 часа." at bounding box center [499, 638] width 307 height 53
click at [516, 632] on span "Мальчику пришлось идти в школу пешком 2 часа." at bounding box center [499, 634] width 279 height 35
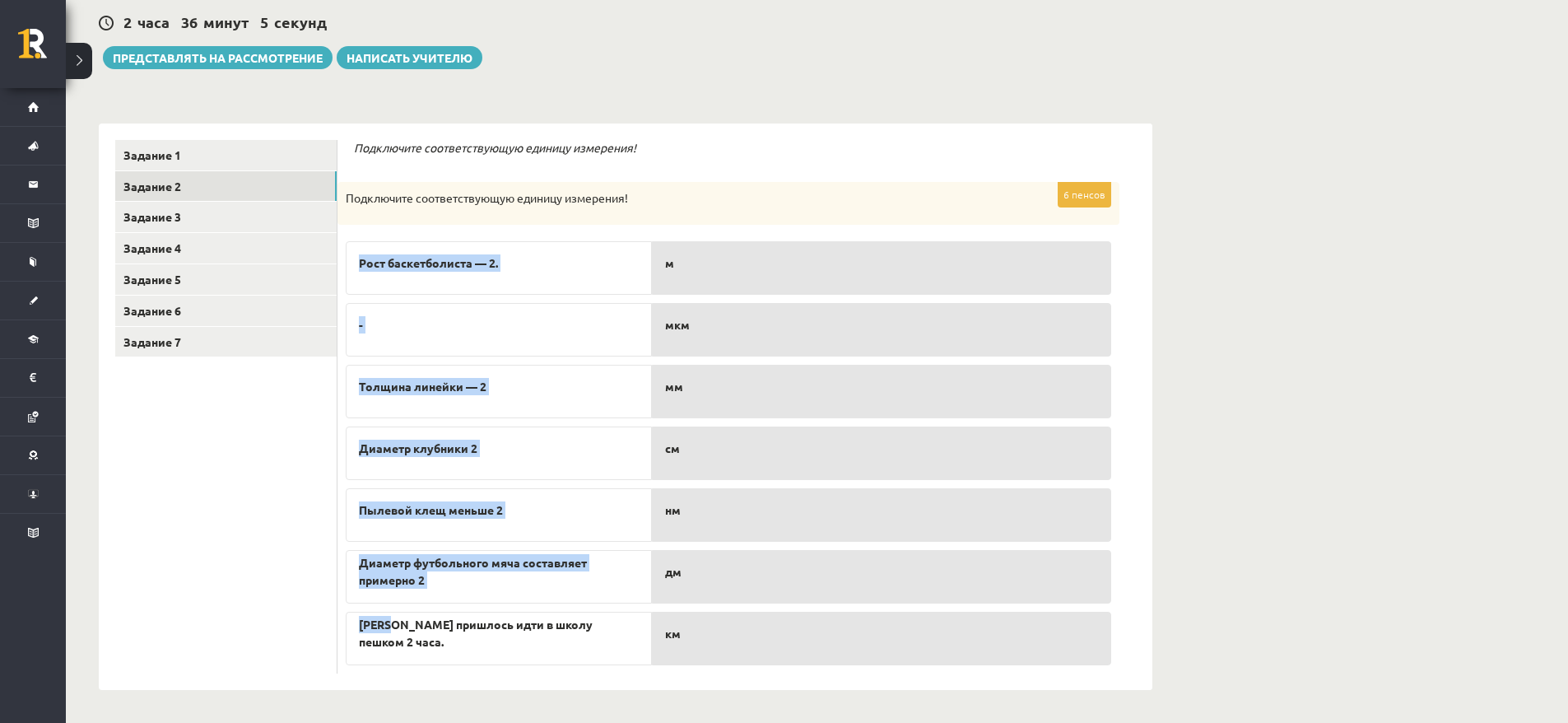
drag, startPoint x: 343, startPoint y: 622, endPoint x: 399, endPoint y: 626, distance: 56.1
click at [399, 626] on div "6 пенсов Подключите соответствующую единицу измерения! Рост баскетболиста — 2. …" at bounding box center [729, 427] width 782 height 491
click at [399, 626] on font "Мальчику пришлось идти в школу пешком 2 часа." at bounding box center [475, 632] width 234 height 32
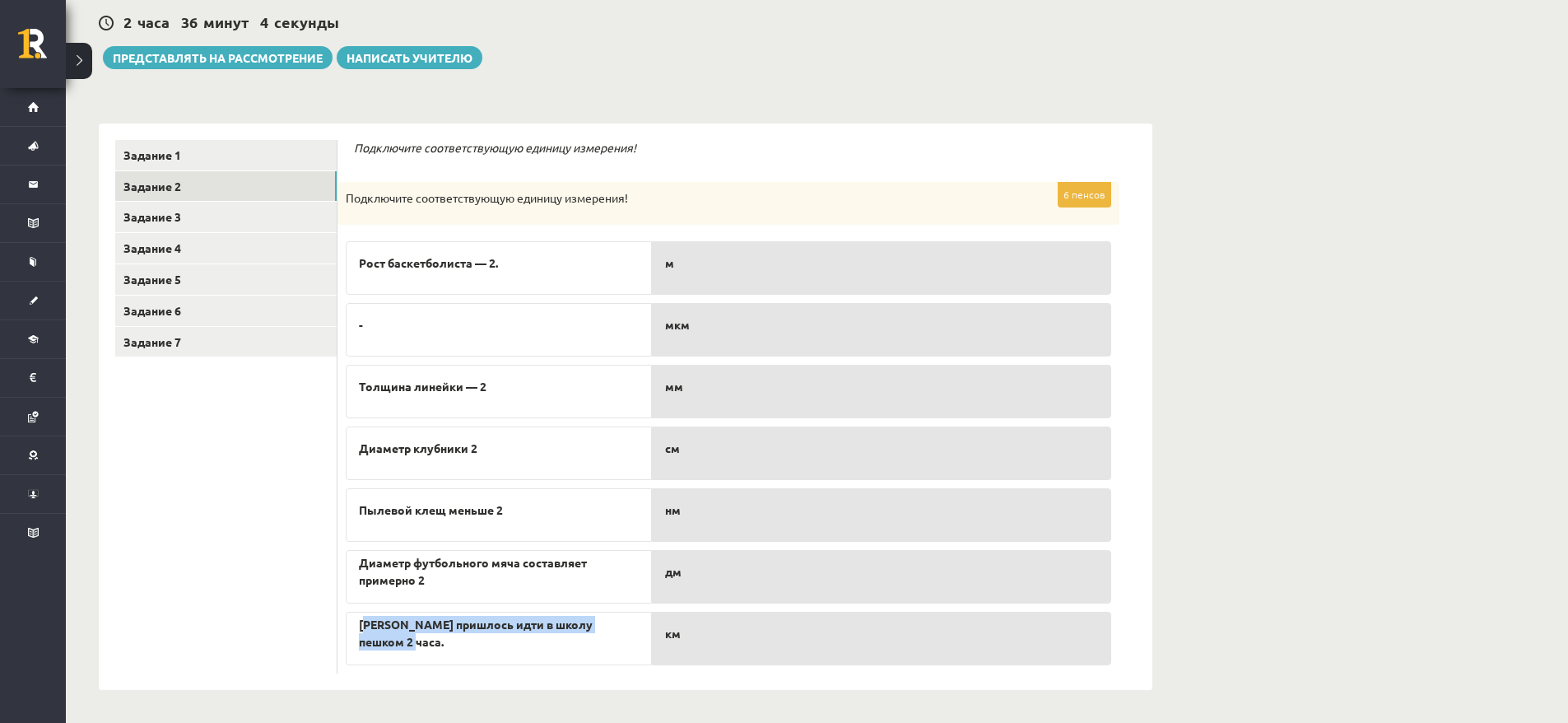
drag, startPoint x: 367, startPoint y: 621, endPoint x: 477, endPoint y: 636, distance: 111.0
click at [477, 636] on span "Мальчику пришлось идти в школу пешком 2 часа." at bounding box center [499, 634] width 279 height 35
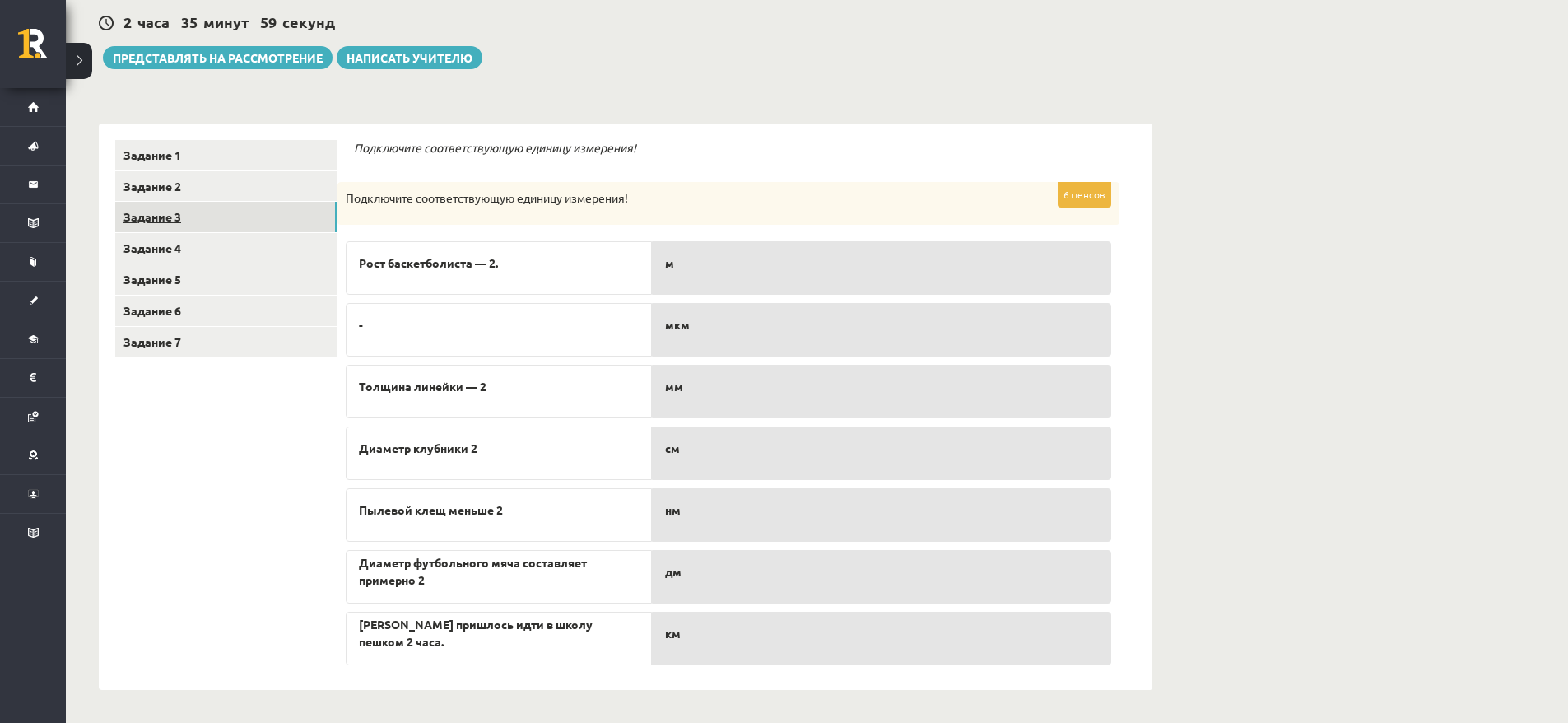
click at [192, 209] on link "Задание 3" at bounding box center [226, 216] width 221 height 30
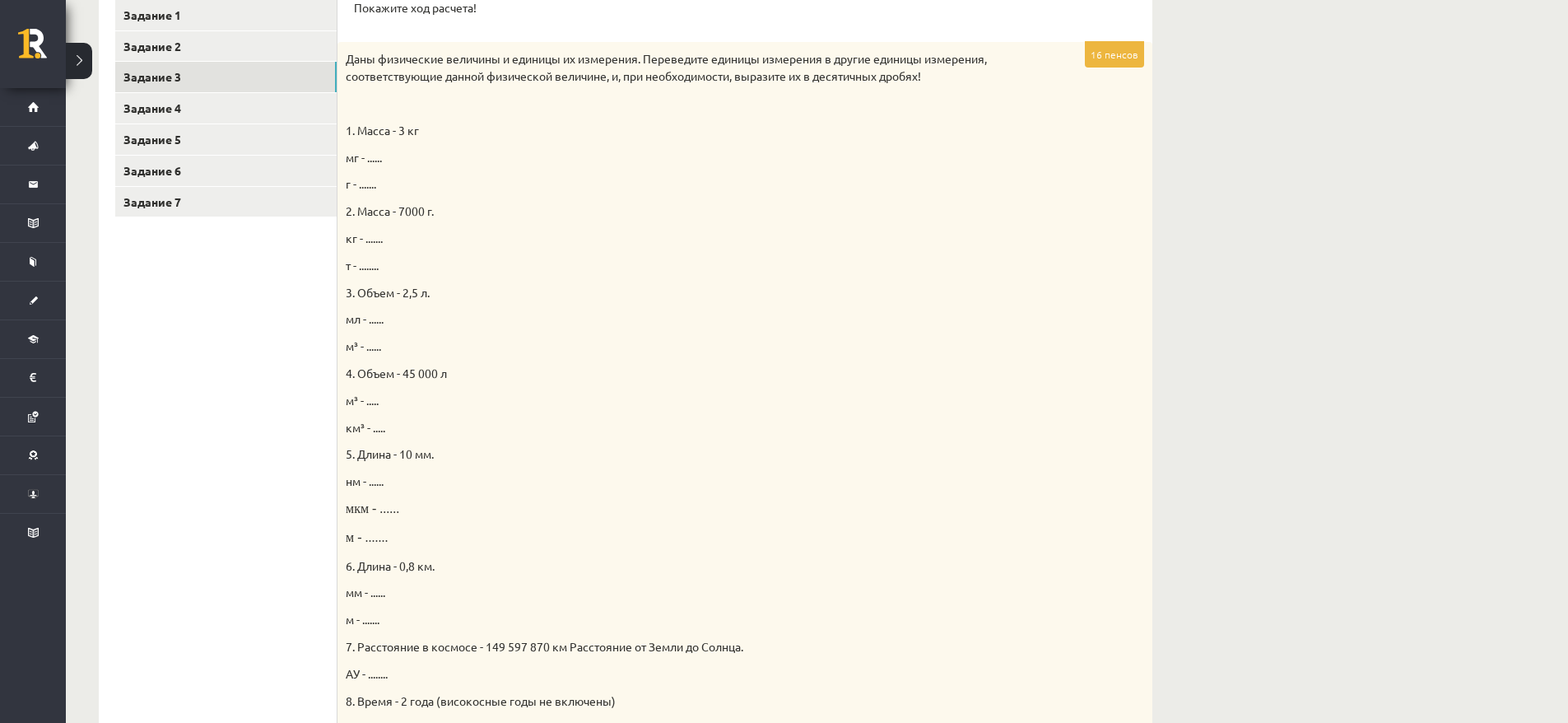
scroll to position [354, 0]
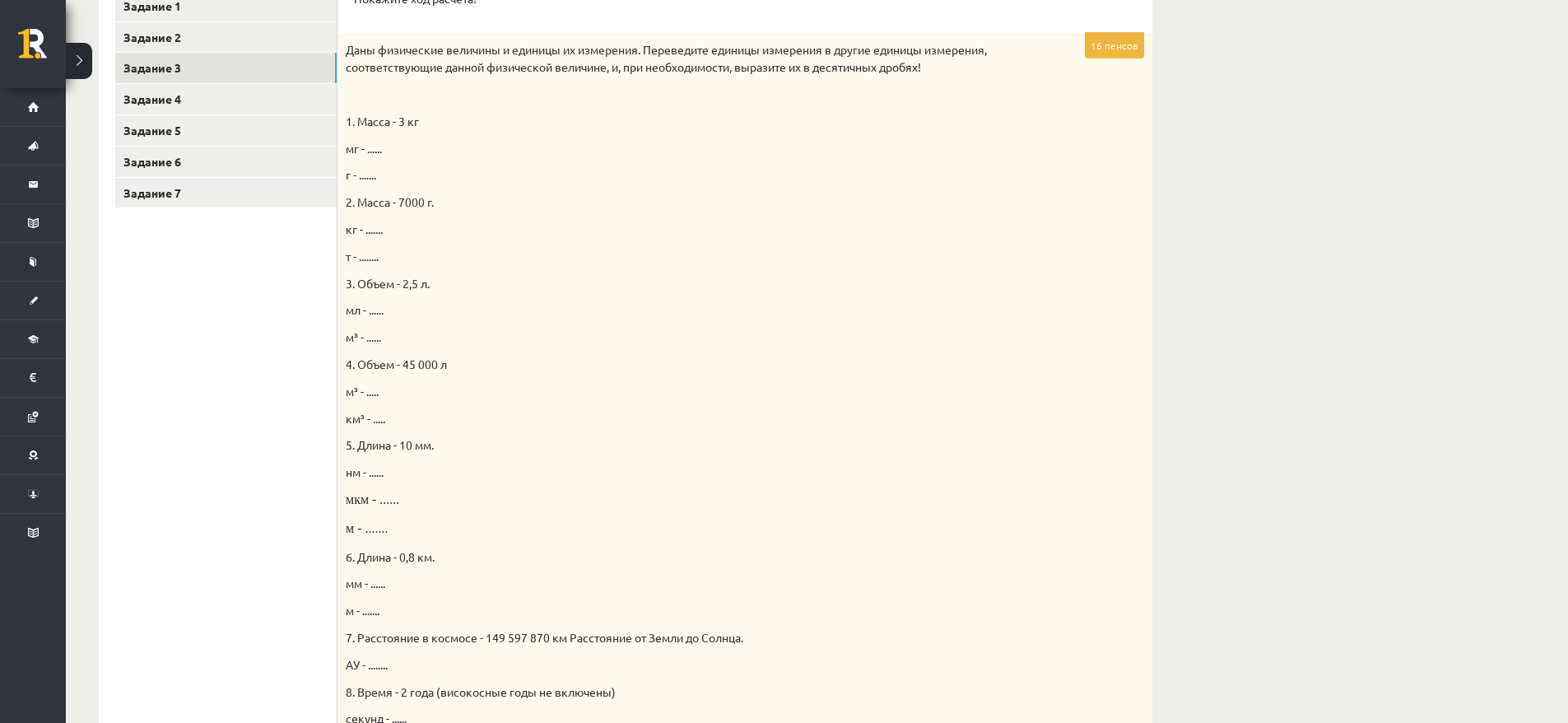
click at [375, 138] on div "Даны физические величины и единицы их измерения. Переведите единицы измерения в…" at bounding box center [745, 429] width 815 height 793
click at [375, 139] on div "Даны физические величины и единицы их измерения. Переведите единицы измерения в…" at bounding box center [745, 429] width 815 height 793
click at [375, 144] on font "мг - ......" at bounding box center [363, 148] width 36 height 15
click at [382, 148] on font "мг - ......" at bounding box center [363, 148] width 36 height 15
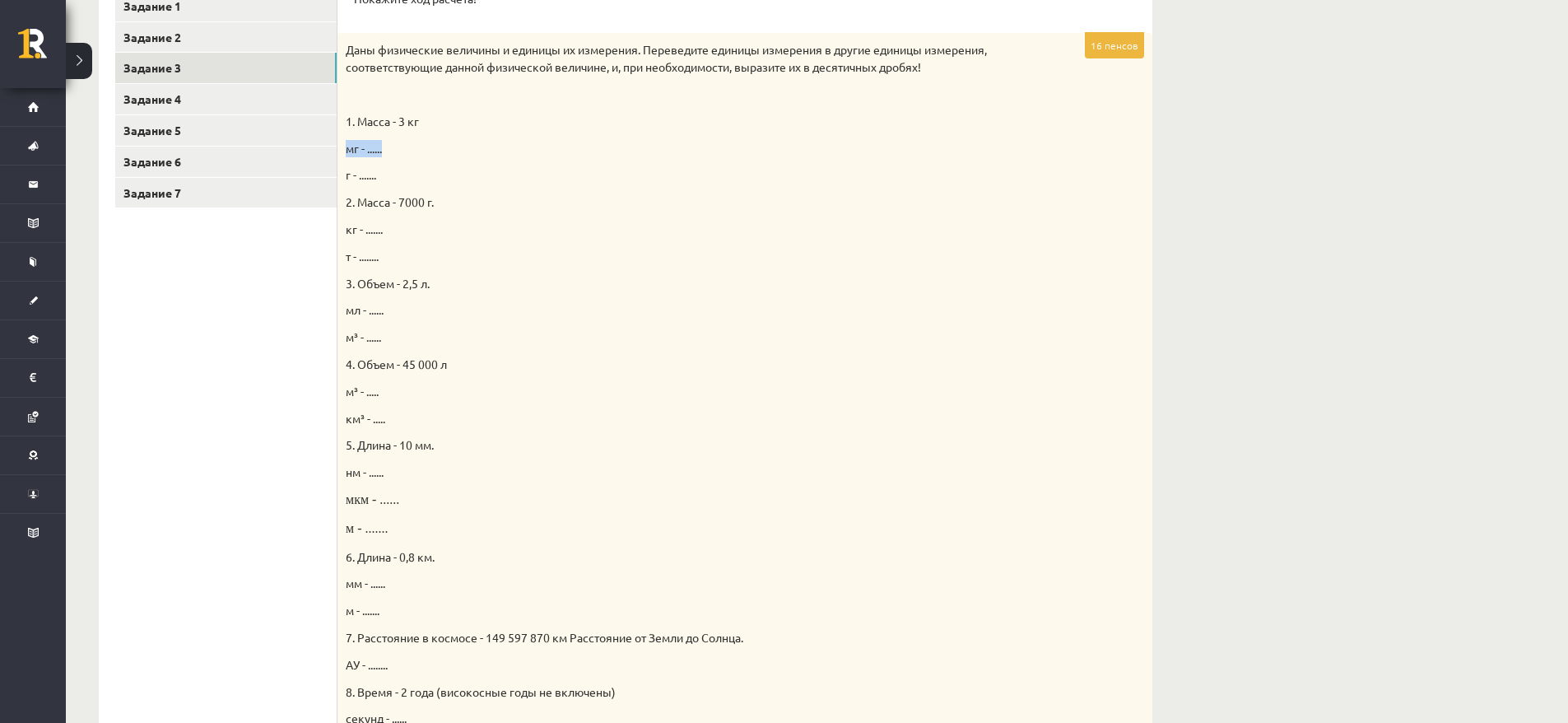
click at [382, 148] on font "мг - ......" at bounding box center [363, 148] width 36 height 15
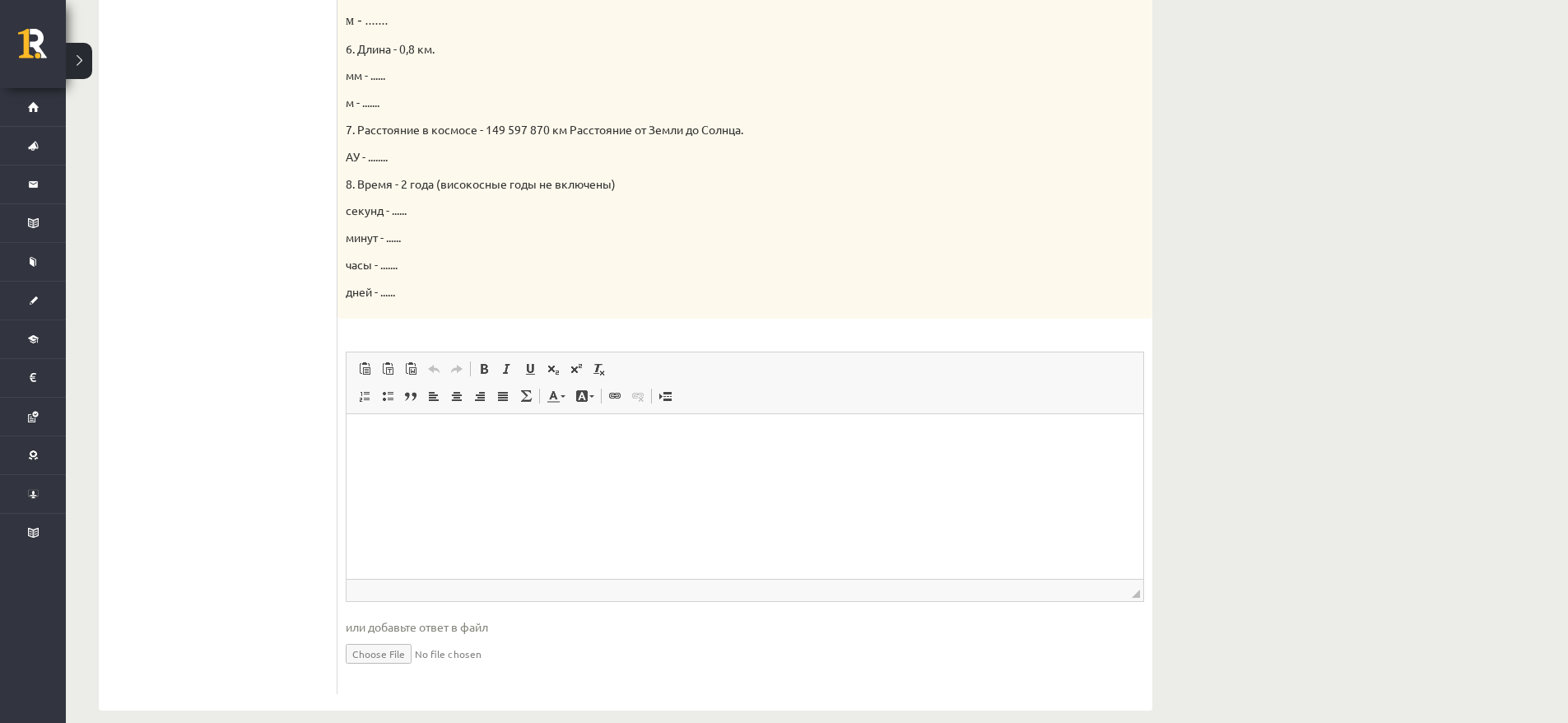
scroll to position [882, 0]
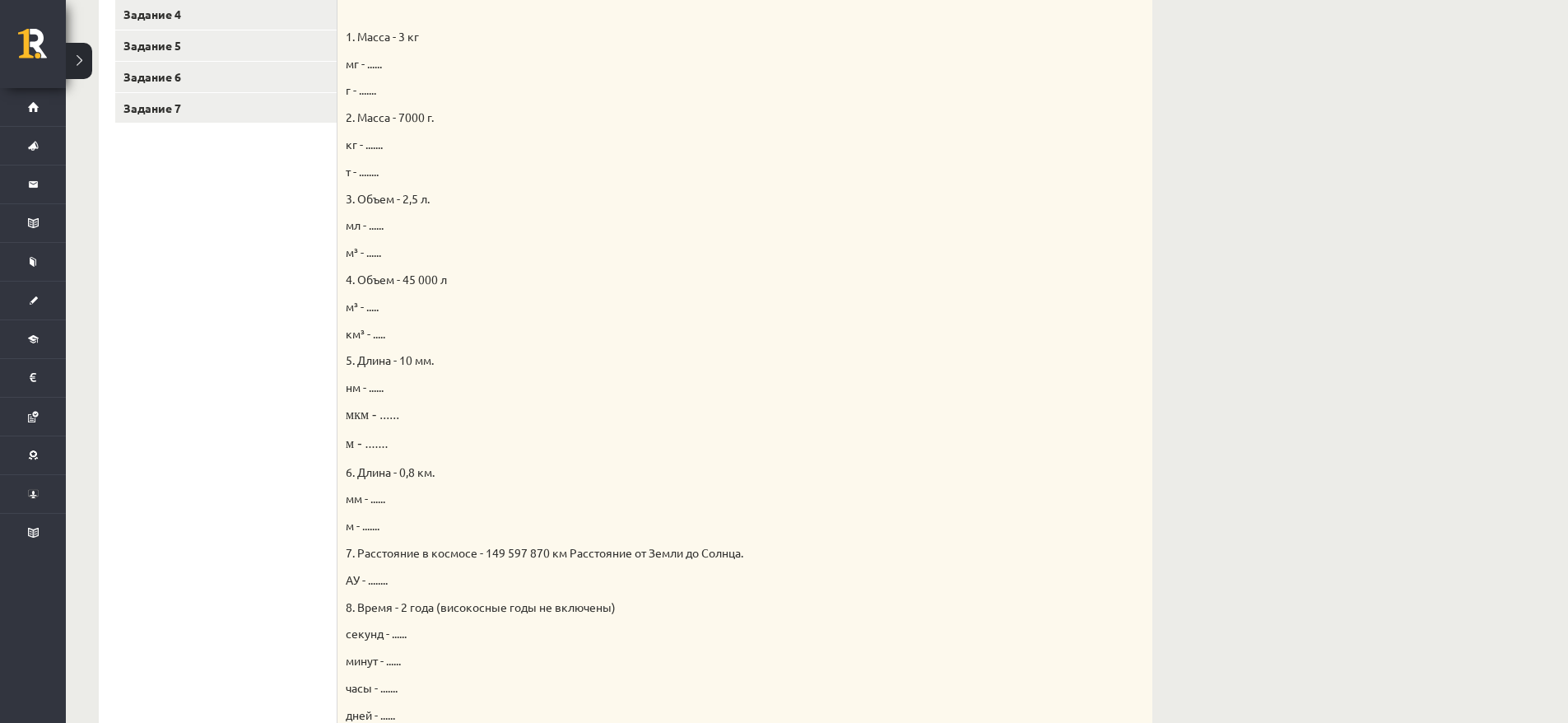
click at [578, 343] on div "Даны физические величины и единицы их измерения. Переведите единицы измерения в…" at bounding box center [745, 345] width 815 height 793
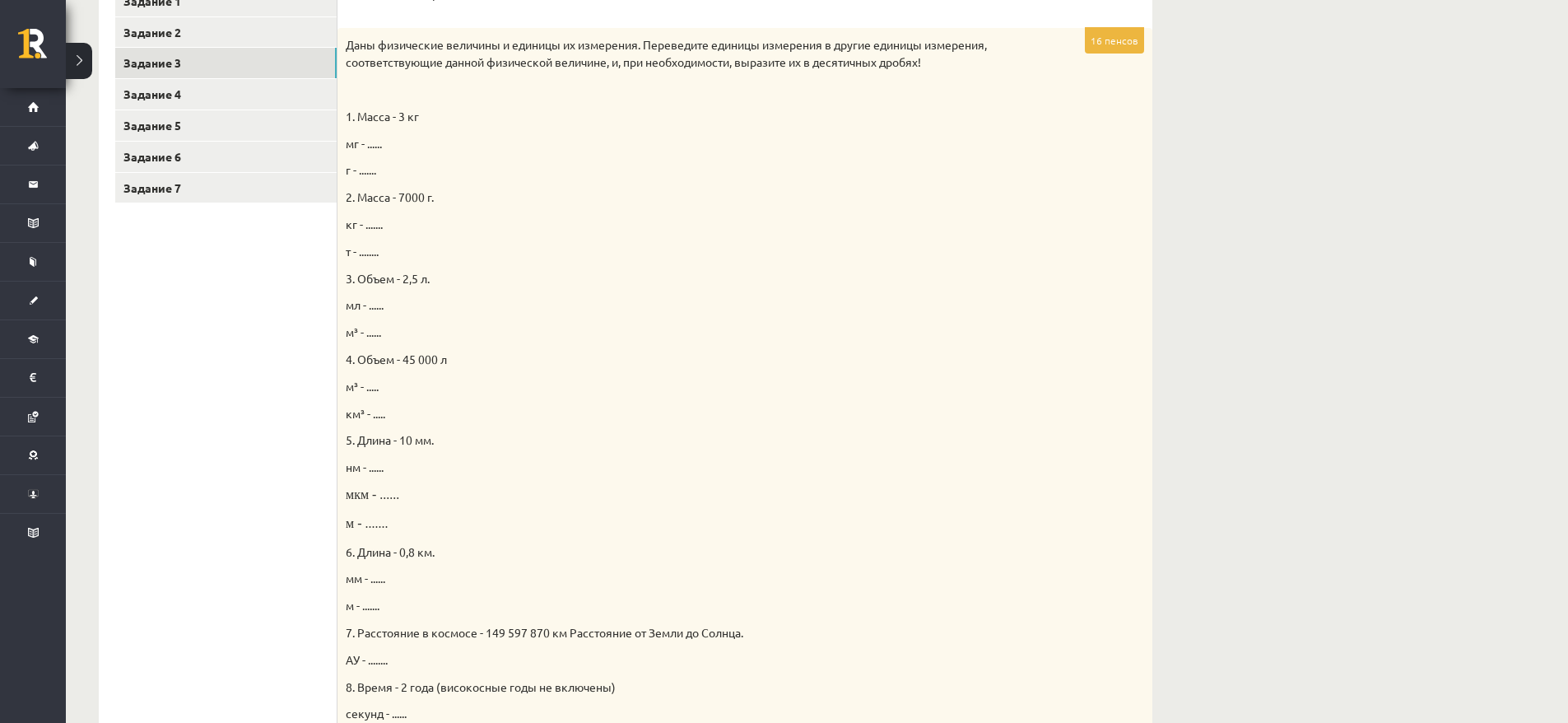
scroll to position [348, 0]
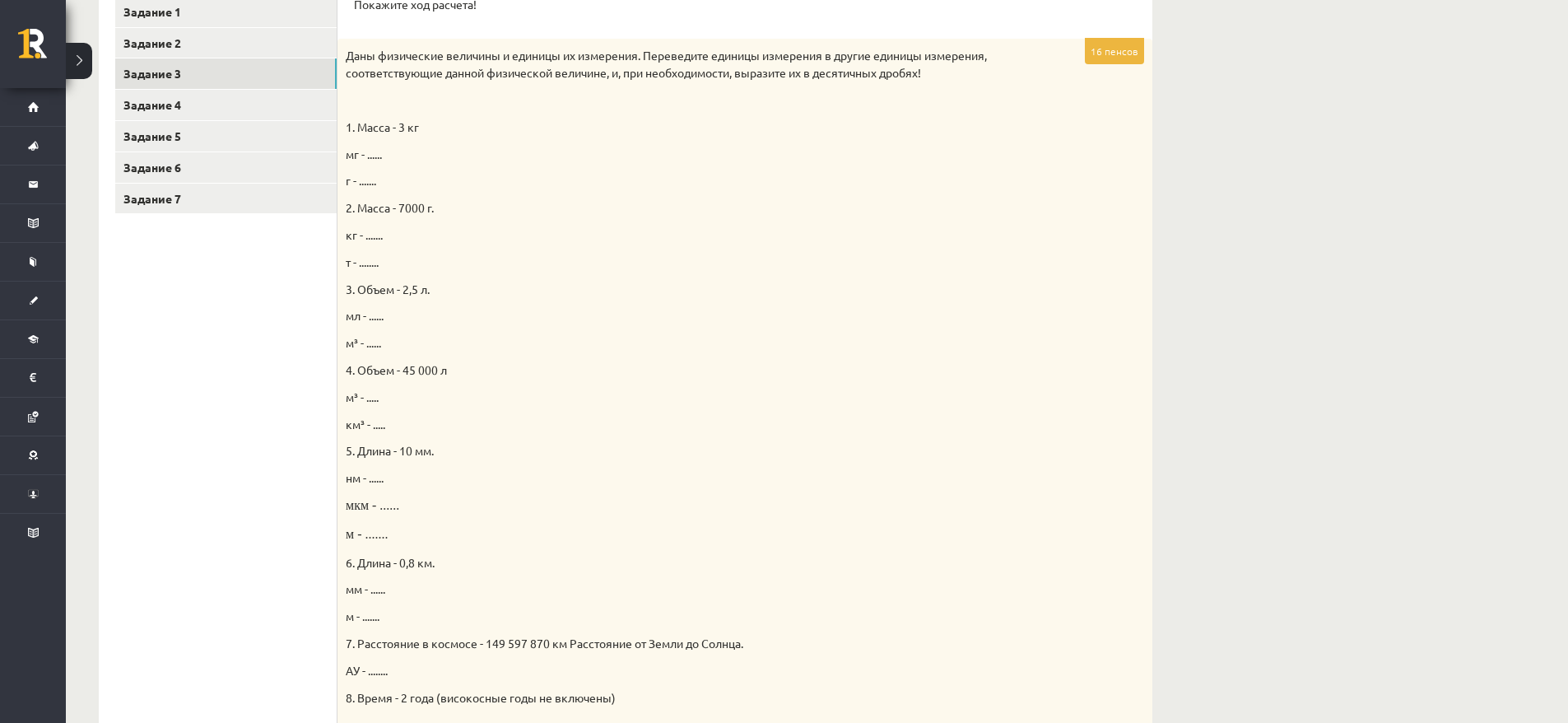
click at [1374, 348] on div "Естествознание 1 тест 10 класс, Максим Цибульскис (10 класс b1) Время выполнени…" at bounding box center [817, 485] width 1502 height 1542
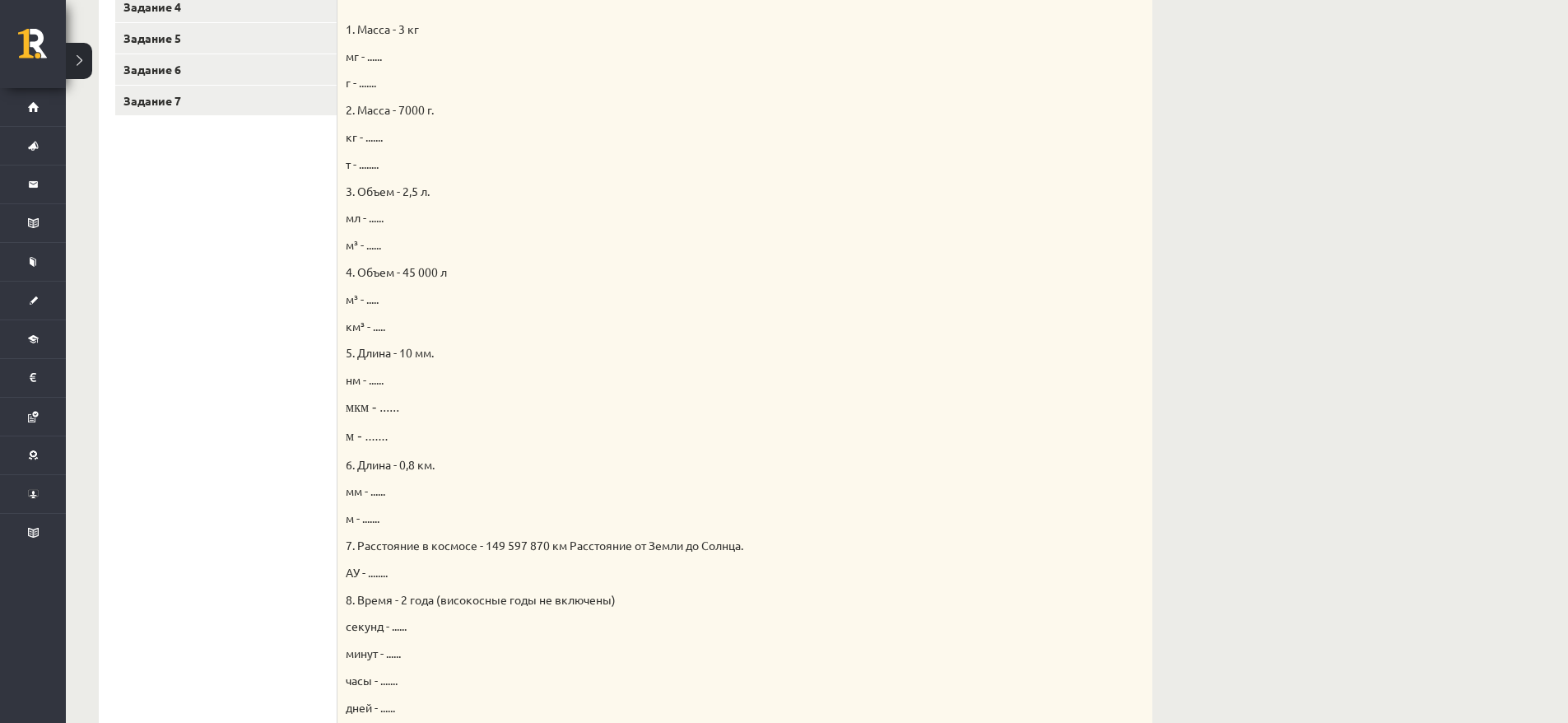
scroll to position [447, 0]
drag, startPoint x: 399, startPoint y: 461, endPoint x: 441, endPoint y: 464, distance: 42.1
click at [441, 464] on p "6. Длина - 0,8 км." at bounding box center [703, 464] width 716 height 17
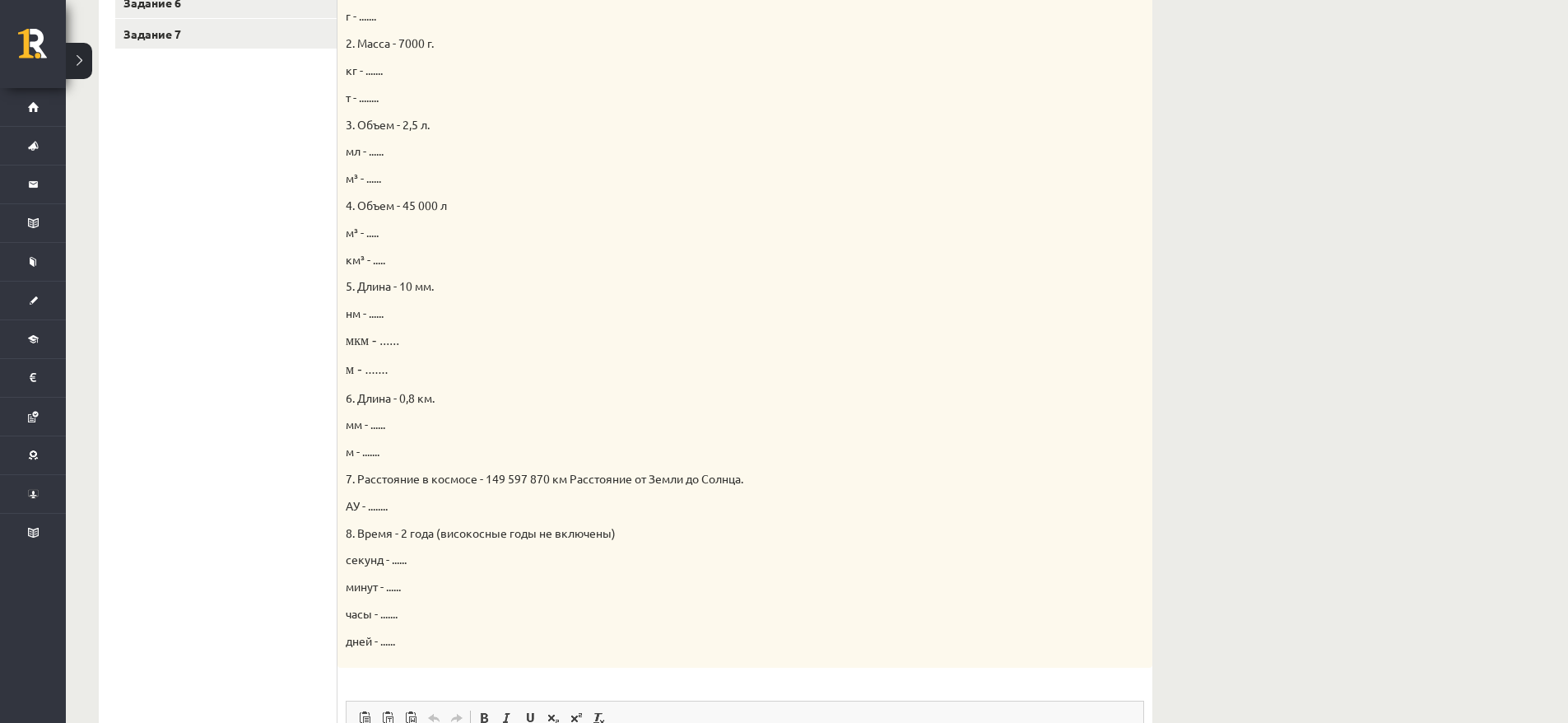
scroll to position [606, 0]
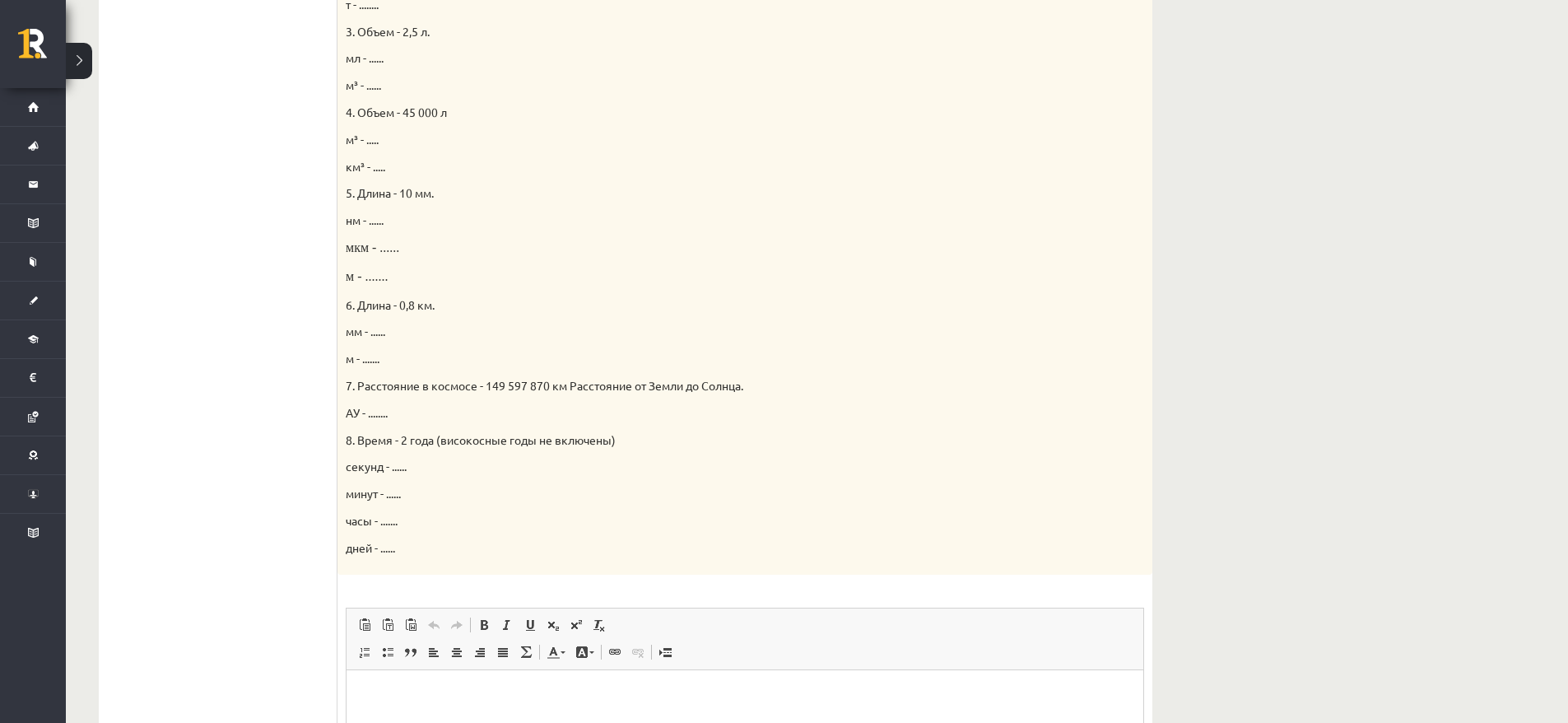
drag, startPoint x: 1231, startPoint y: 458, endPoint x: 1152, endPoint y: 491, distance: 85.6
click at [1231, 459] on div "Естествознание 1 тест 10 класс, Максим Цибульскис (10 класс b1) Время выполнени…" at bounding box center [817, 228] width 1502 height 1542
drag, startPoint x: 350, startPoint y: 418, endPoint x: 366, endPoint y: 416, distance: 16.1
click at [366, 416] on p "АУ - ........" at bounding box center [703, 412] width 716 height 17
click at [366, 417] on font "АУ - ........" at bounding box center [366, 411] width 42 height 15
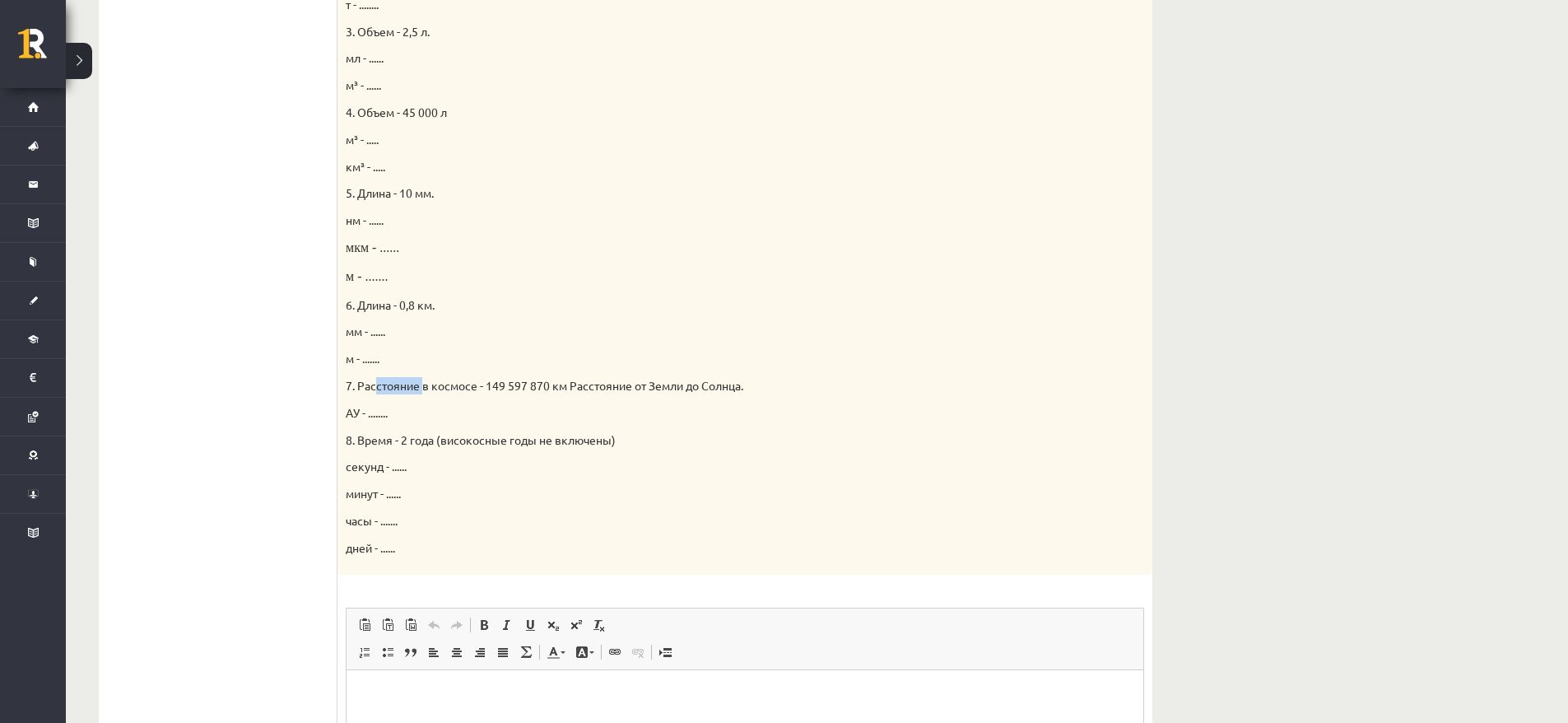
drag, startPoint x: 394, startPoint y: 382, endPoint x: 422, endPoint y: 382, distance: 28.0
click at [422, 382] on font "7. Расстояние в космосе - 149 597 870 км Расстояние от Земли до Солнца." at bounding box center [544, 384] width 398 height 15
click at [717, 415] on p "АУ - ........" at bounding box center [703, 412] width 716 height 17
click at [1433, 380] on div "Dabaszinības 1.ieskaite 10.klase , Maksims Cibuļskis (10.b1 klase) Ieskaites pi…" at bounding box center [817, 228] width 1502 height 1542
drag, startPoint x: 344, startPoint y: 527, endPoint x: 382, endPoint y: 520, distance: 38.6
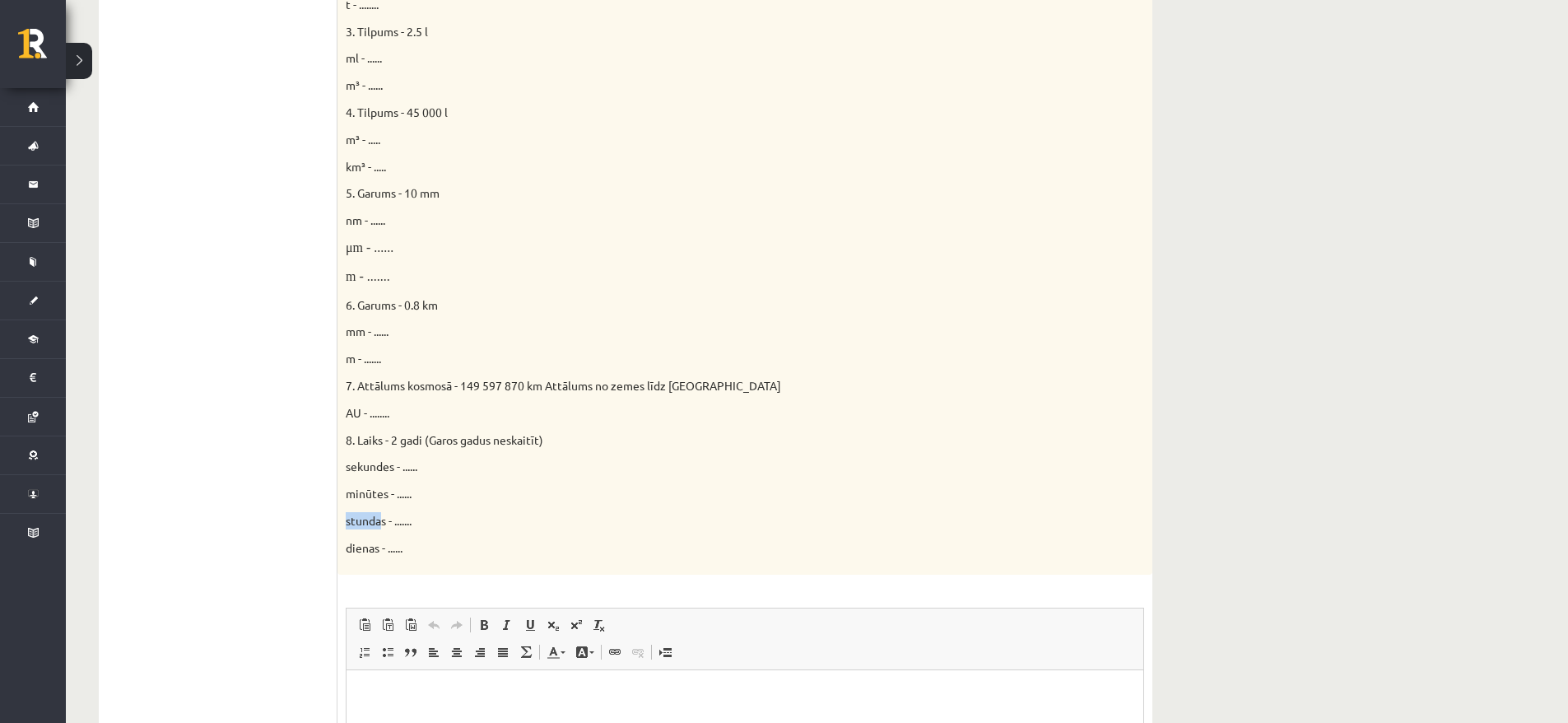
click at [382, 520] on div "Doti fizikālie lielumi un to mērvienības. Pārveido mērvienības citās norādītajā…" at bounding box center [745, 177] width 815 height 793
drag, startPoint x: 356, startPoint y: 466, endPoint x: 372, endPoint y: 485, distance: 24.8
click at [357, 466] on span "sekundes - ......" at bounding box center [381, 465] width 72 height 15
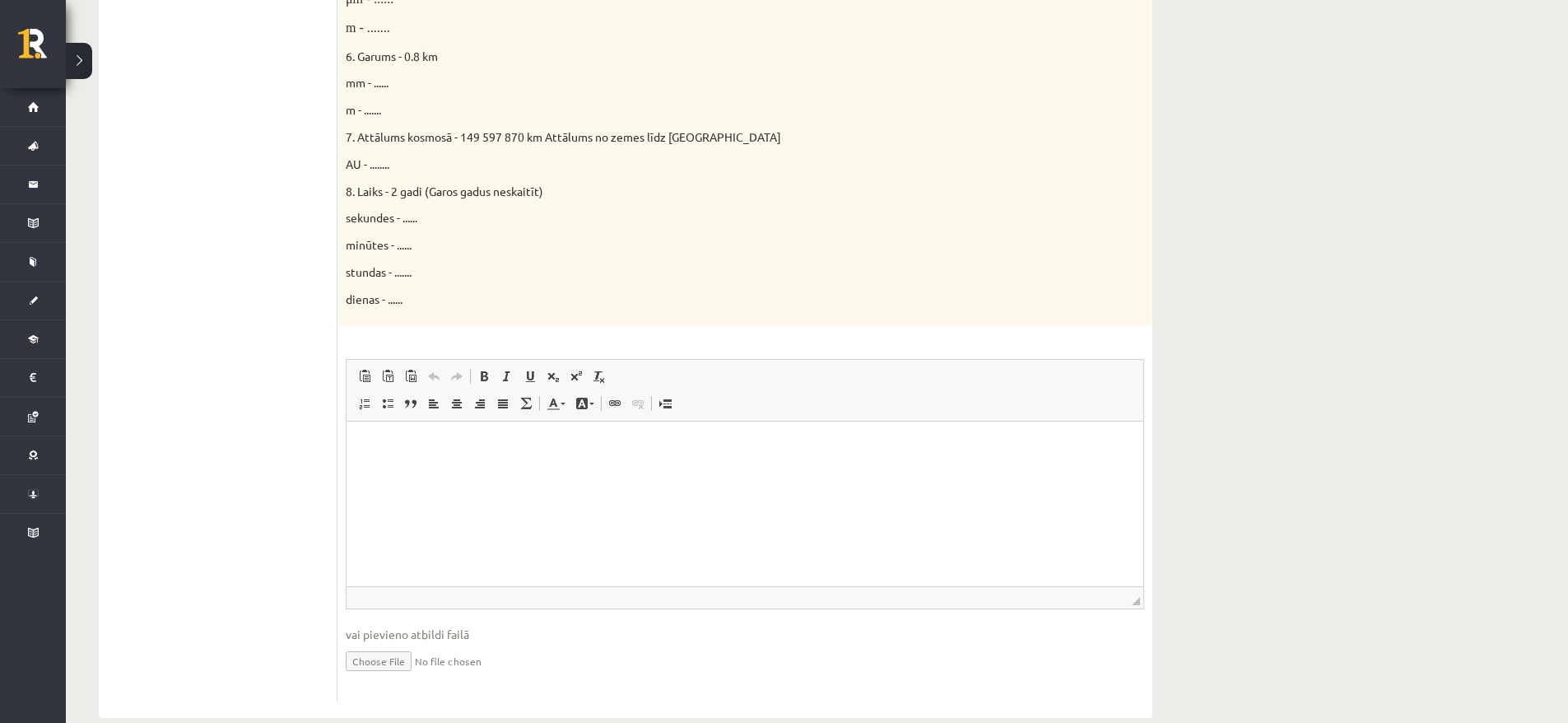
scroll to position [882, 0]
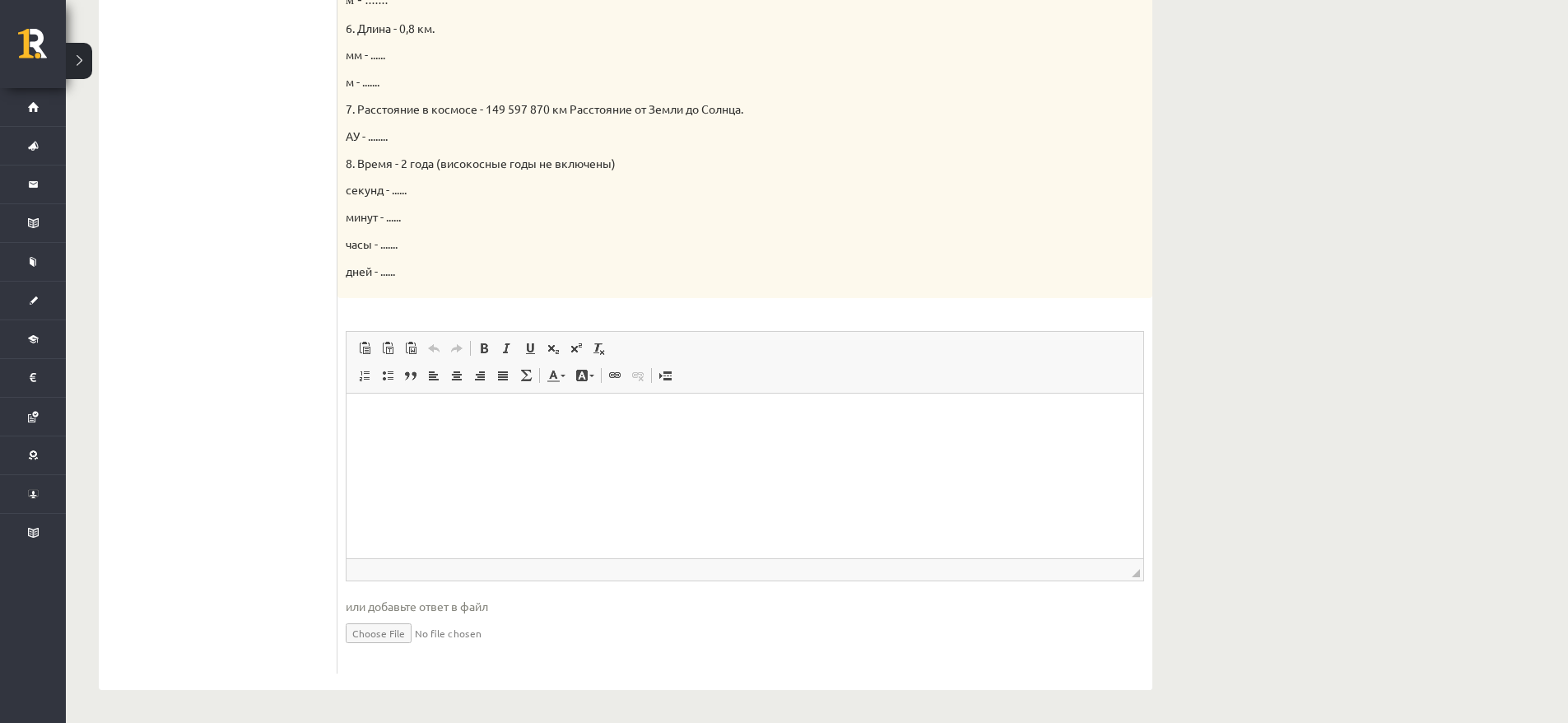
drag, startPoint x: 456, startPoint y: 176, endPoint x: 548, endPoint y: 179, distance: 92.0
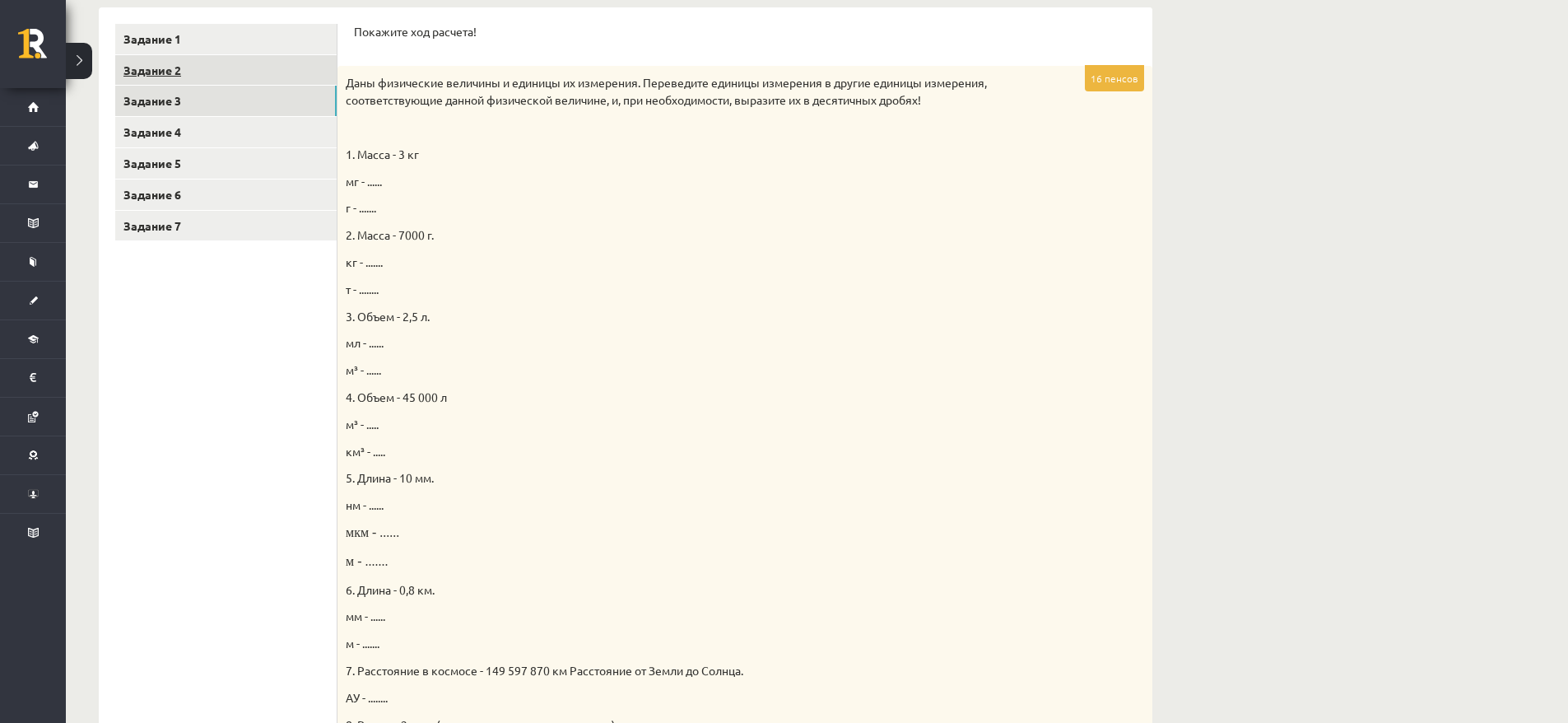
scroll to position [0, 0]
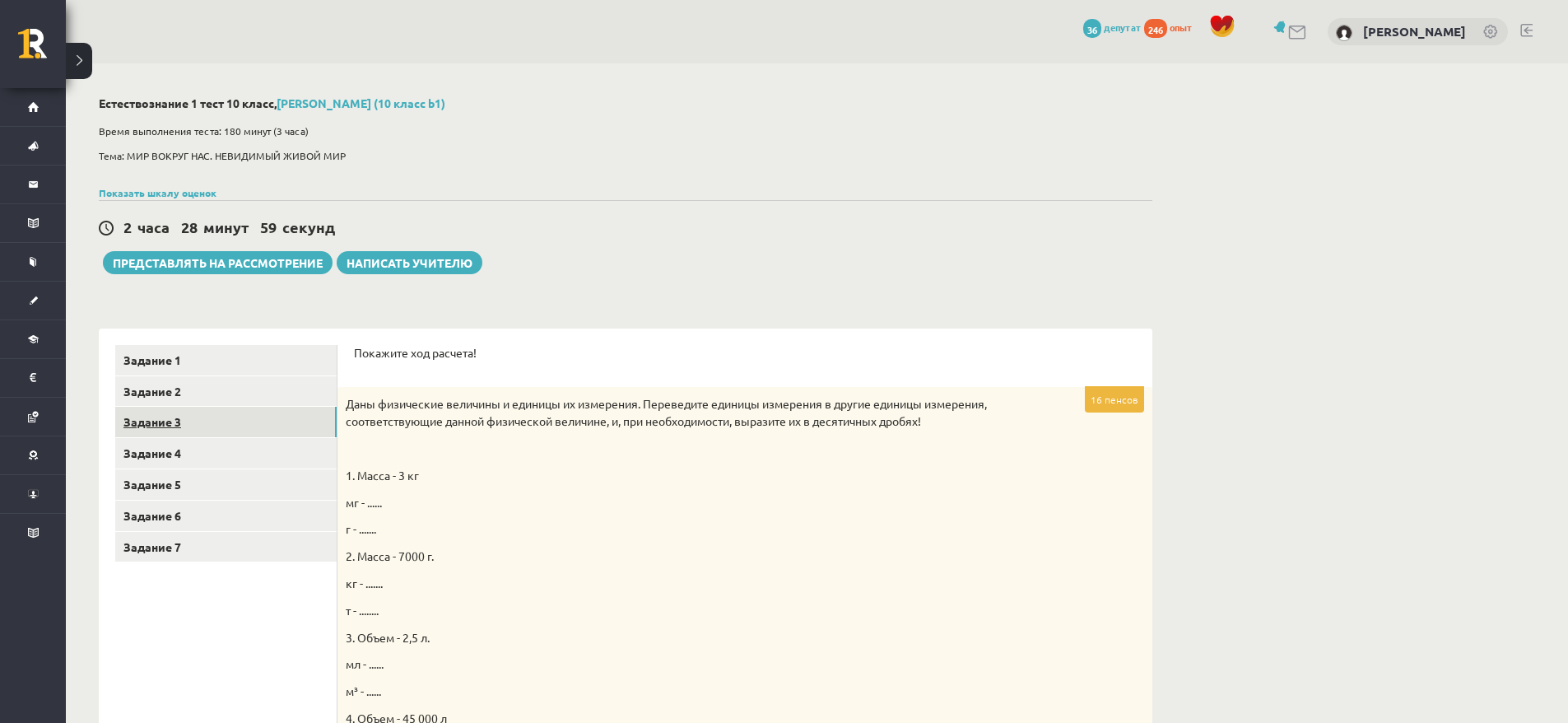
click at [218, 413] on link "Задание 3" at bounding box center [226, 421] width 221 height 30
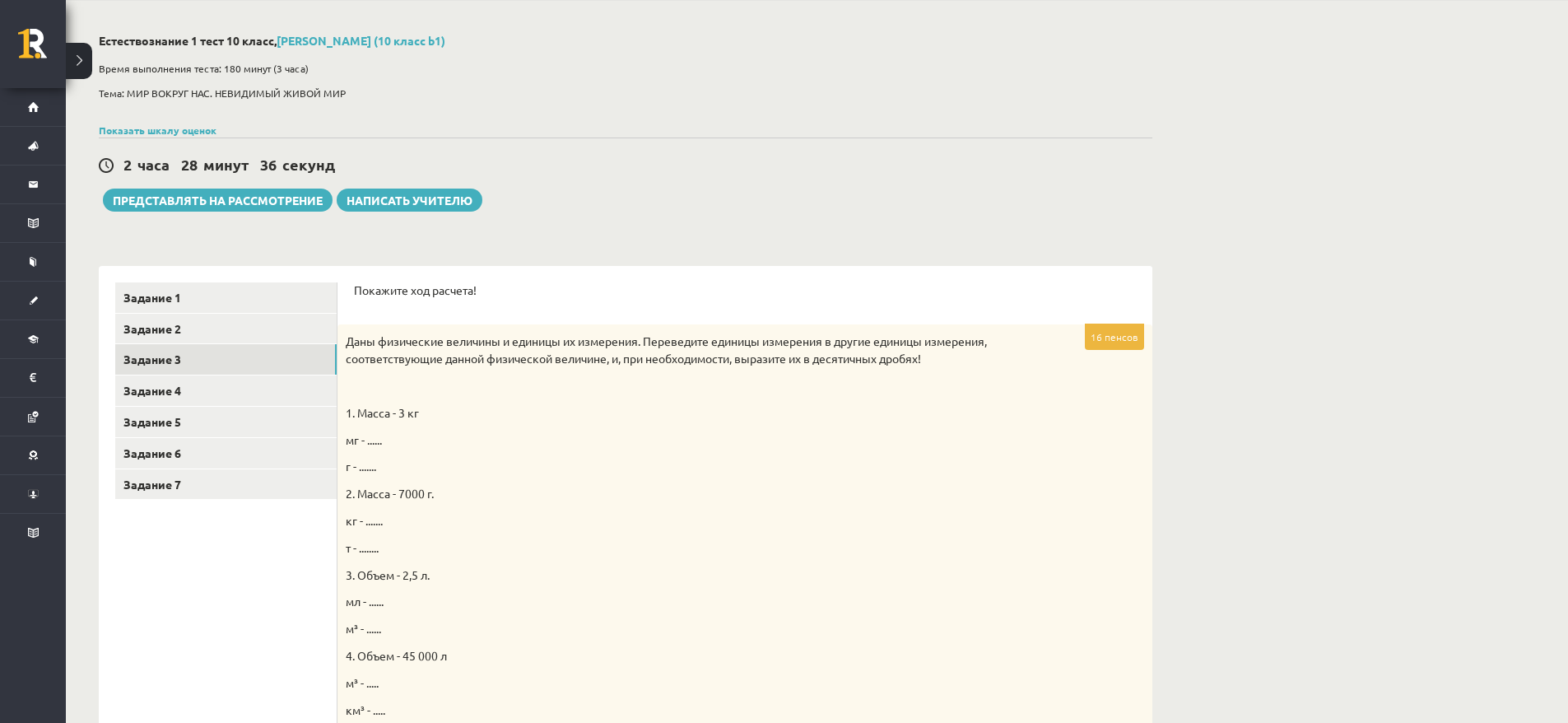
scroll to position [83, 0]
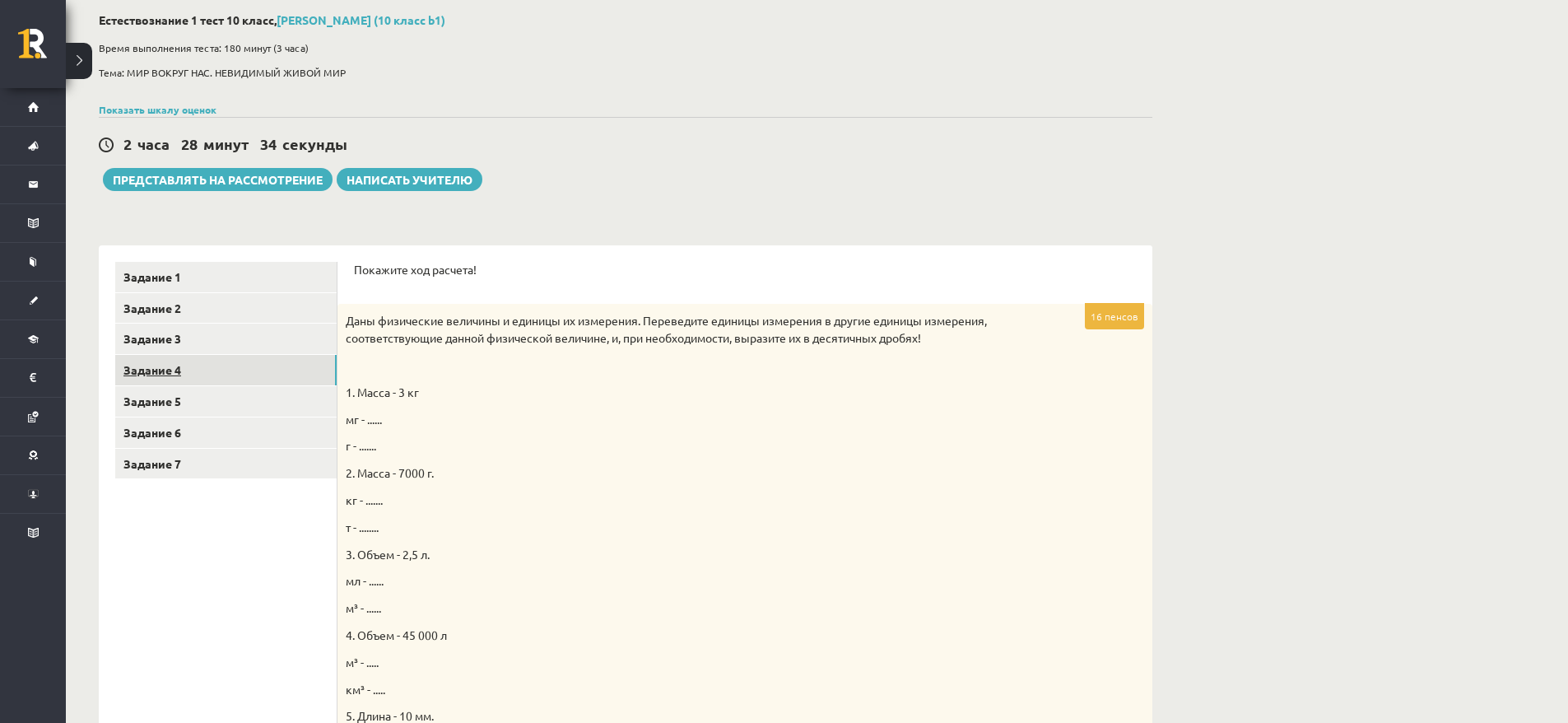
click at [177, 384] on link "Задание 4" at bounding box center [226, 370] width 221 height 30
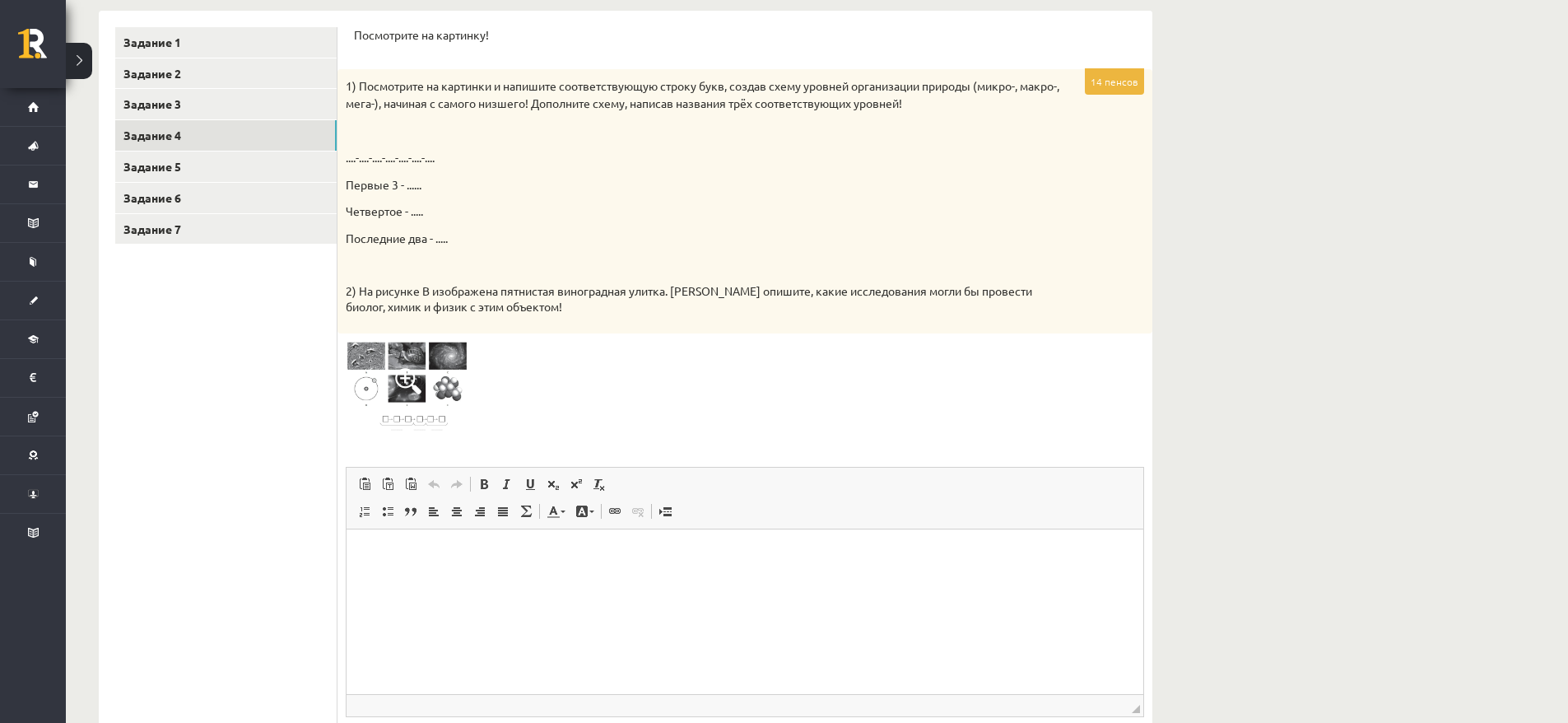
scroll to position [328, 0]
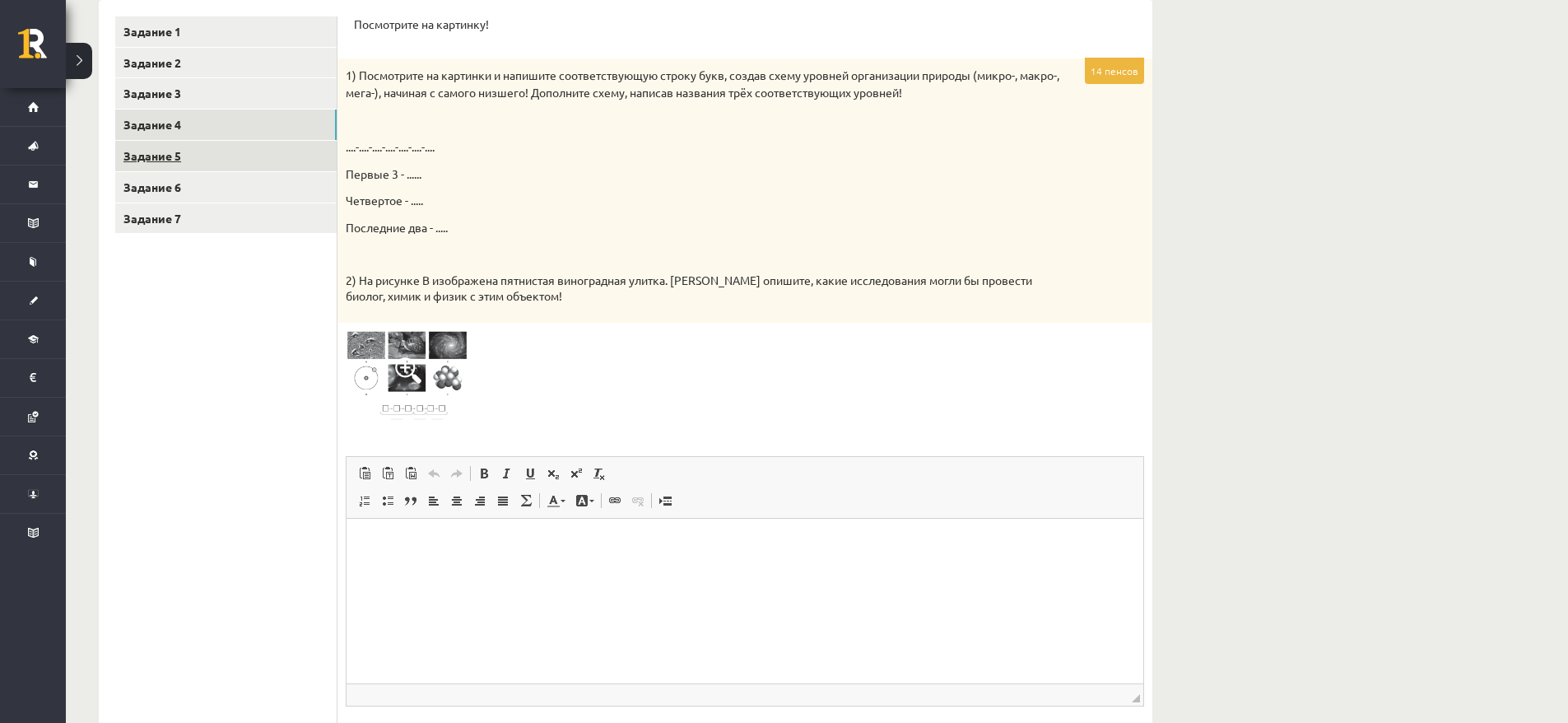
click at [197, 163] on link "Задание 5" at bounding box center [226, 155] width 221 height 30
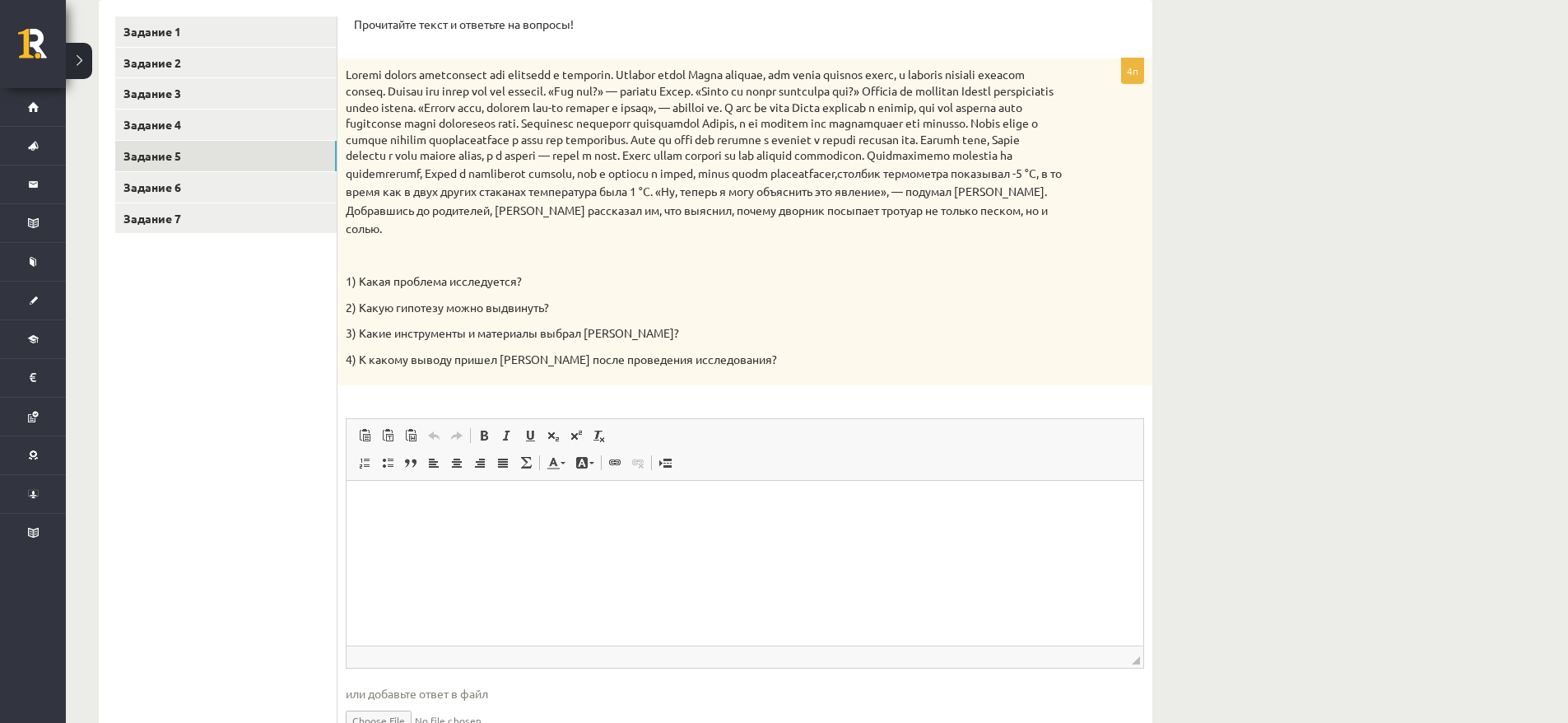
scroll to position [0, 0]
click at [197, 196] on link "Задание 6" at bounding box center [226, 186] width 221 height 30
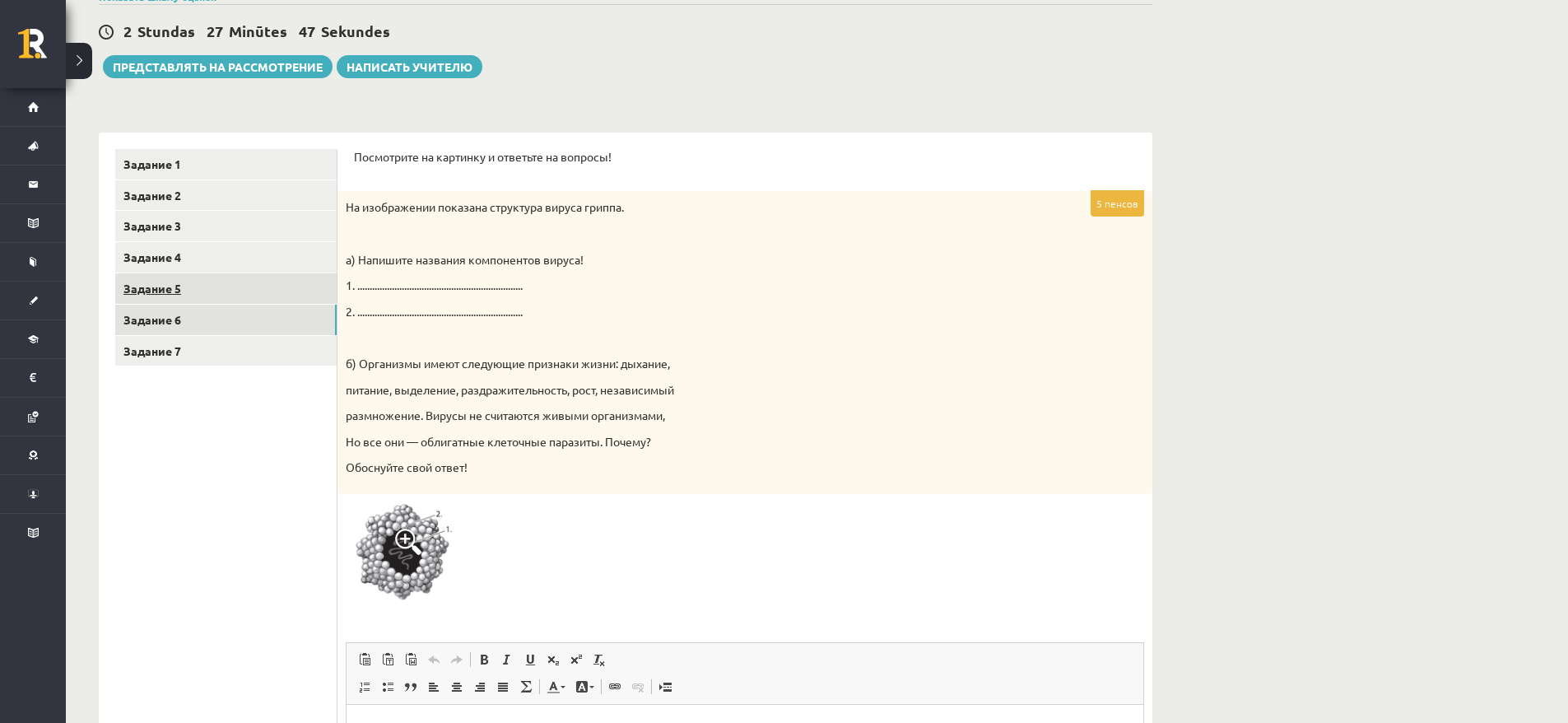
click at [181, 296] on link "Задание 5" at bounding box center [226, 288] width 221 height 30
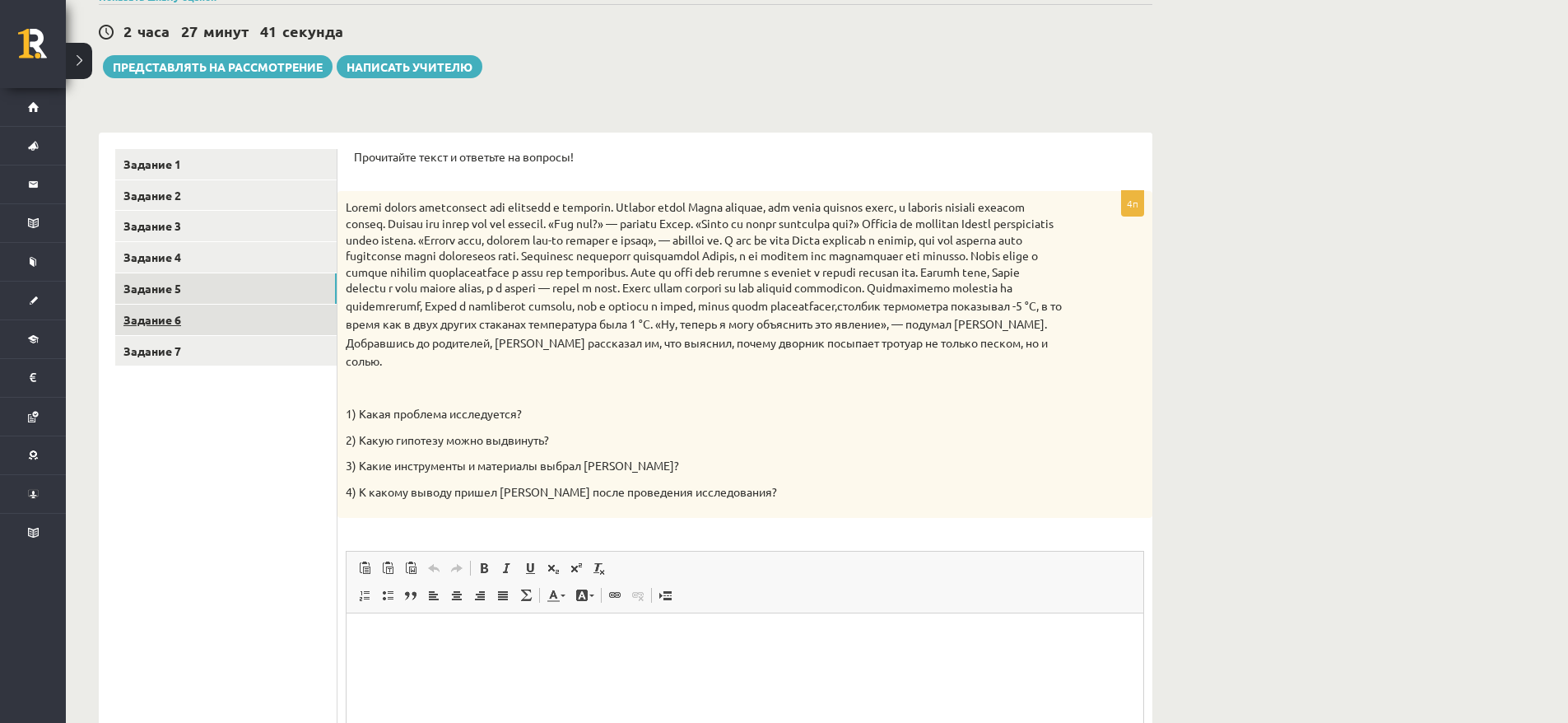
click at [214, 317] on link "Задание 6" at bounding box center [226, 319] width 221 height 30
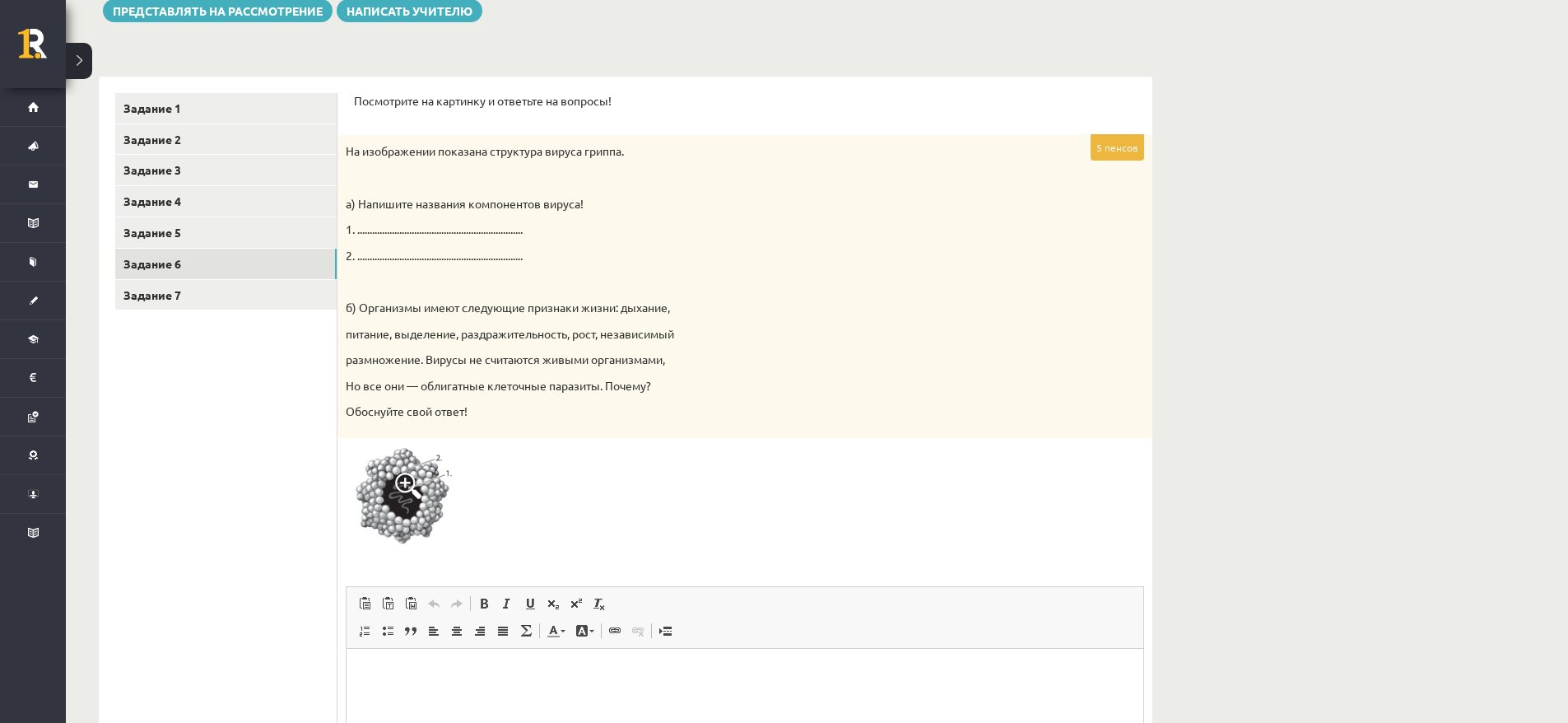
scroll to position [259, 0]
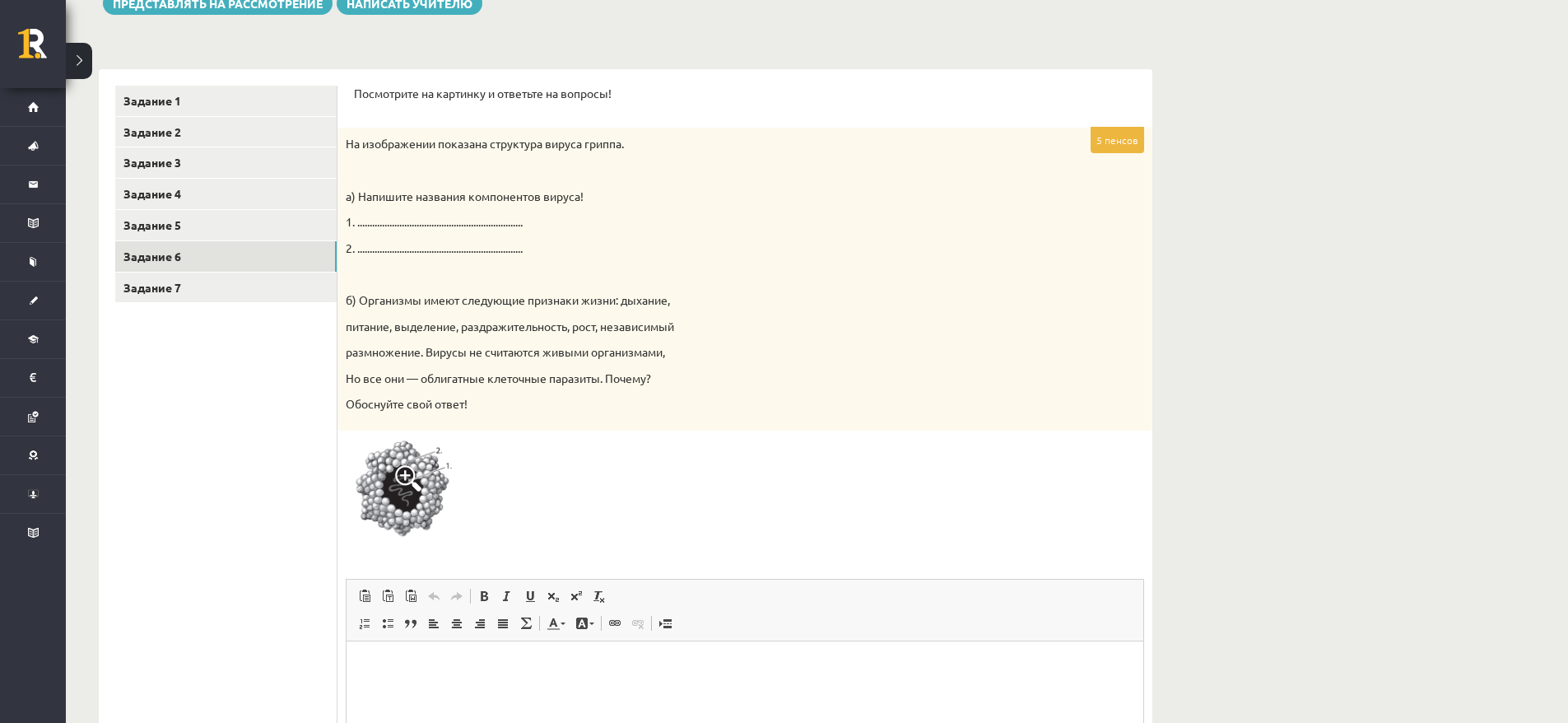
click at [450, 472] on img at bounding box center [407, 492] width 123 height 107
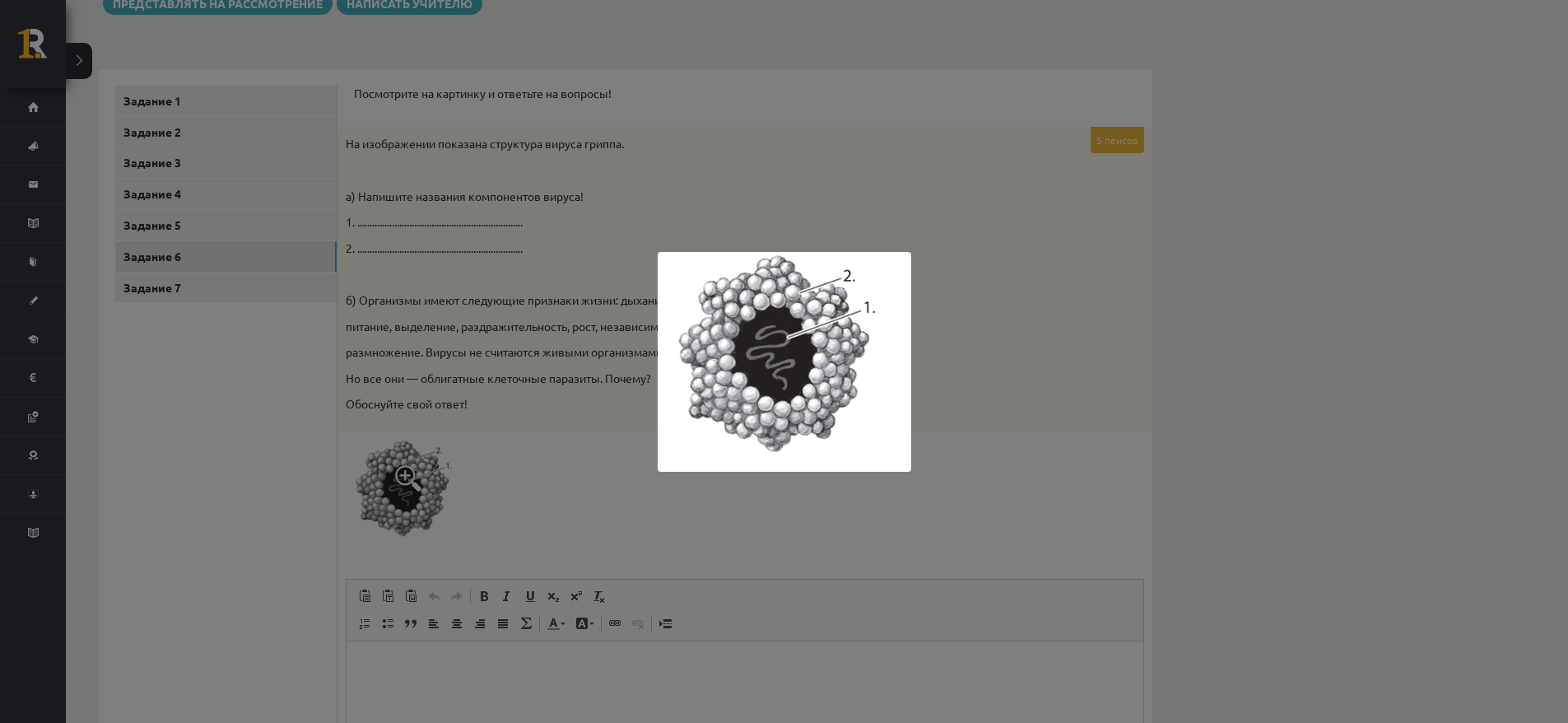
click at [581, 443] on div at bounding box center [784, 361] width 1568 height 723
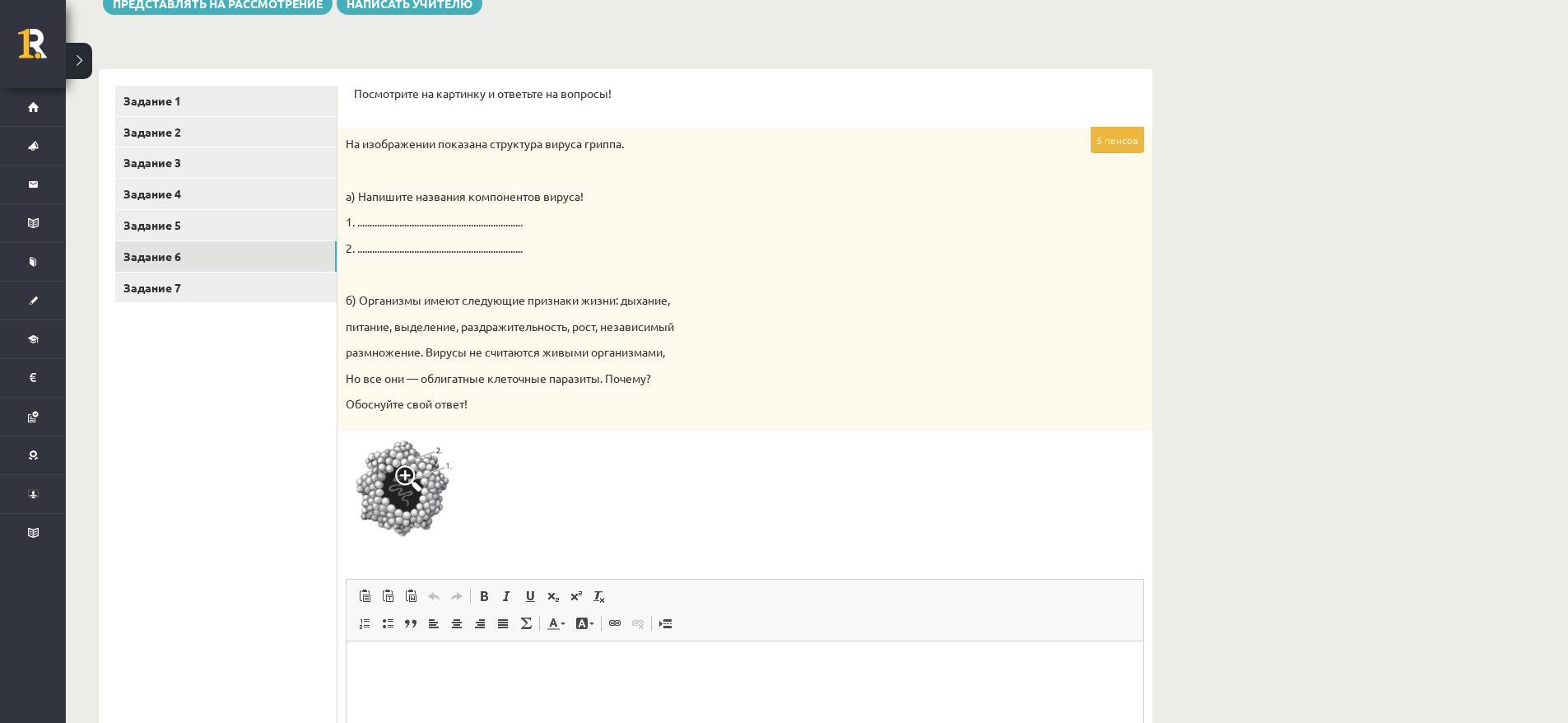
click at [384, 475] on img at bounding box center [407, 492] width 123 height 107
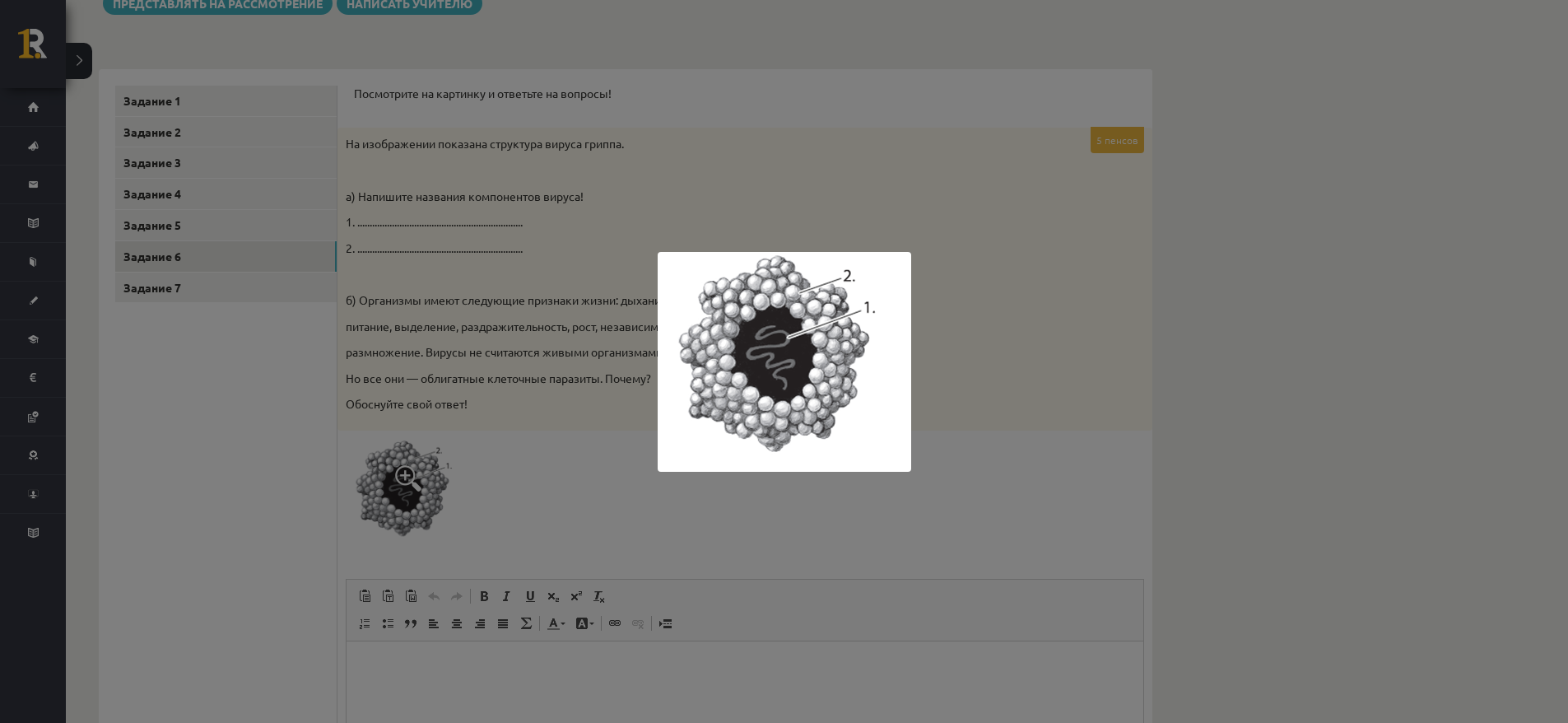
click at [528, 378] on div at bounding box center [784, 361] width 1568 height 723
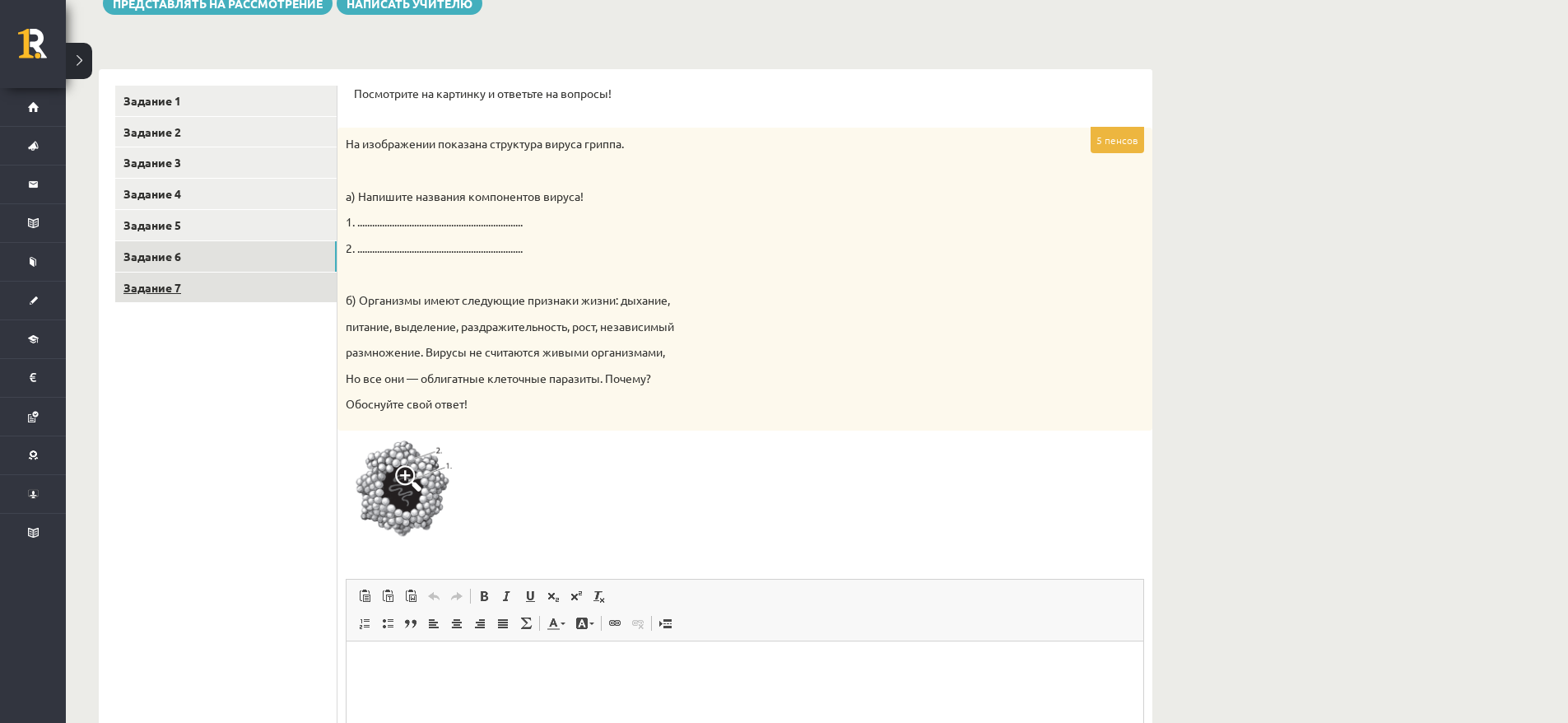
click at [268, 293] on link "Задание 7" at bounding box center [226, 287] width 221 height 30
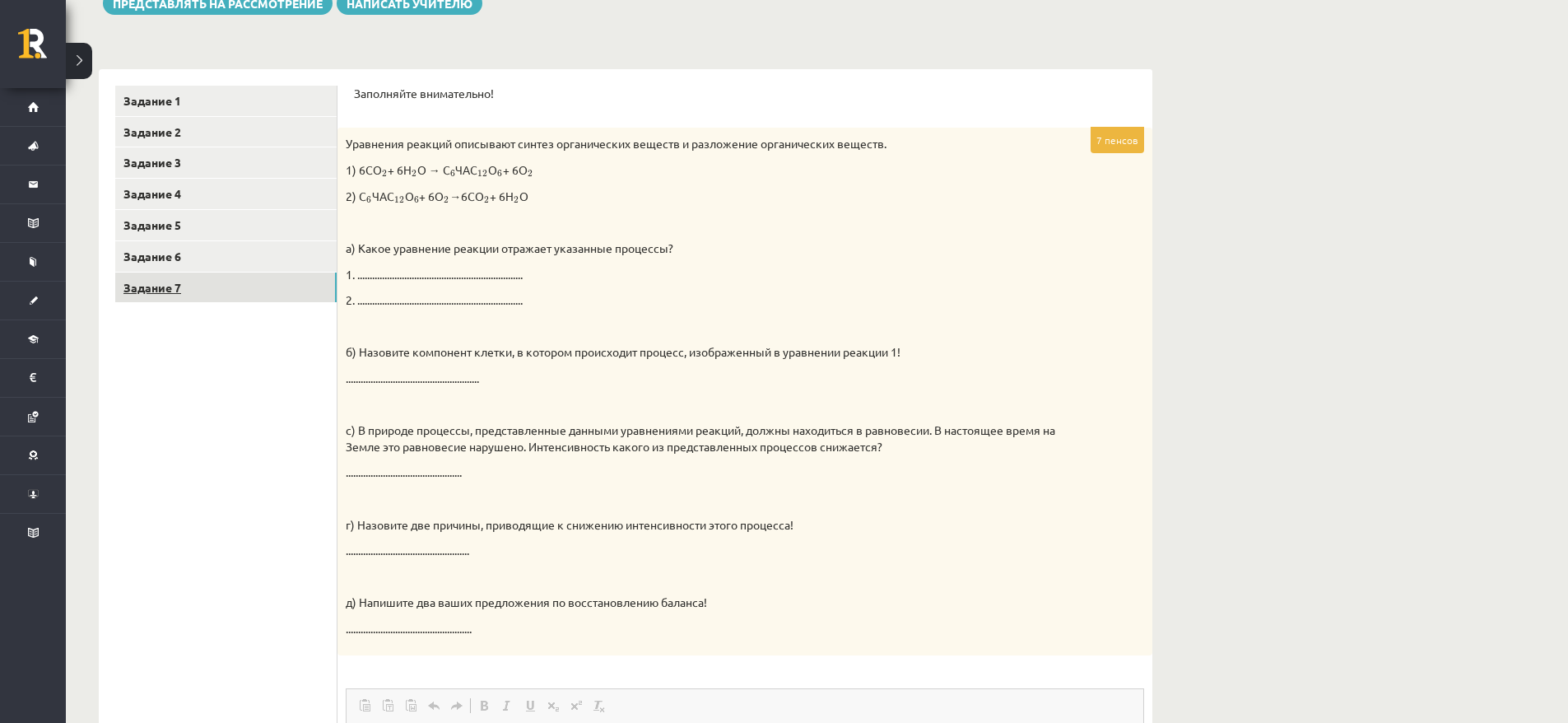
scroll to position [0, 0]
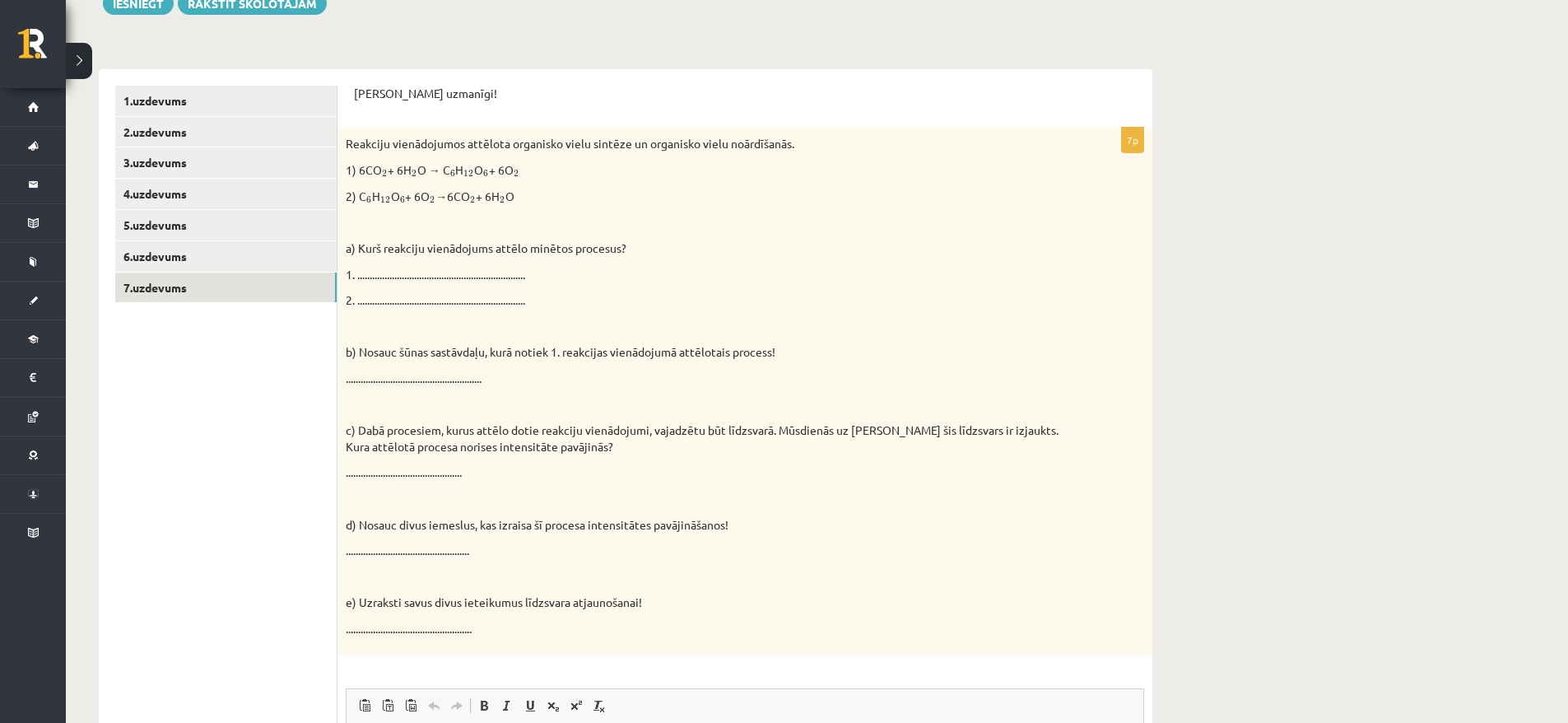
click at [1372, 439] on div "Dabaszinības 1.ieskaite 10.klase , Maksims Cibuļskis (10.b1 klase) Ieskaites pi…" at bounding box center [817, 442] width 1502 height 1276
drag, startPoint x: 357, startPoint y: 166, endPoint x: 516, endPoint y: 192, distance: 161.1
click at [516, 192] on div "Reakciju vienādojumos attēlota organisko vielu sintēze un organisko vielu noārd…" at bounding box center [745, 390] width 815 height 527
click at [378, 267] on p "1. ...................................................................." at bounding box center [703, 275] width 716 height 16
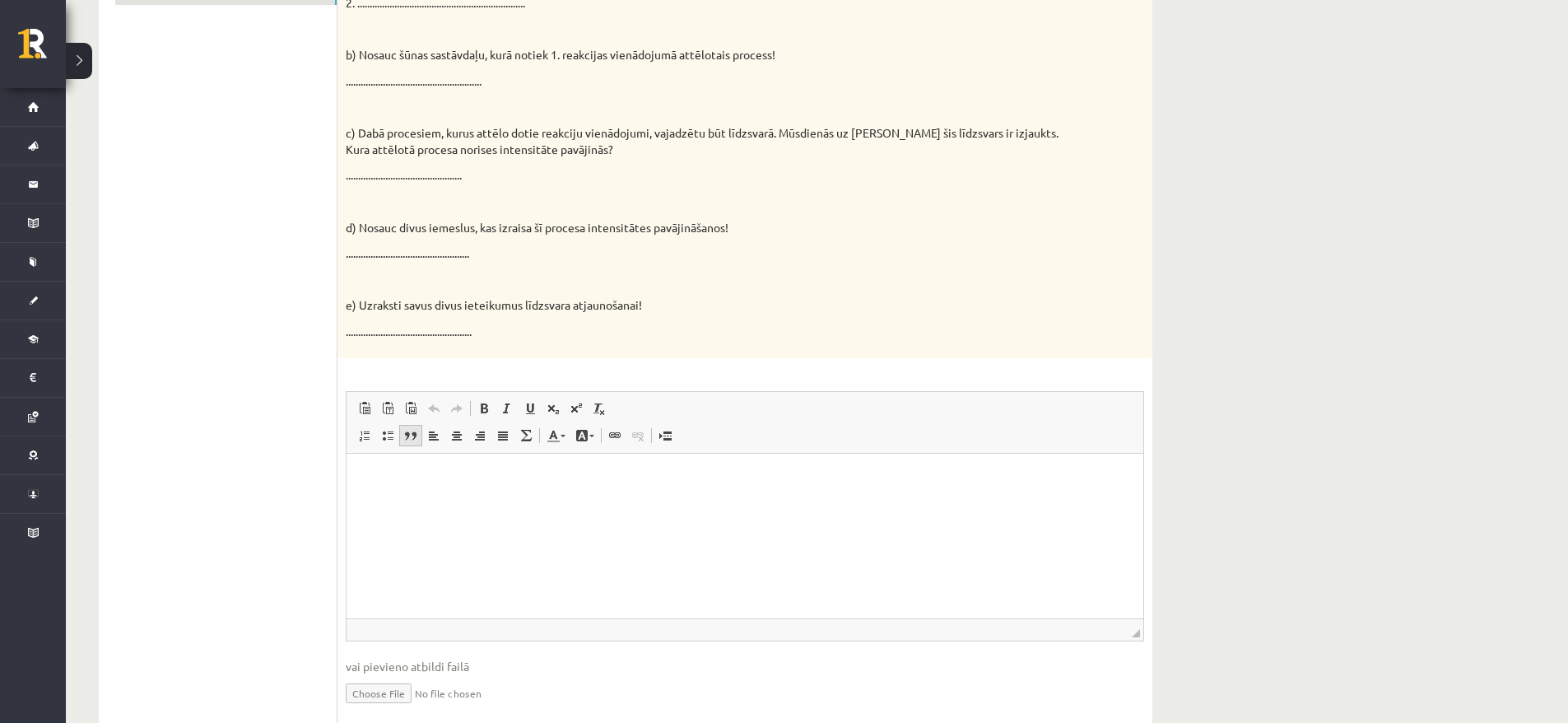
scroll to position [617, 0]
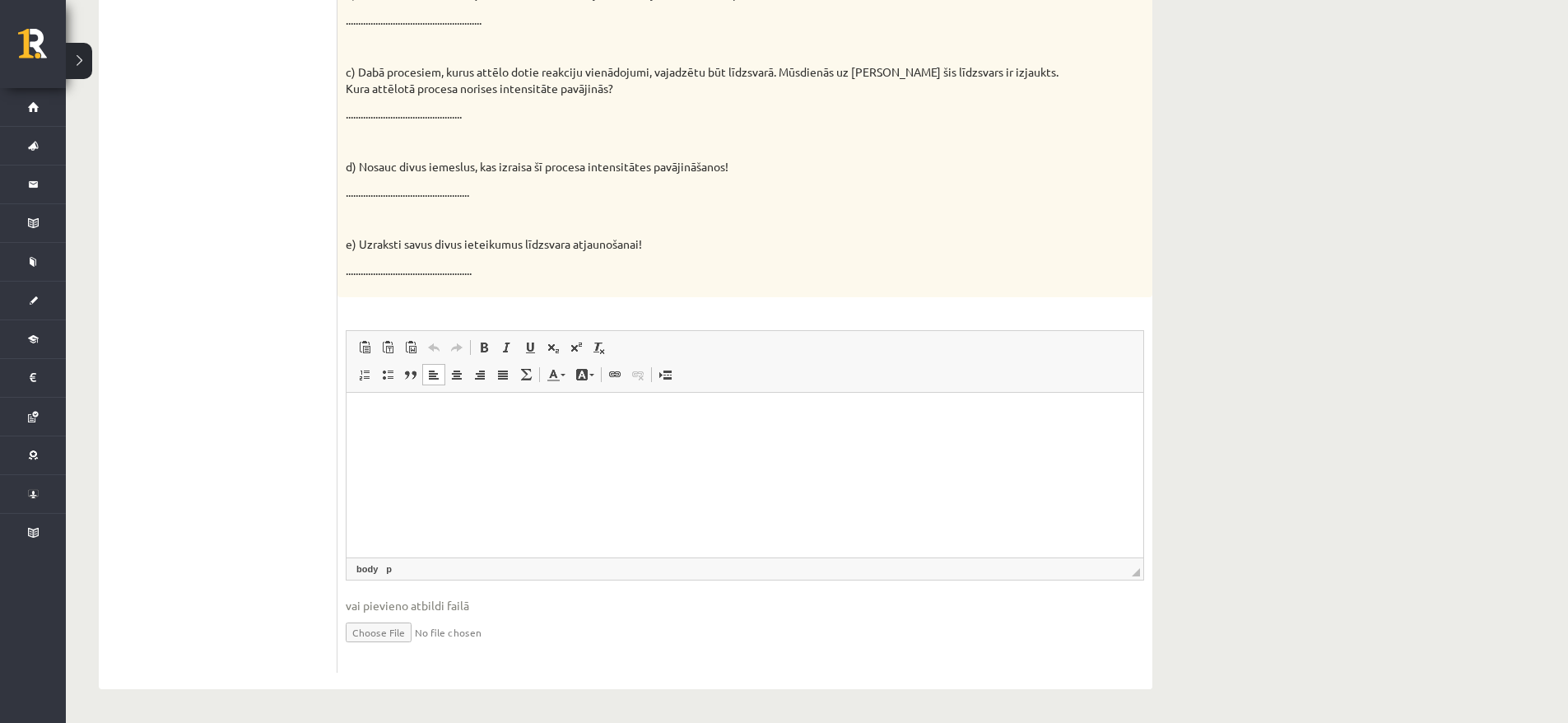
click at [562, 443] on html at bounding box center [744, 417] width 797 height 50
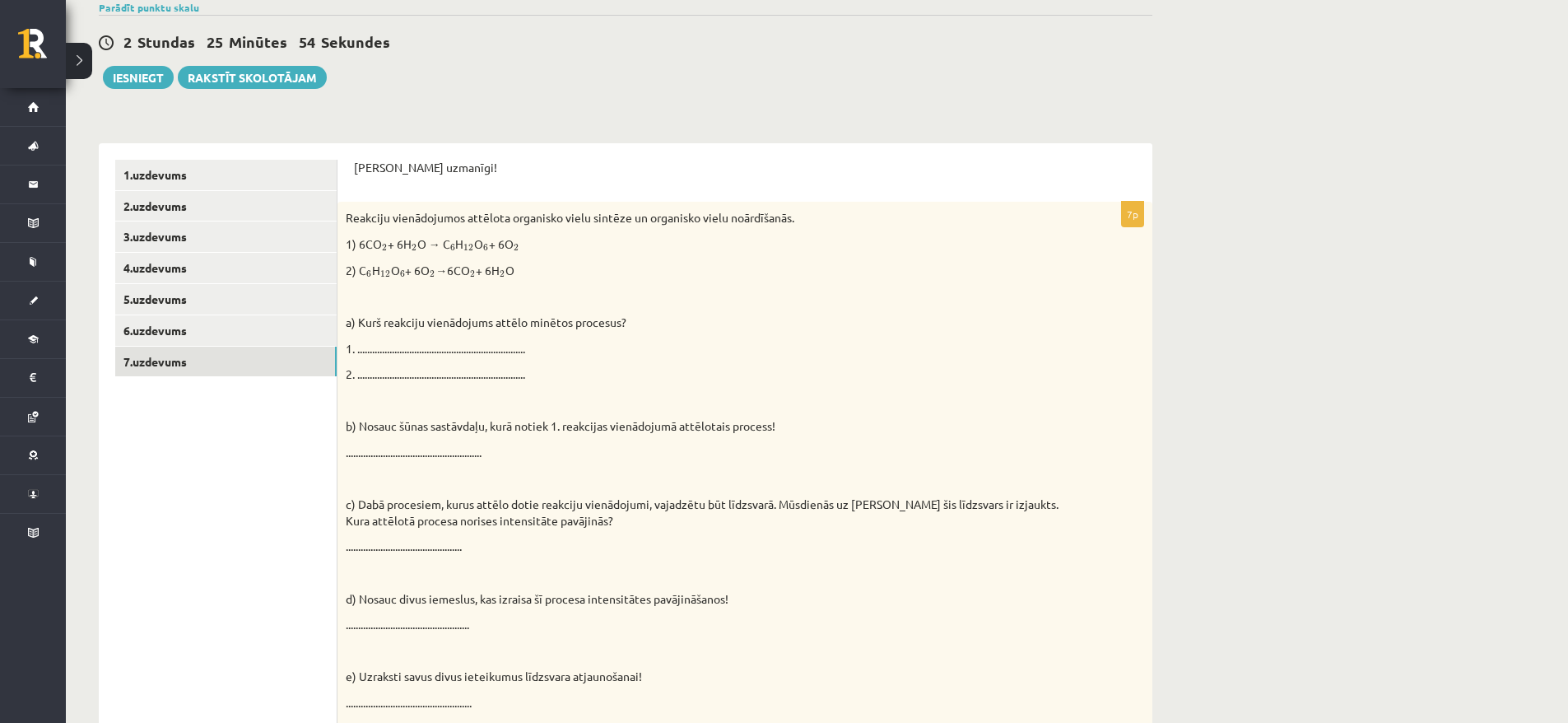
scroll to position [263, 0]
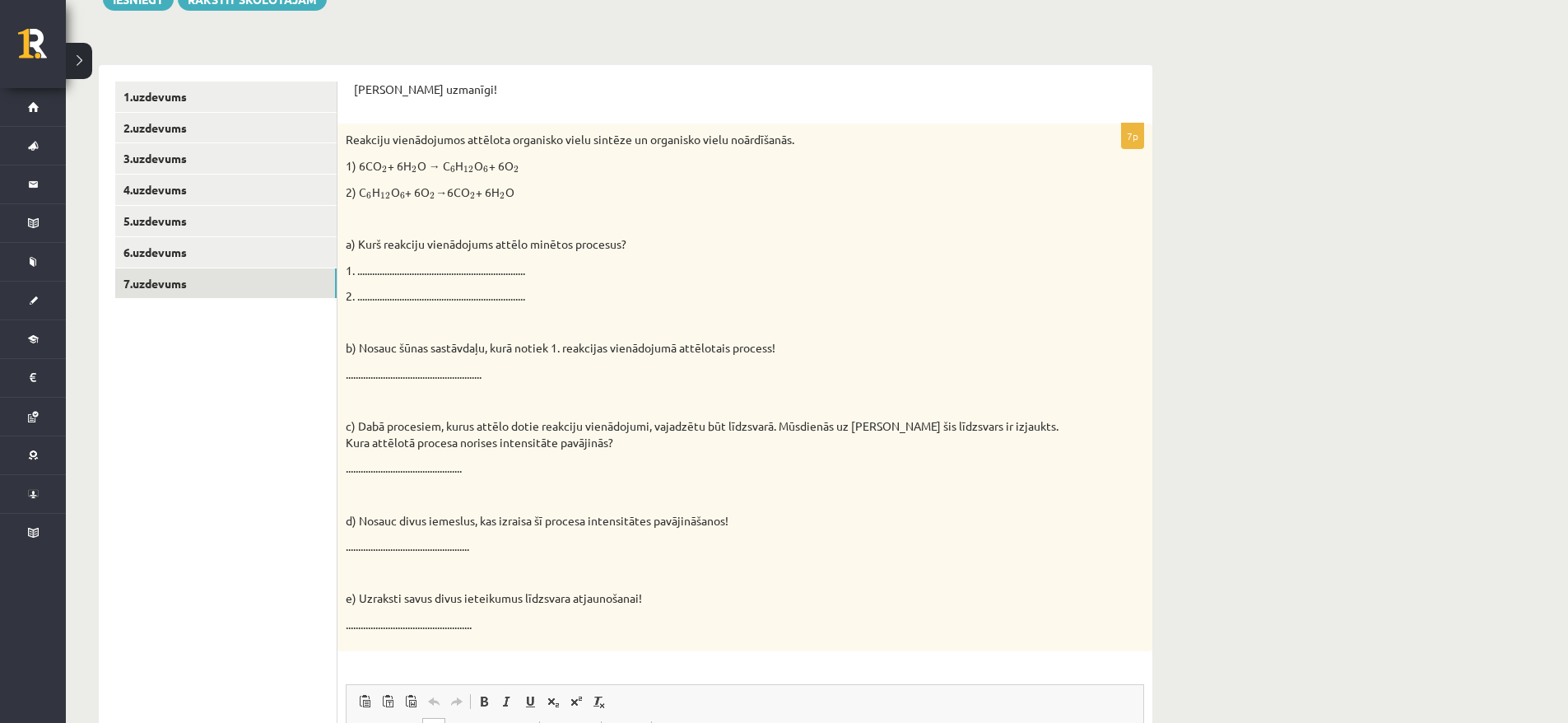
click at [581, 404] on p at bounding box center [703, 401] width 716 height 16
drag, startPoint x: 536, startPoint y: 190, endPoint x: 350, endPoint y: 163, distance: 187.9
click at [350, 163] on div "Reakciju vienādojumos attēlota organisko vielu sintēze un organisko vielu noārd…" at bounding box center [745, 386] width 815 height 527
click at [584, 192] on p "2) C 6 6 H 12 12 O 6 6 + 6O 2 2 →6CO 2 2 + 6H 2 2 O" at bounding box center [703, 192] width 716 height 16
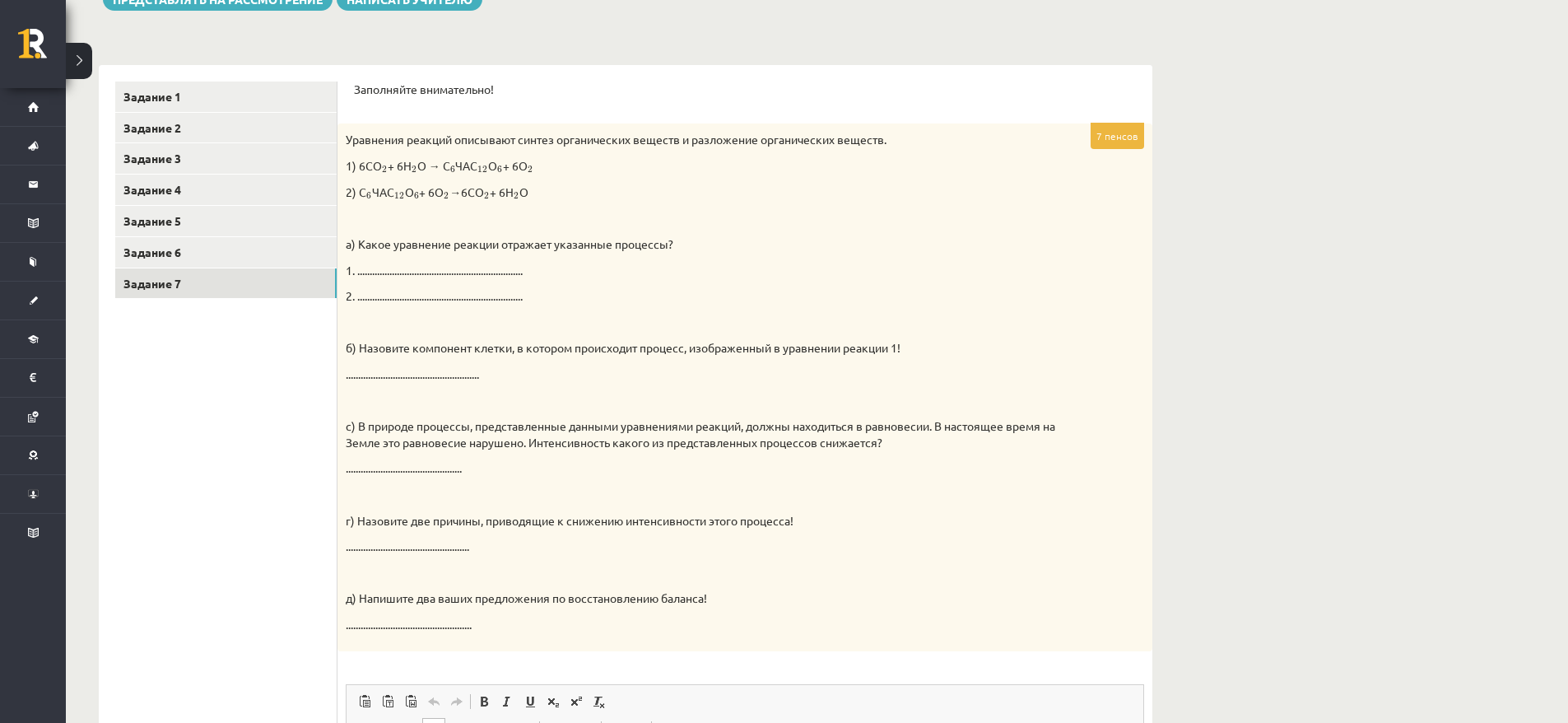
click at [1485, 285] on div "Естествознание 1 тест 10 класс, Максим Цибульскис (10 класс b1) Время выполнени…" at bounding box center [817, 439] width 1502 height 1278
drag, startPoint x: 385, startPoint y: 244, endPoint x: 449, endPoint y: 245, distance: 64.0
click at [443, 244] on font "а) Какое уравнение реакции отражает указанные процессы?" at bounding box center [509, 243] width 328 height 15
click at [748, 252] on div "Уравнения реакций описывают синтез органических веществ и разложение органическ…" at bounding box center [745, 386] width 815 height 527
drag, startPoint x: 596, startPoint y: 213, endPoint x: 461, endPoint y: 203, distance: 135.4
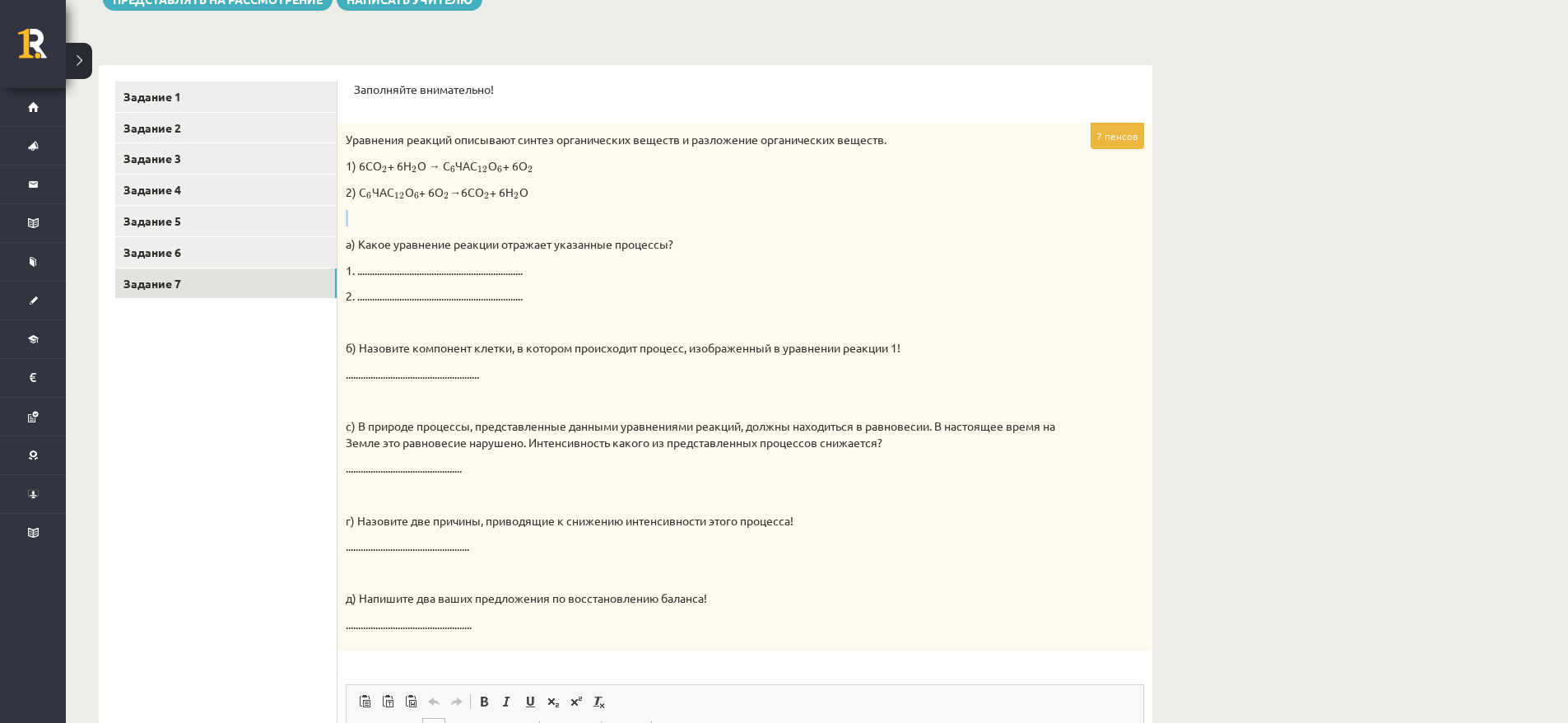
click at [472, 207] on div "Уравнения реакций описывают синтез органических веществ и разложение органическ…" at bounding box center [745, 386] width 815 height 527
drag, startPoint x: 361, startPoint y: 162, endPoint x: 525, endPoint y: 192, distance: 166.7
click at [525, 192] on div "Уравнения реакций описывают синтез органических веществ и разложение органическ…" at bounding box center [745, 386] width 815 height 527
click at [551, 195] on p "2) С 6 6 ЧАС 12 12 О 6 6 + 6О 2 2 →6CO 2 2 + 6Н 2 2 О" at bounding box center [703, 192] width 716 height 16
drag, startPoint x: 550, startPoint y: 198, endPoint x: 531, endPoint y: 197, distance: 19.0
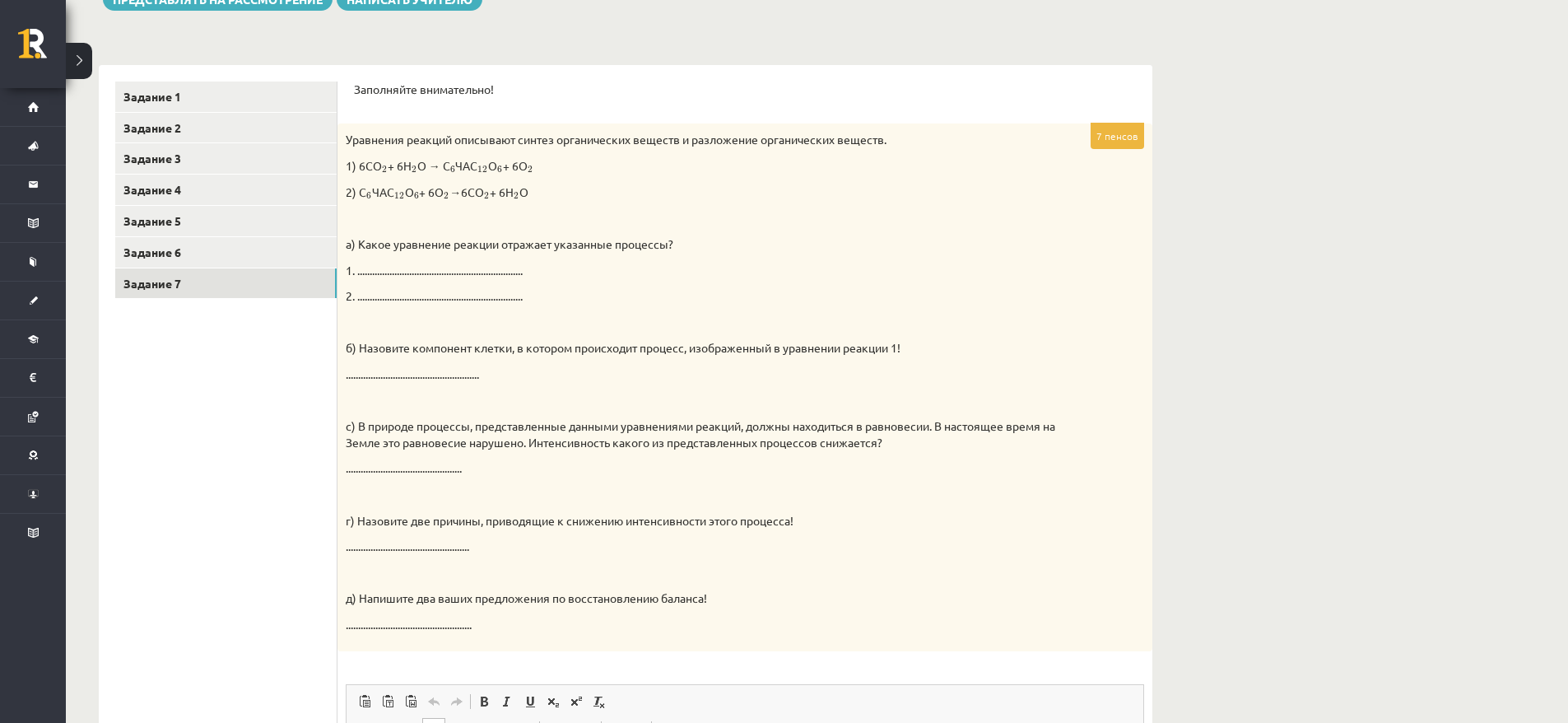
click at [531, 197] on p "2) С 6 6 ЧАС 12 12 О 6 6 + 6О 2 2 →6CO 2 2 + 6Н 2 2 О" at bounding box center [703, 192] width 716 height 16
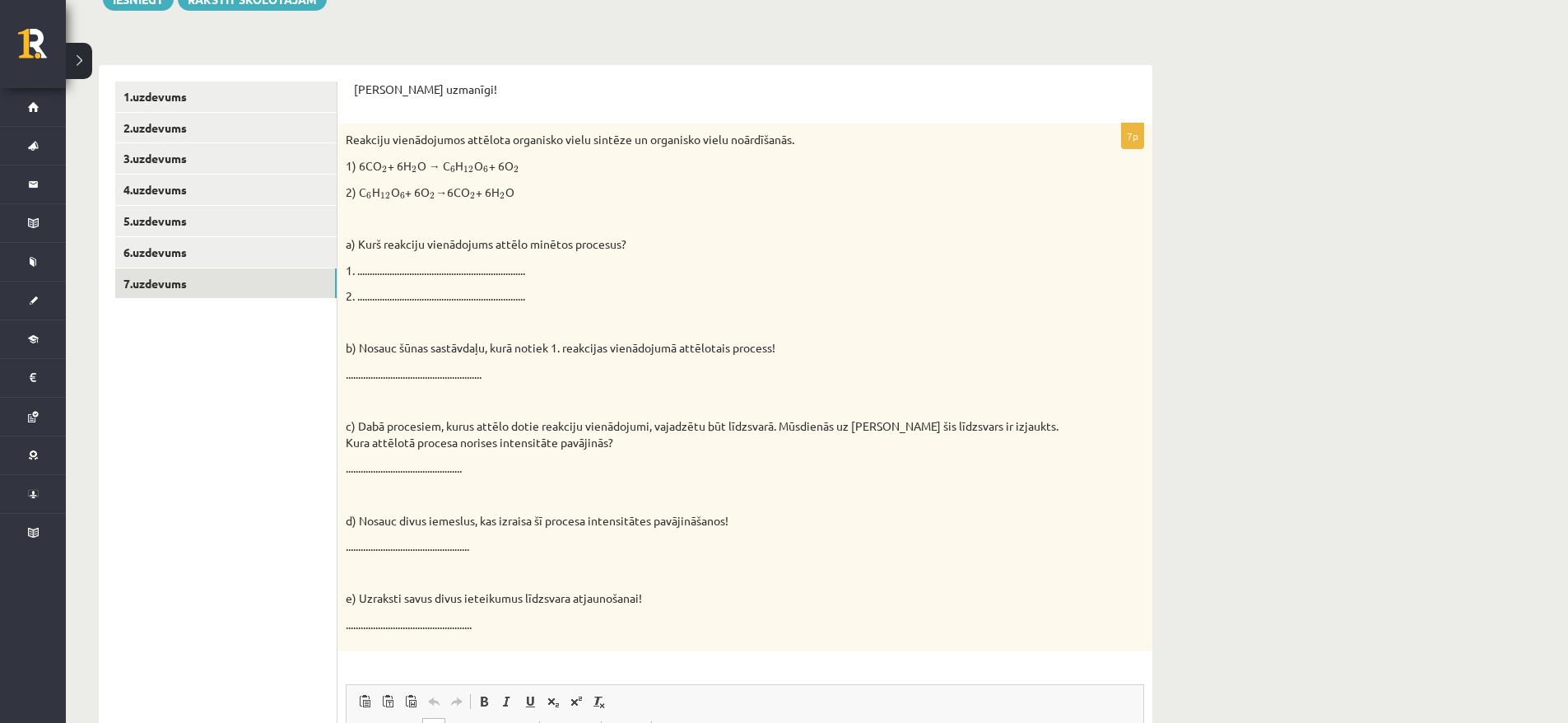
click at [1375, 281] on div "Dabaszinības 1.ieskaite 10.klase , Maksims Cibuļskis (10.b1 klase) Ieskaites pi…" at bounding box center [817, 438] width 1502 height 1276
click at [366, 170] on p "1) 6CO 2 2 + 6H 2 2 O → C 6 6 H 12 12 O 6 6 + 6O 2 2" at bounding box center [703, 166] width 716 height 16
drag, startPoint x: 371, startPoint y: 171, endPoint x: 390, endPoint y: 173, distance: 19.1
click at [390, 173] on p "1) 6CO 2 2 + 6H 2 2 O → C 6 6 H 12 12 O 6 6 + 6O 2 2" at bounding box center [703, 166] width 716 height 16
click at [384, 168] on span "2" at bounding box center [384, 170] width 5 height 8
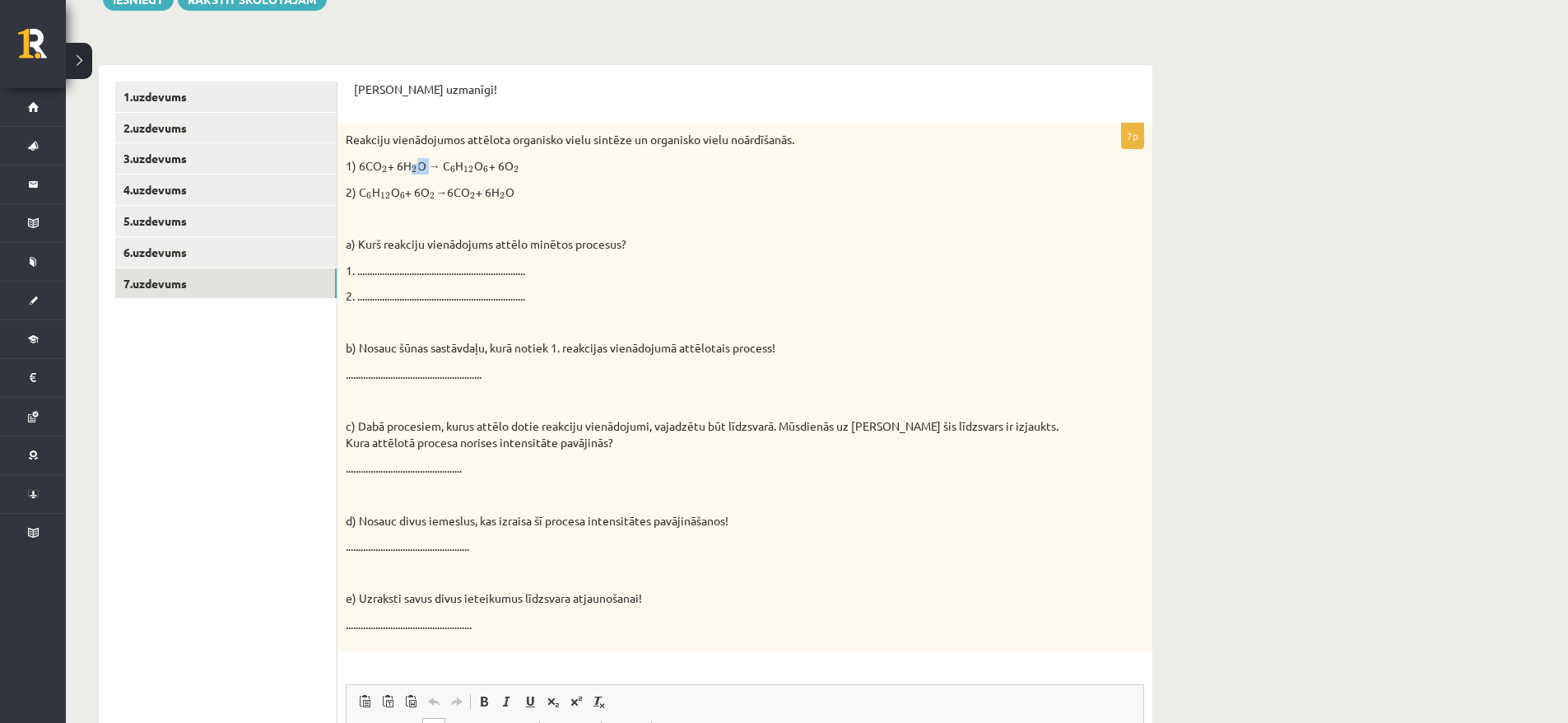
drag, startPoint x: 407, startPoint y: 166, endPoint x: 433, endPoint y: 168, distance: 26.1
click at [433, 168] on p "1) 6CO 2 2 + 6H 2 2 O → C 6 6 H 12 12 O 6 6 + 6O 2 2" at bounding box center [703, 166] width 716 height 16
click at [428, 167] on p "1) 6CO 2 2 + 6H 2 2 O → C 6 6 H 12 12 O 6 6 + 6O 2 2" at bounding box center [703, 166] width 716 height 16
drag, startPoint x: 447, startPoint y: 166, endPoint x: 474, endPoint y: 170, distance: 27.3
click at [474, 170] on p "1) 6CO 2 2 + 6H 2 2 O → C 6 6 H 12 12 O 6 6 + 6O 2 2" at bounding box center [703, 166] width 716 height 16
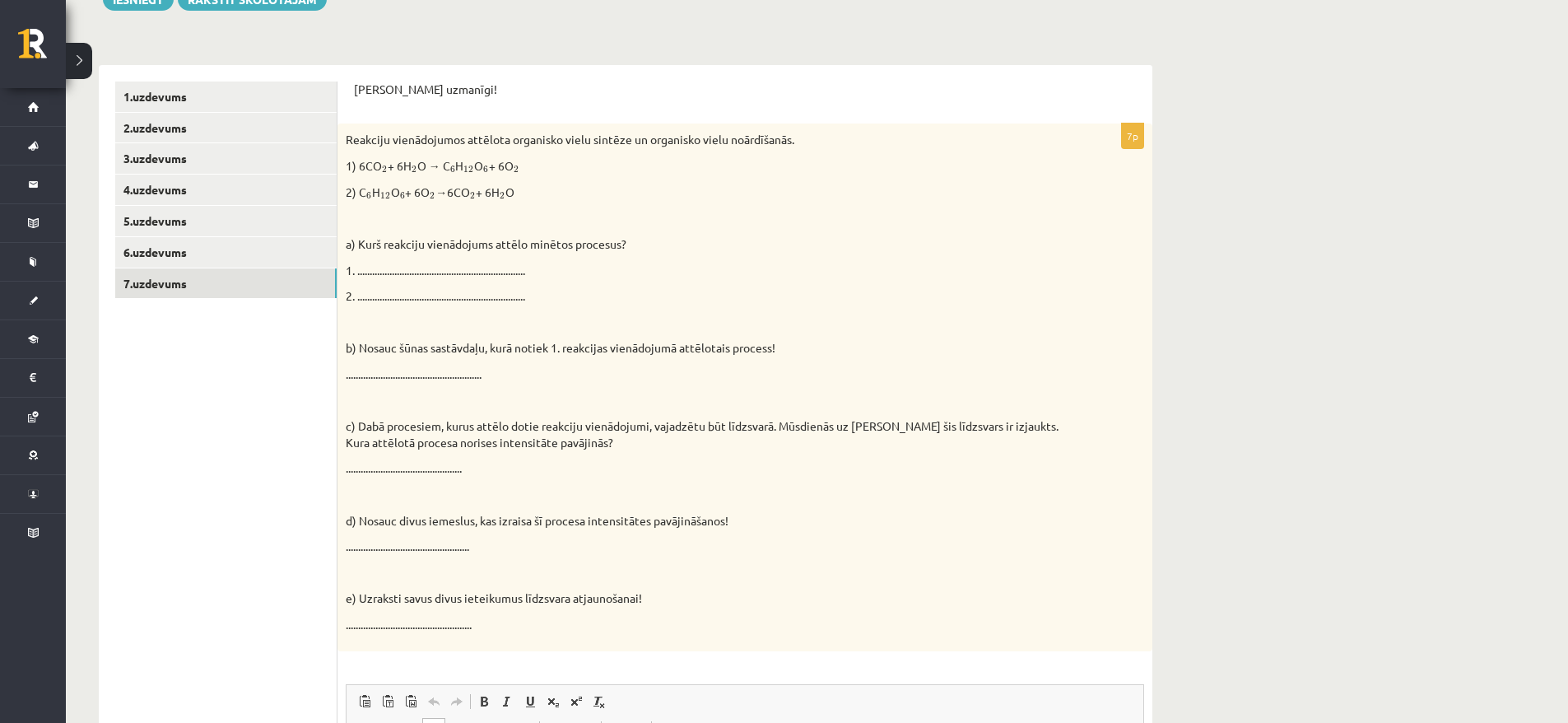
click at [483, 172] on span "6" at bounding box center [485, 170] width 5 height 8
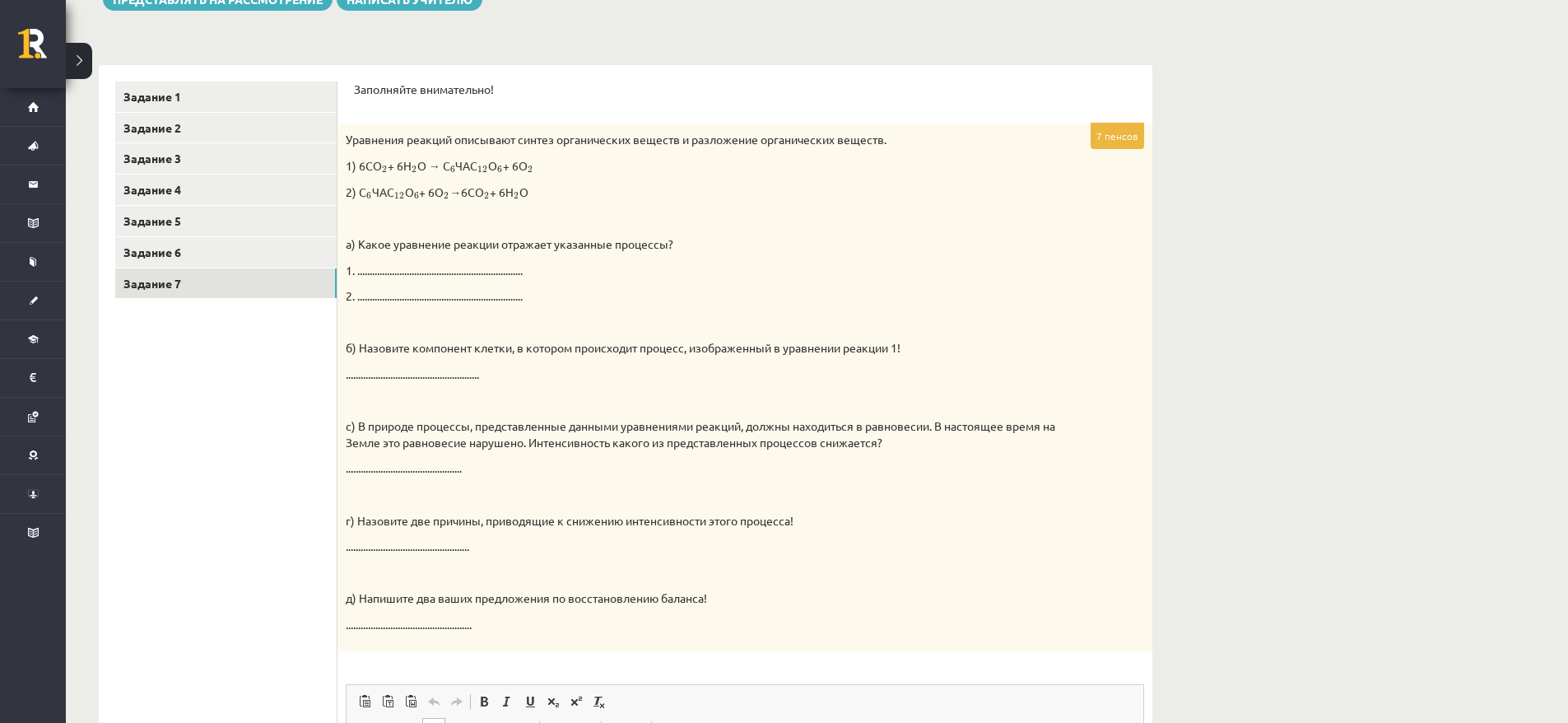
click at [1366, 410] on div "Естествознание 1 тест 10 класс, Максим Цибульскис (10 класс b1) Время выполнени…" at bounding box center [817, 439] width 1502 height 1278
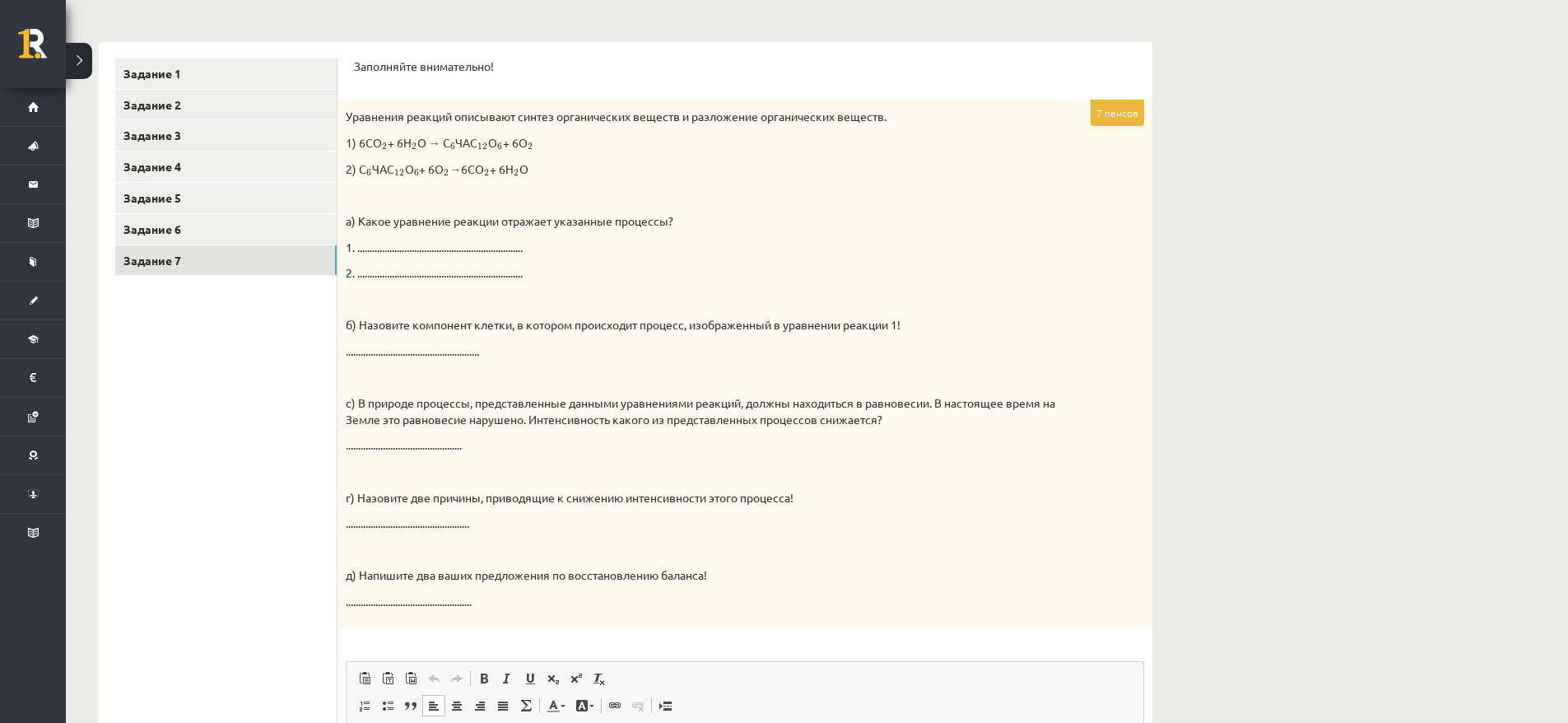
scroll to position [300, 0]
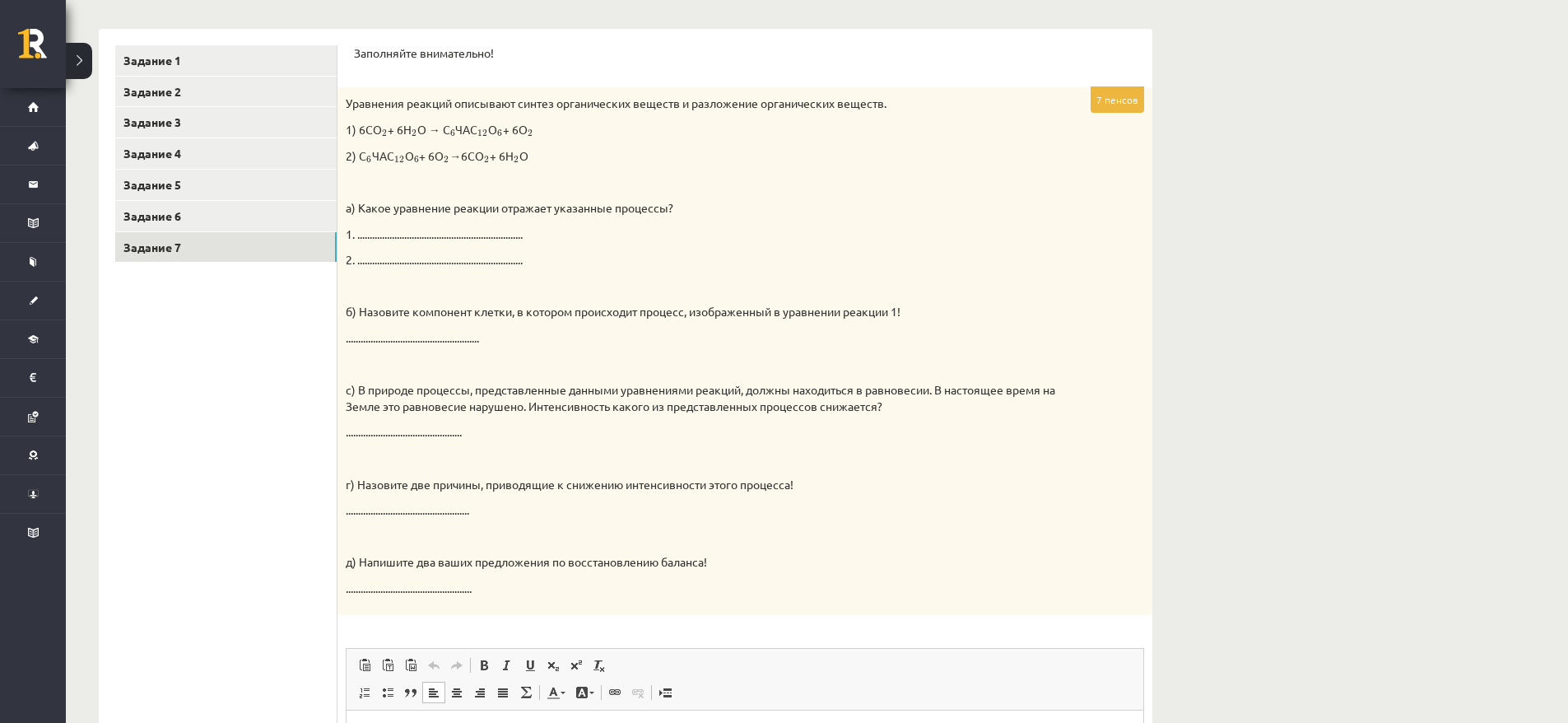
click at [610, 262] on p "2. ..................................................................." at bounding box center [703, 260] width 716 height 16
drag, startPoint x: 704, startPoint y: 208, endPoint x: 696, endPoint y: 209, distance: 8.1
click at [696, 209] on p "а) Какое уравнение реакции отражает указанные процессы?" at bounding box center [703, 208] width 716 height 16
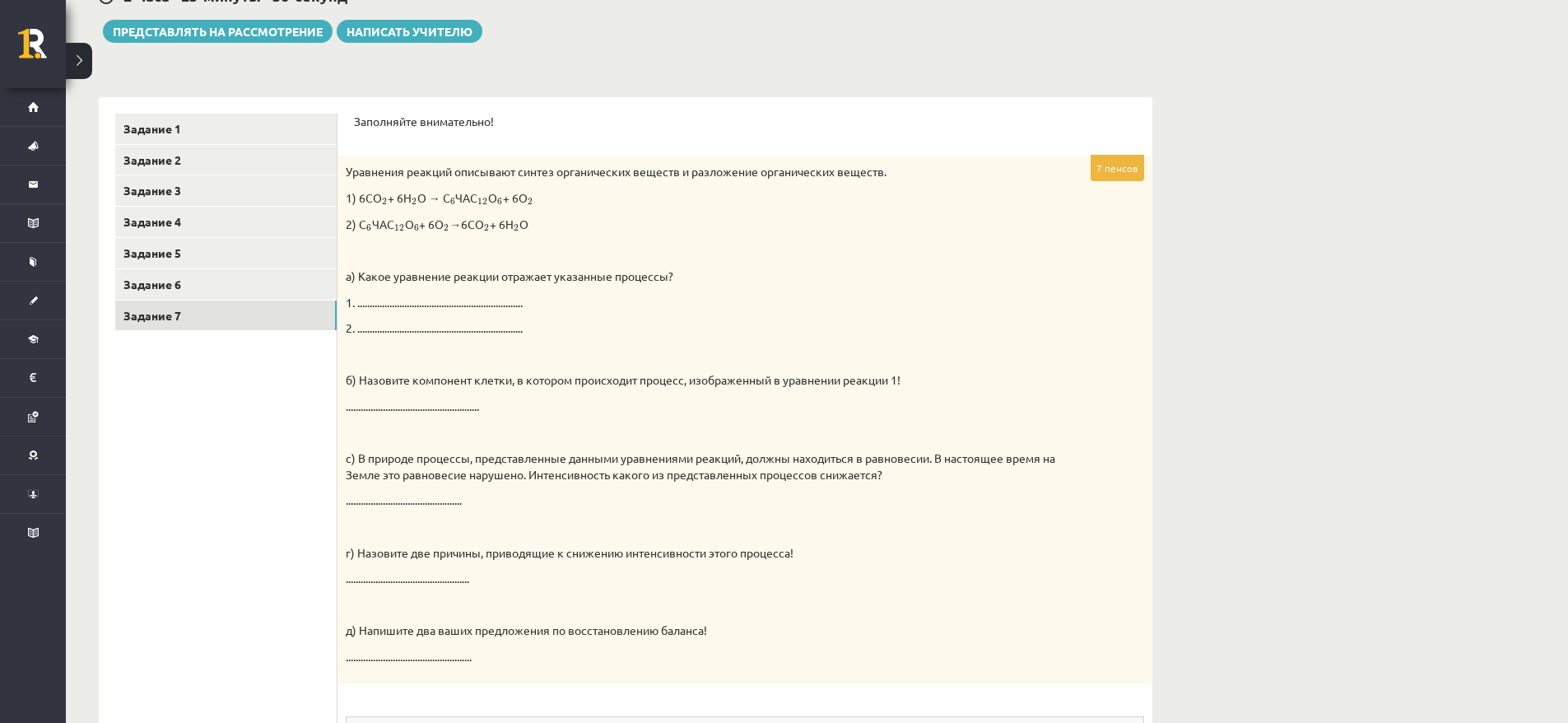
scroll to position [241, 0]
